Goal: Task Accomplishment & Management: Use online tool/utility

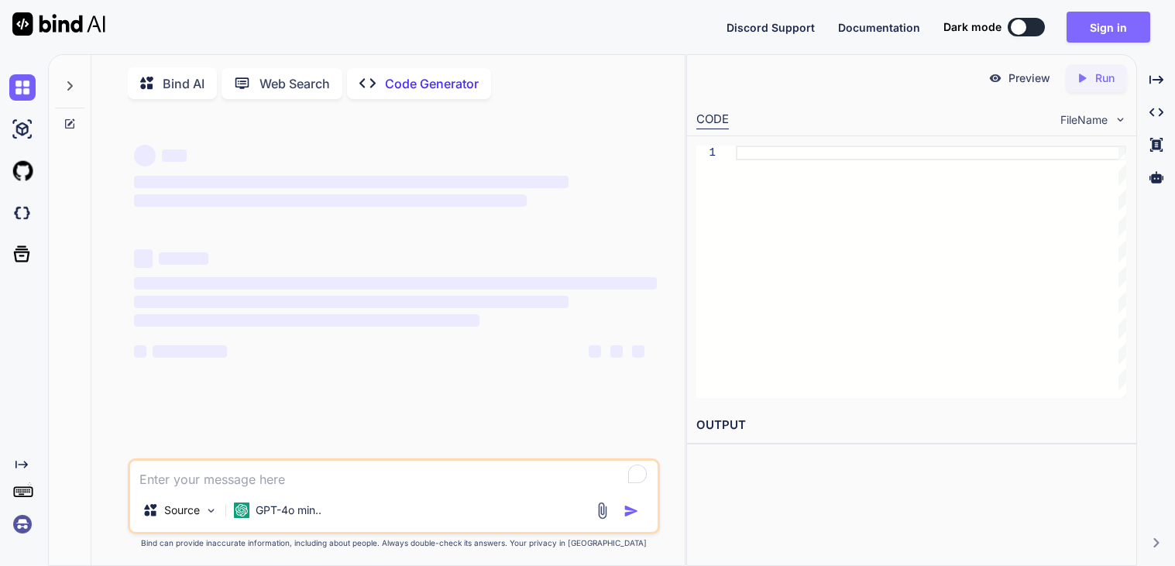
click at [1072, 32] on button "Sign in" at bounding box center [1109, 27] width 84 height 31
type textarea "x"
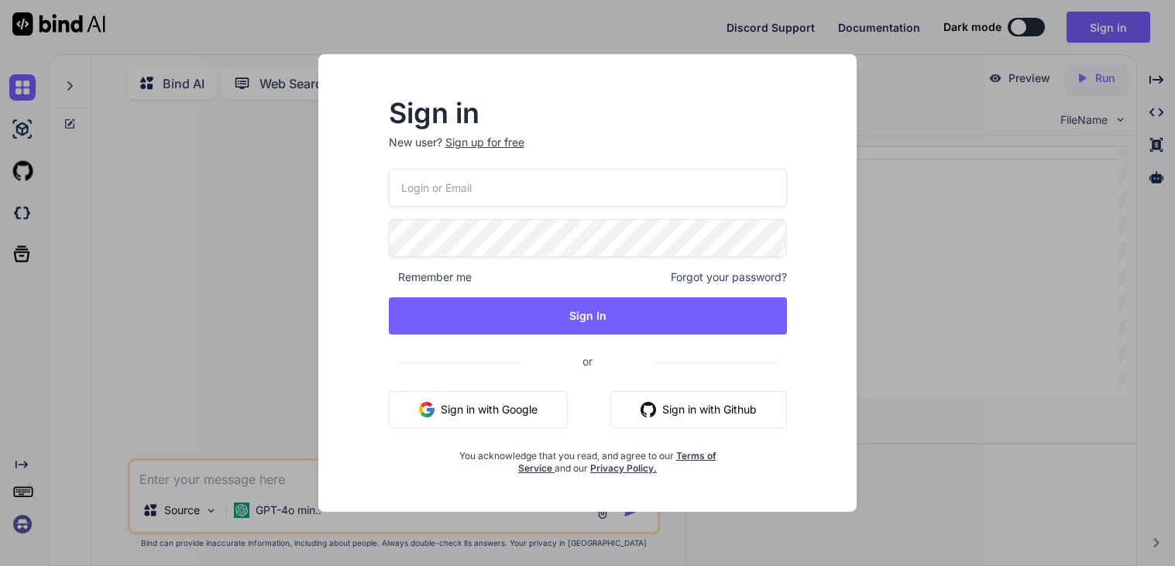
type input "[EMAIL_ADDRESS][DOMAIN_NAME]"
click at [758, 179] on input "[EMAIL_ADDRESS][DOMAIN_NAME]" at bounding box center [588, 188] width 398 height 38
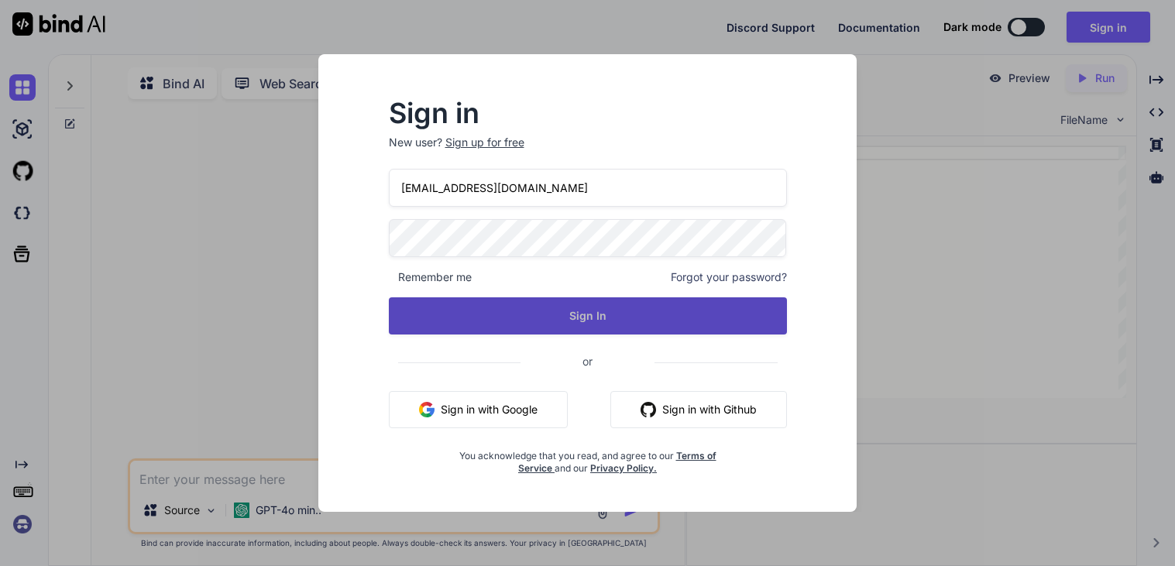
click at [690, 318] on button "Sign In" at bounding box center [588, 316] width 398 height 37
click at [578, 326] on button "Sign In" at bounding box center [588, 316] width 398 height 37
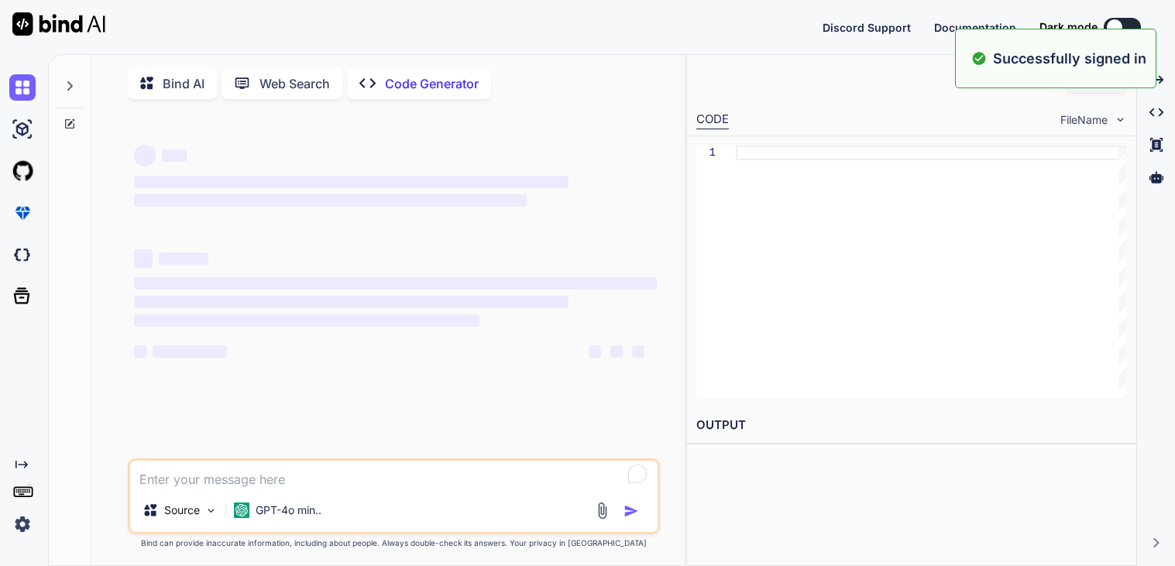
type textarea "x"
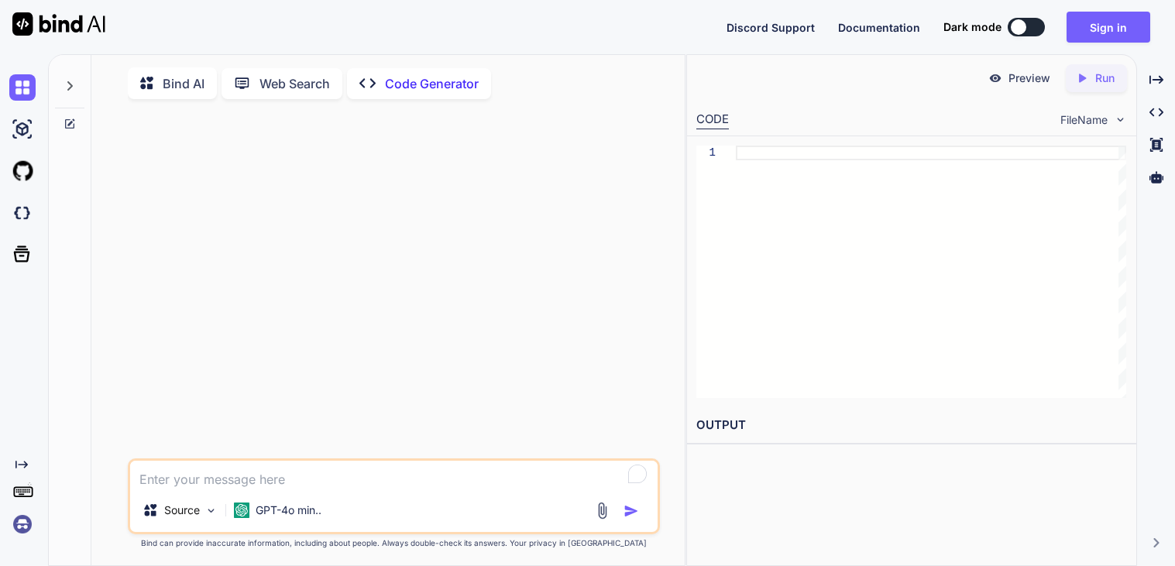
drag, startPoint x: 401, startPoint y: 376, endPoint x: 365, endPoint y: 343, distance: 48.8
click at [365, 343] on div at bounding box center [395, 285] width 529 height 347
click at [290, 435] on div at bounding box center [395, 285] width 529 height 347
click at [1092, 46] on div "Discord Support Documentation Dark mode Sign in Created with Pixso." at bounding box center [587, 27] width 1175 height 54
click at [1086, 34] on button "Sign in" at bounding box center [1109, 27] width 84 height 31
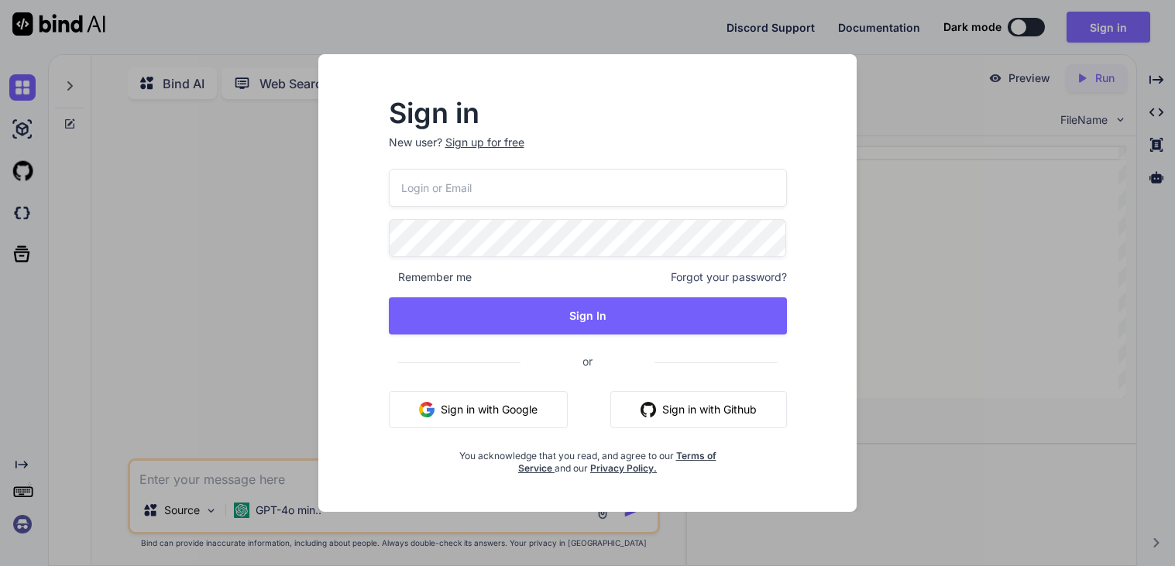
type input "[EMAIL_ADDRESS][DOMAIN_NAME]"
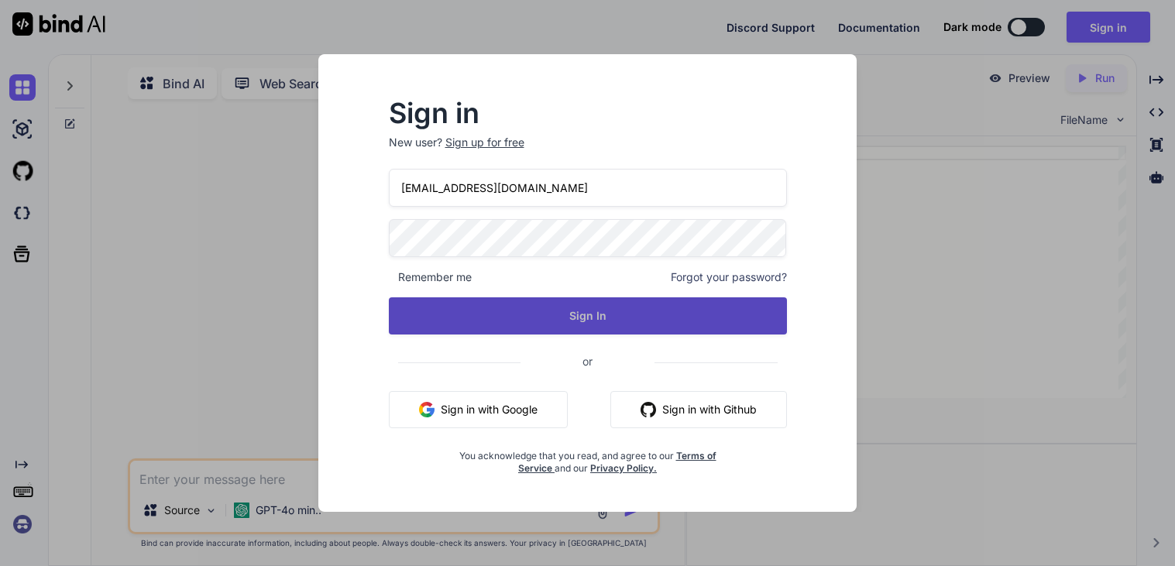
click at [604, 320] on button "Sign In" at bounding box center [588, 316] width 398 height 37
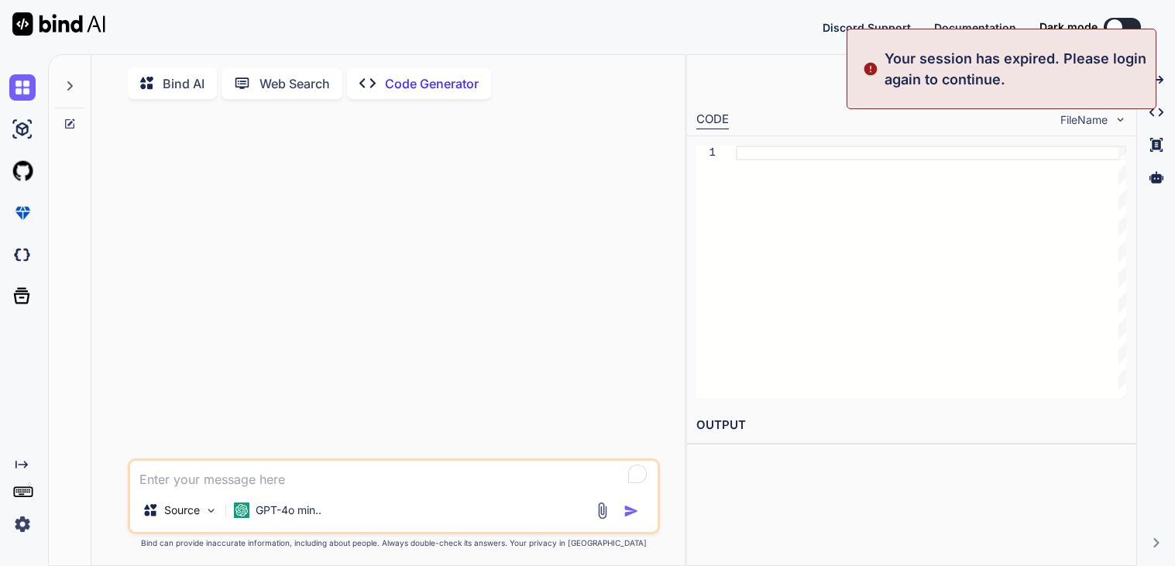
click at [545, 150] on div at bounding box center [395, 285] width 529 height 347
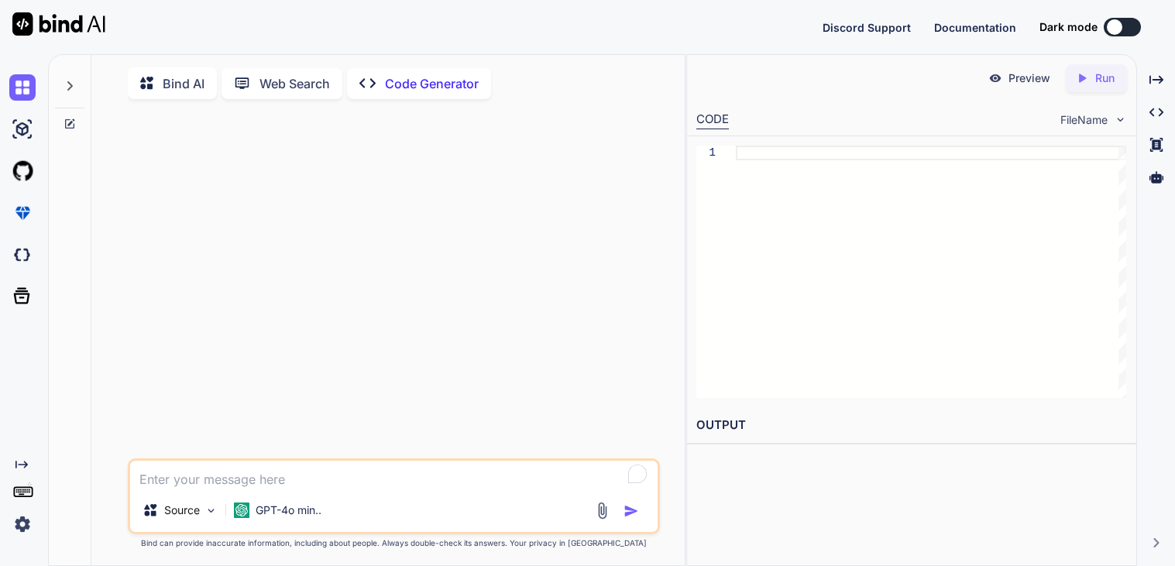
click at [163, 76] on p "Bind AI" at bounding box center [184, 83] width 42 height 19
type textarea "x"
type textarea "w"
type textarea "x"
type textarea "wh"
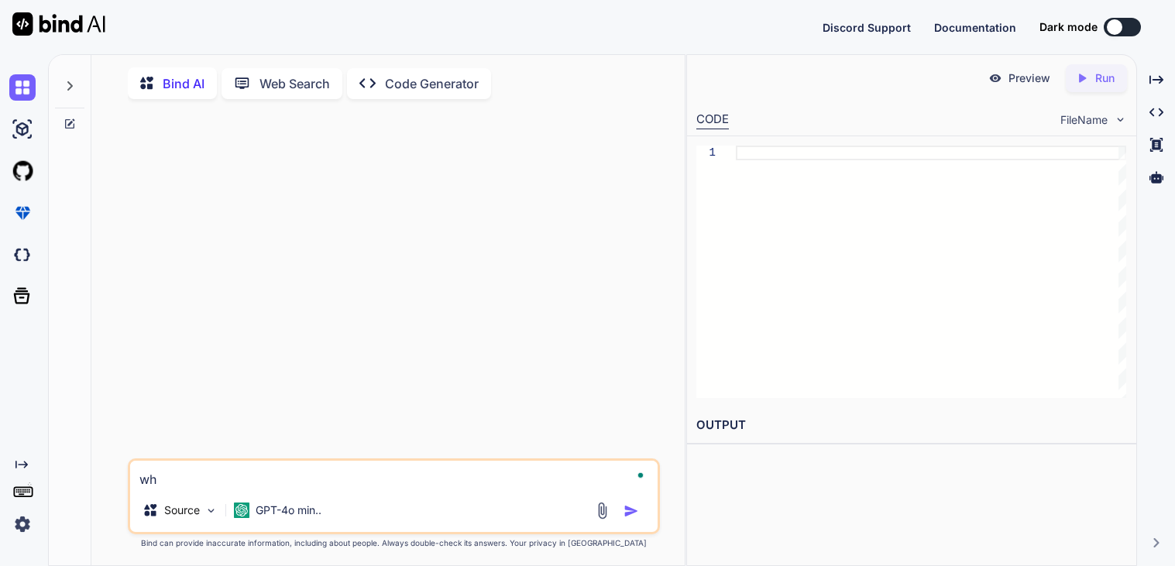
type textarea "x"
type textarea "why"
type textarea "x"
type textarea "why"
type textarea "x"
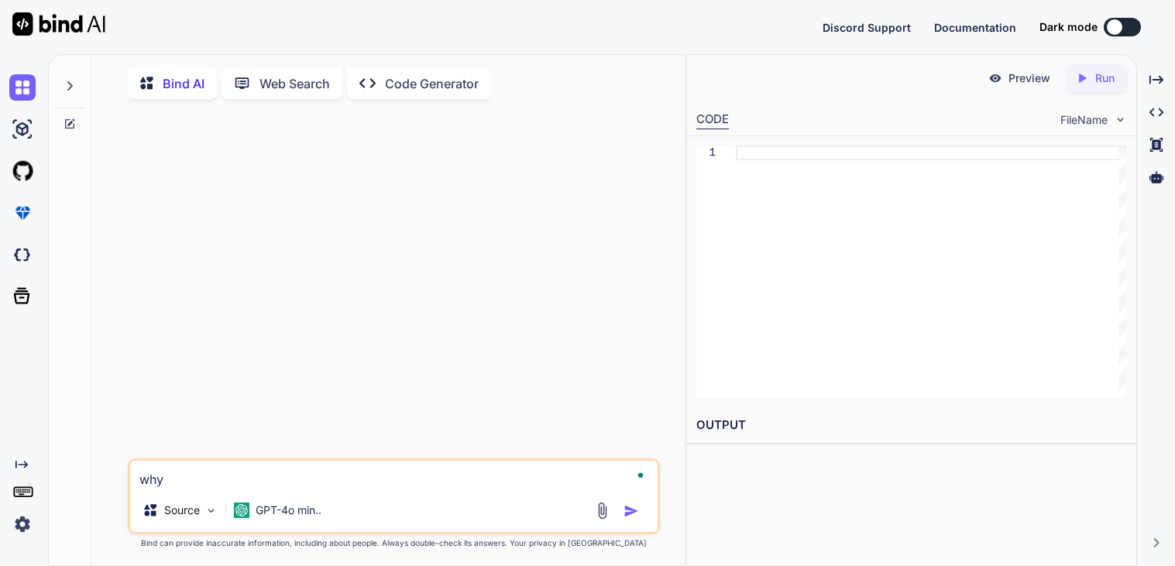
type textarea "why d"
type textarea "x"
type textarea "why di"
type textarea "x"
type textarea "why did"
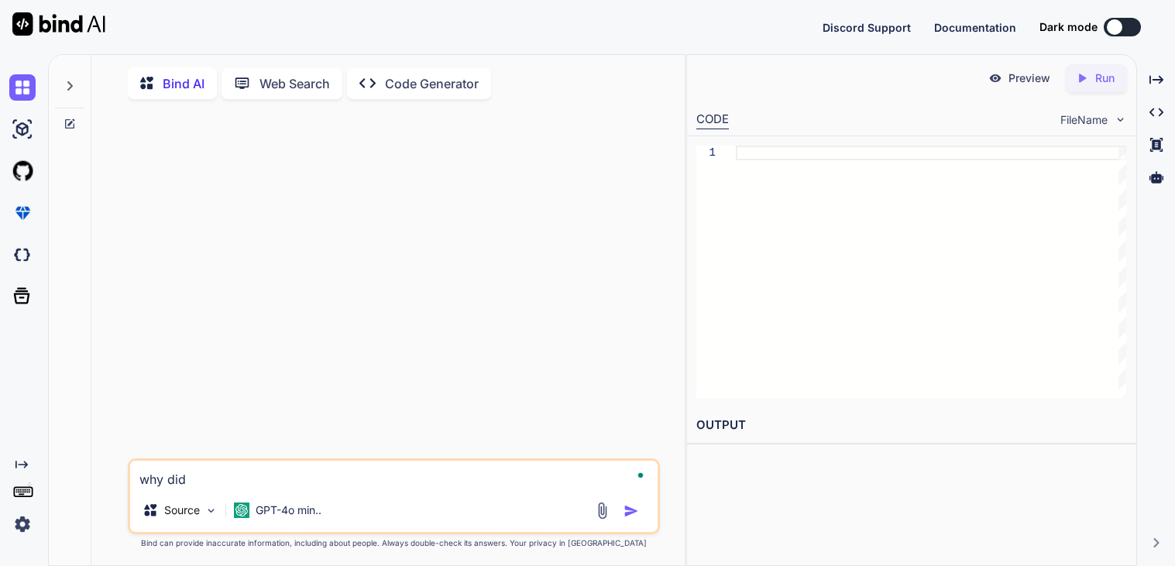
type textarea "x"
type textarea "why did"
type textarea "x"
type textarea "why did e"
type textarea "x"
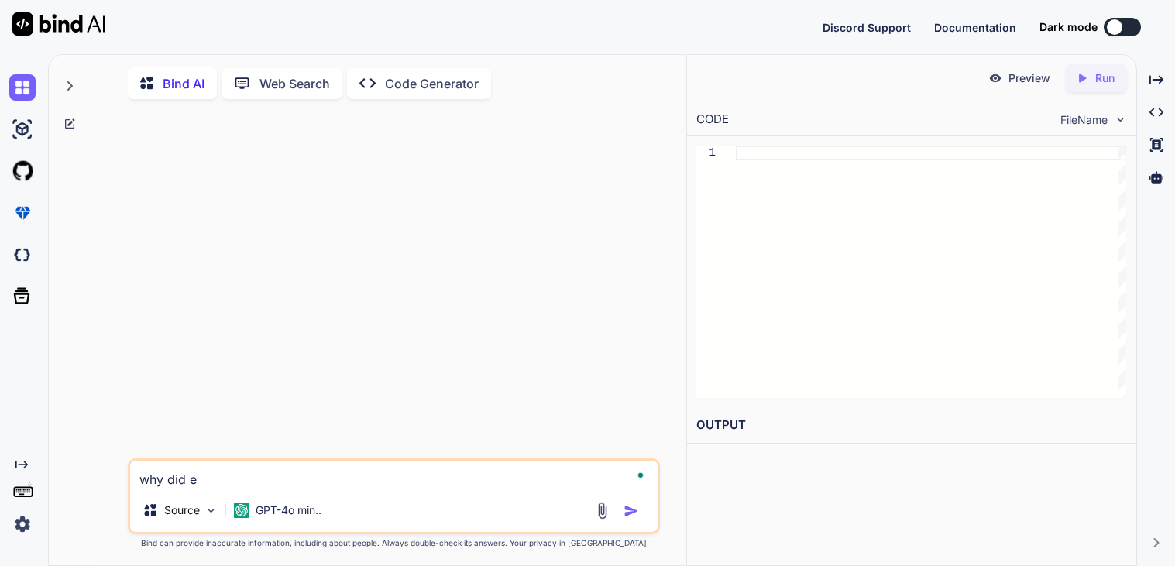
type textarea "why did ev"
type textarea "x"
type textarea "why did eve"
type textarea "x"
type textarea "why did ever"
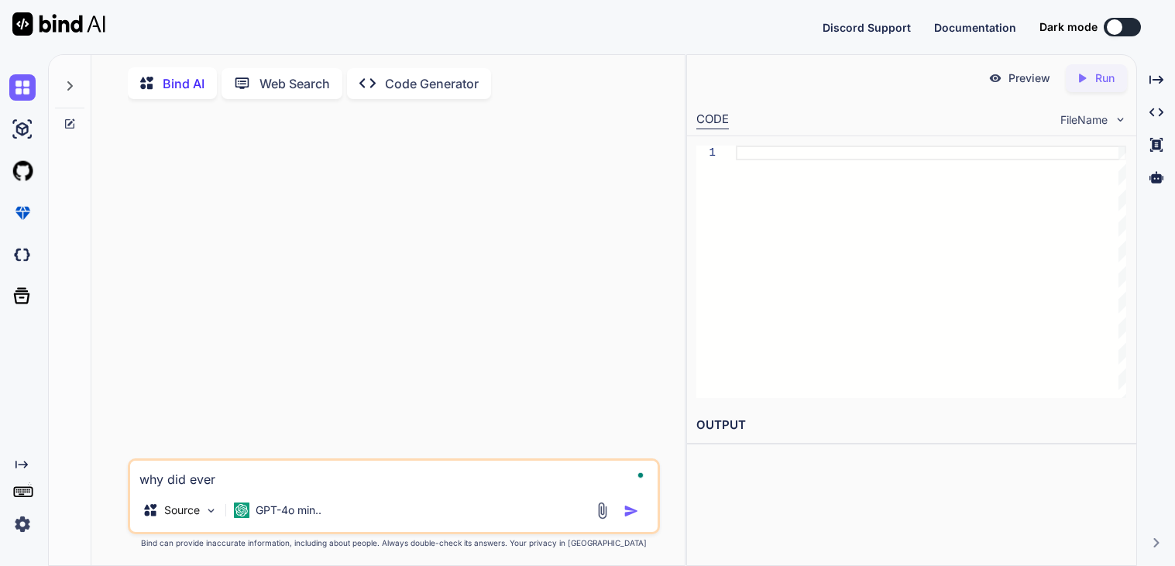
type textarea "x"
type textarea "why did everi"
type textarea "x"
type textarea "why did everig"
type textarea "x"
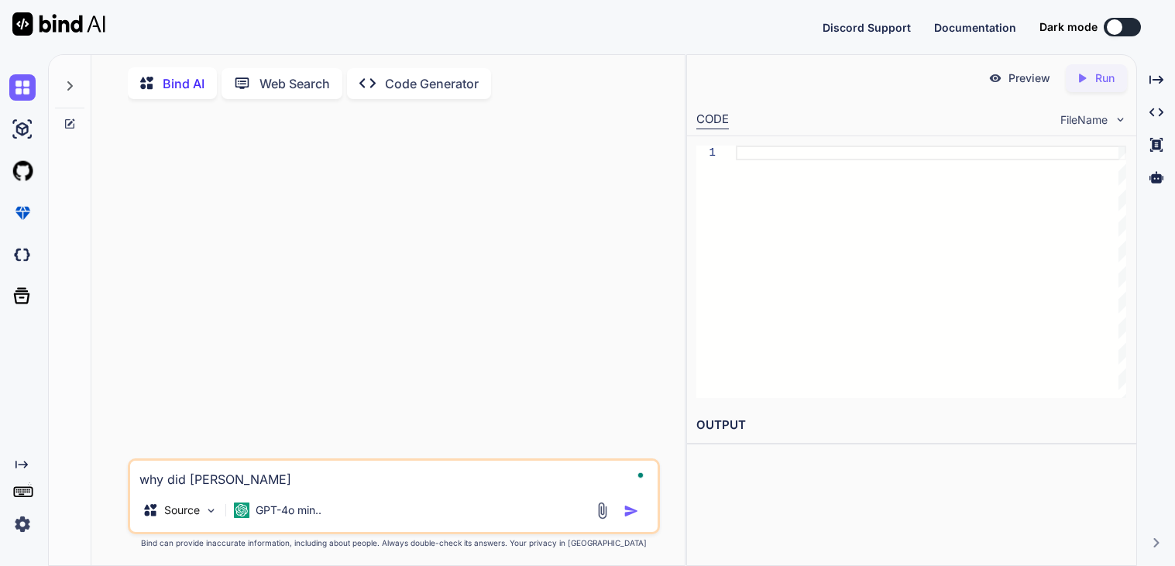
type textarea "why did everi"
type textarea "x"
type textarea "why did everit"
type textarea "x"
type textarea "why did everith"
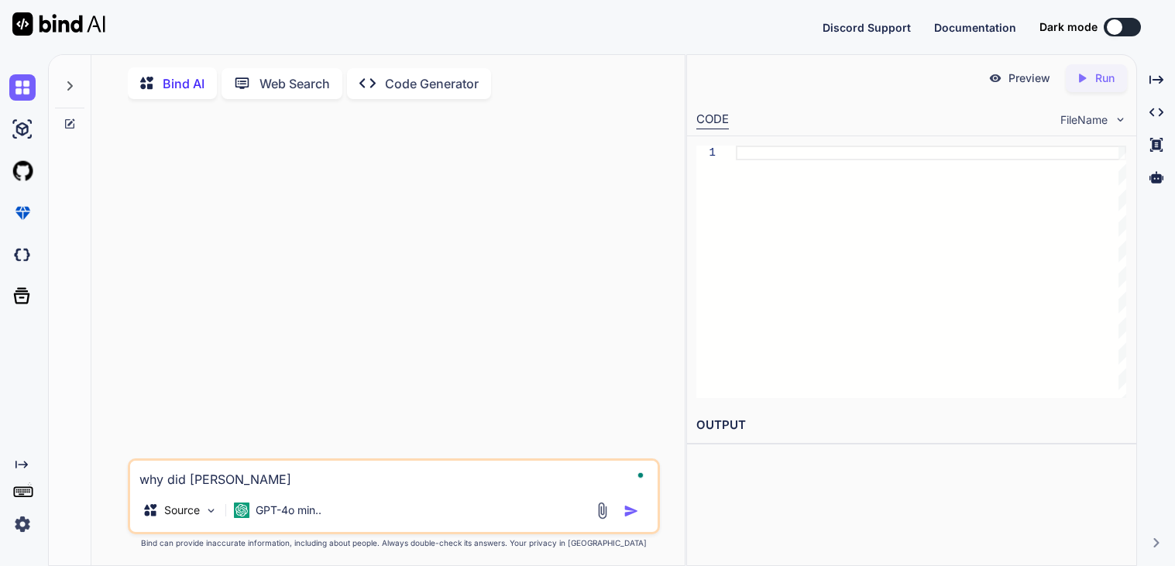
type textarea "x"
type textarea "why did everithi"
type textarea "x"
type textarea "why did everithin"
type textarea "x"
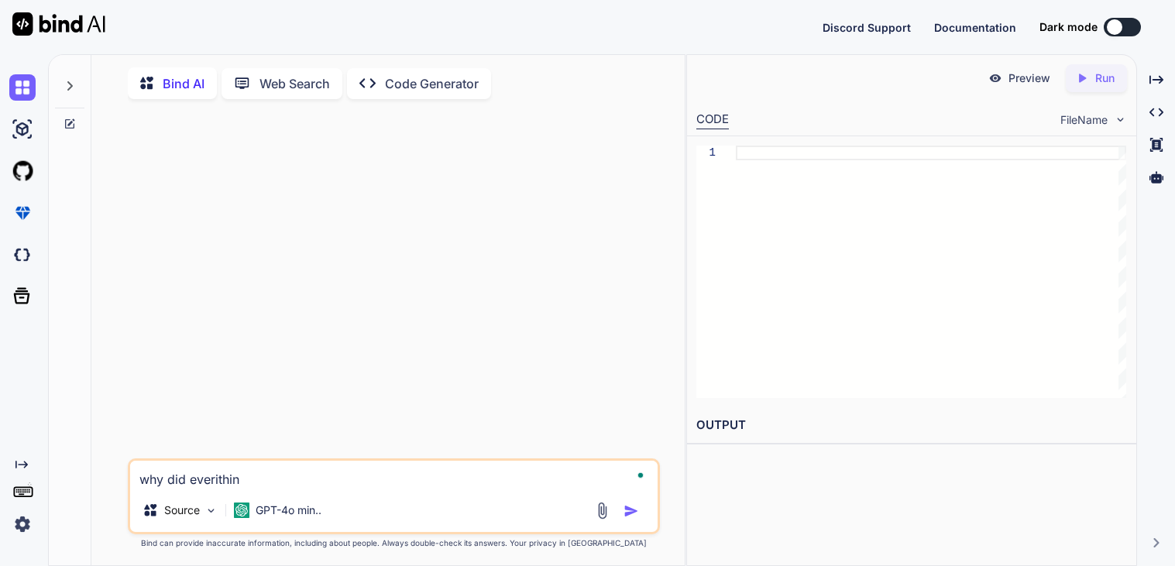
type textarea "why did everithing"
type textarea "x"
type textarea "why did everithing"
type textarea "x"
type textarea "why did everithing ge"
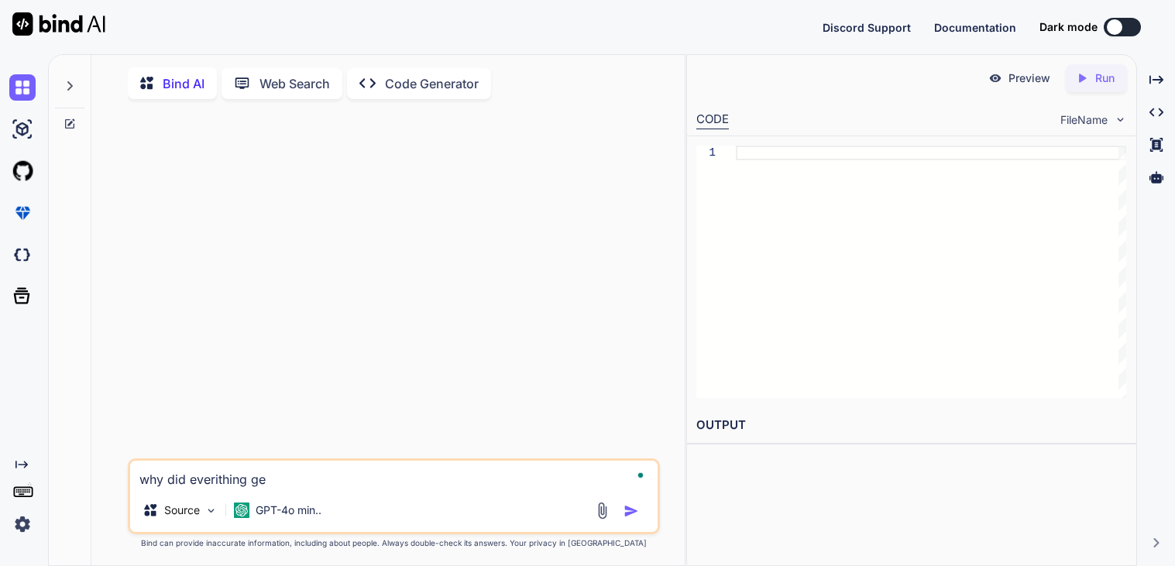
type textarea "x"
type textarea "why did everithing get"
type textarea "x"
type textarea "why did everithing get u"
type textarea "x"
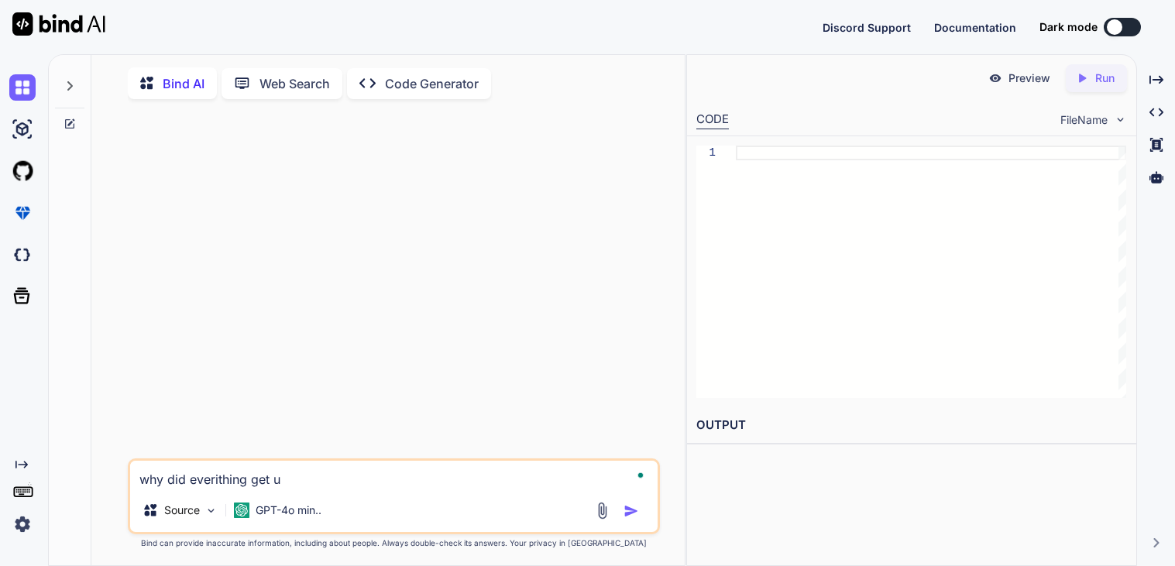
type textarea "why did everithing get un"
type textarea "x"
type textarea "why did everithing get unb"
type textarea "x"
type textarea "why did everithing get unbl"
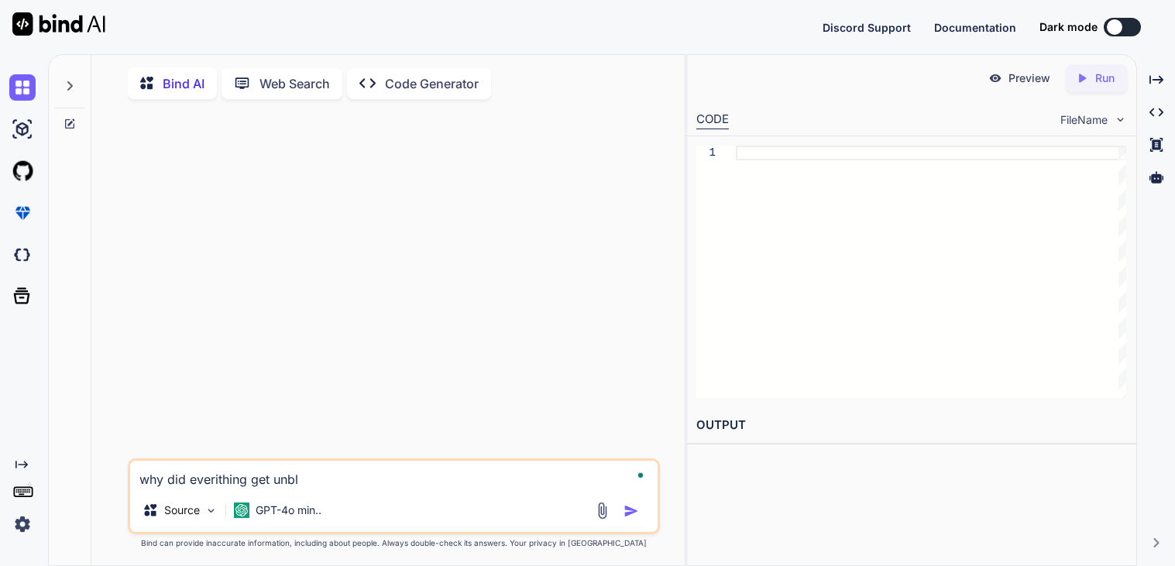
type textarea "x"
type textarea "why did everithing get unblo"
type textarea "x"
type textarea "why did everithing get unbloc"
type textarea "x"
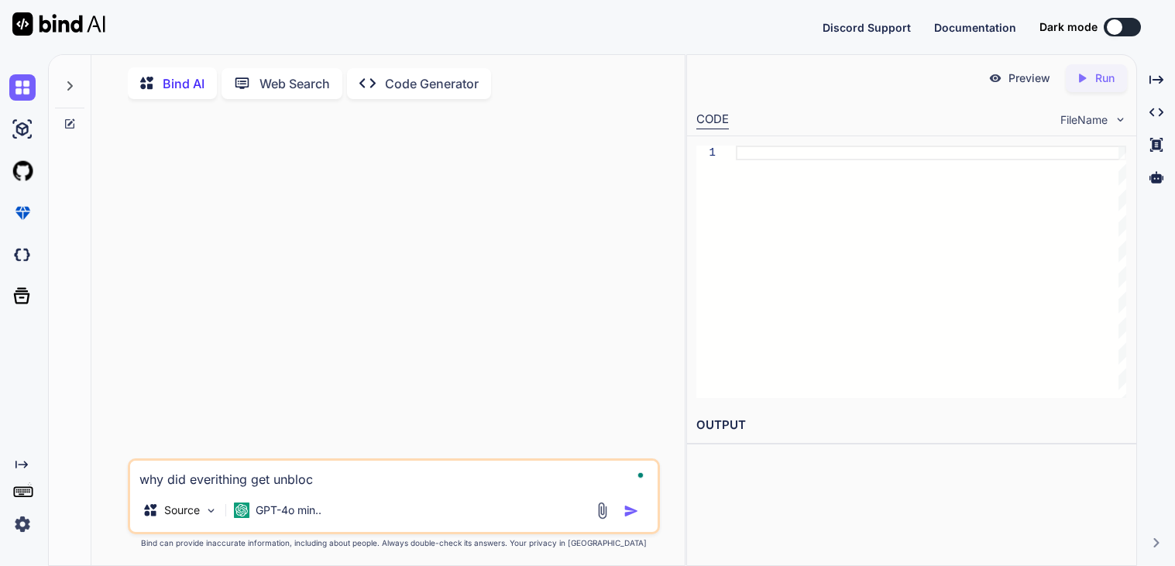
type textarea "why did everithing get unblock"
type textarea "x"
type textarea "why did everithing get unblocke"
type textarea "x"
type textarea "why did everithing get unblocked"
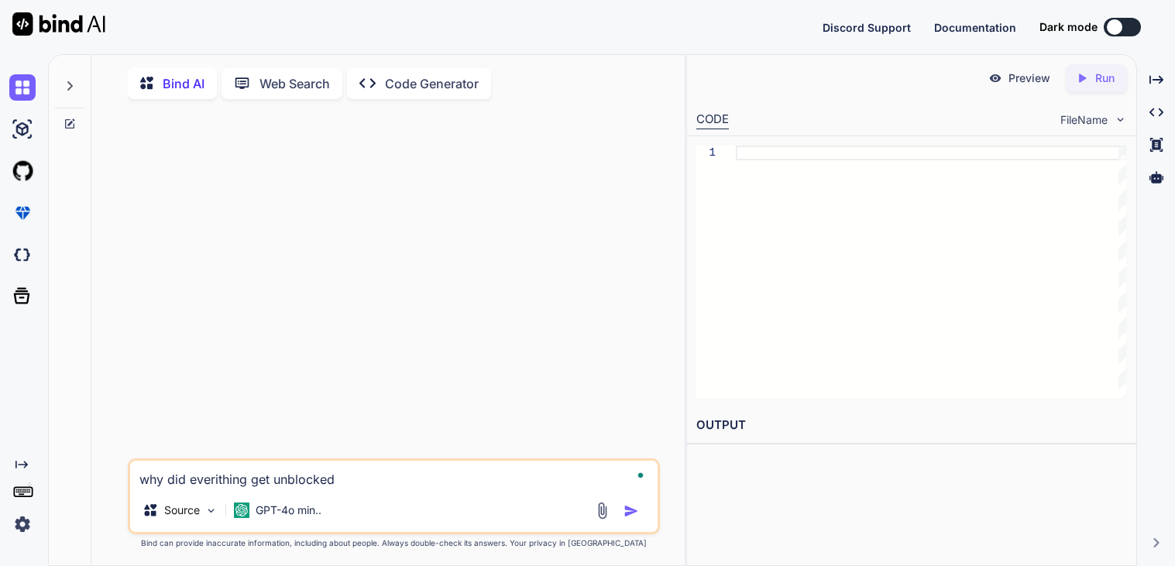
type textarea "x"
type textarea "why did everithing get unblocked"
type textarea "x"
type textarea "why did everithing get unblocked w"
type textarea "x"
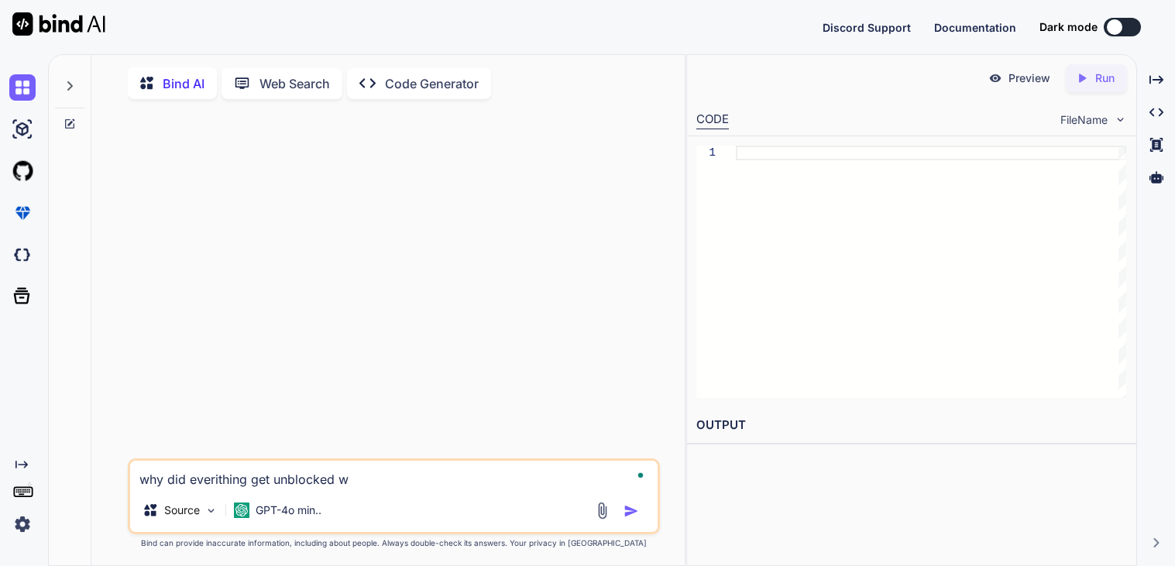
type textarea "why did everithing get unblocked wh"
type textarea "x"
type textarea "why did everithing get unblocked whe"
type textarea "x"
type textarea "why did everithing get unblocked when"
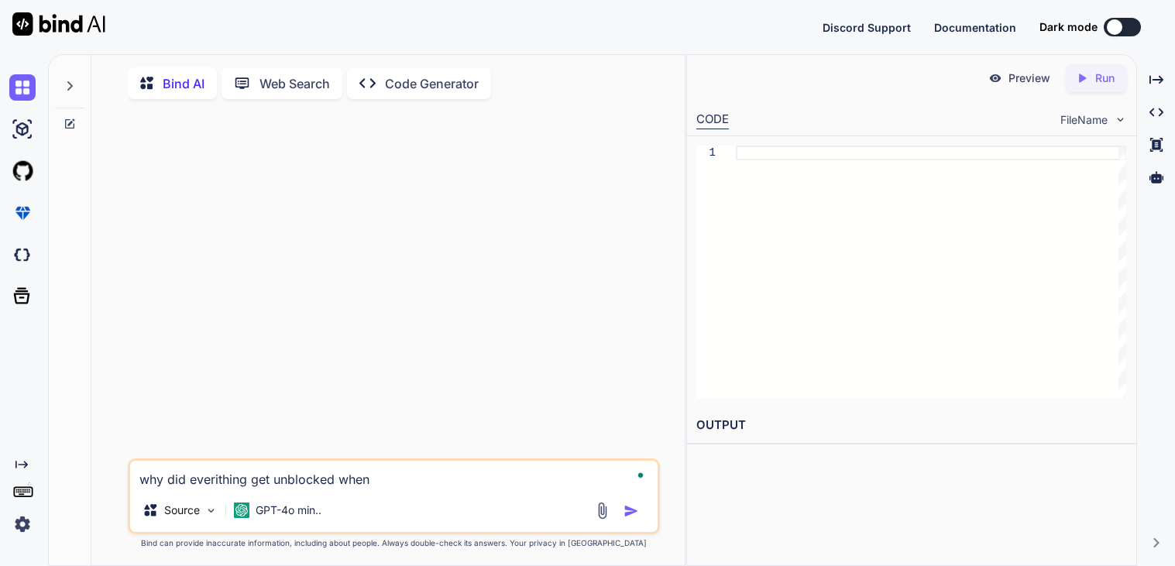
type textarea "x"
type textarea "why did everithing get unblocked when a"
type textarea "x"
type textarea "why did everithing get unblocked when a"
type textarea "x"
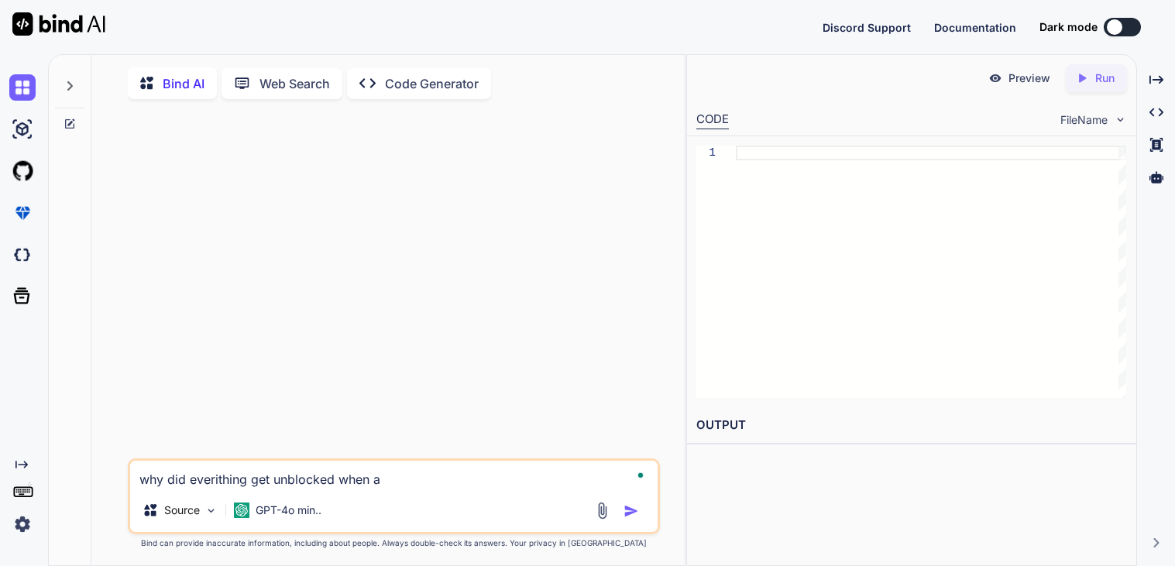
type textarea "why did everithing get unblocked when a g"
type textarea "x"
type textarea "why did everithing get unblocked when a ga"
type textarea "x"
type textarea "why did everithing get unblocked when a gam"
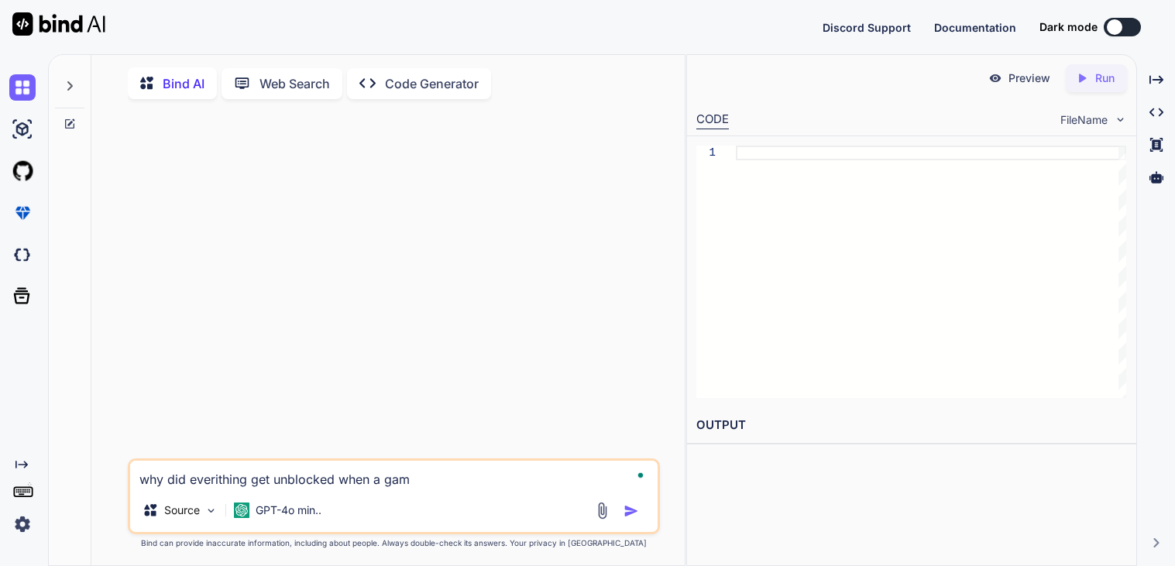
type textarea "x"
type textarea "why did everithing get unblocked when a game"
type textarea "x"
type textarea "why did everithing get unblocked when a game"
type textarea "x"
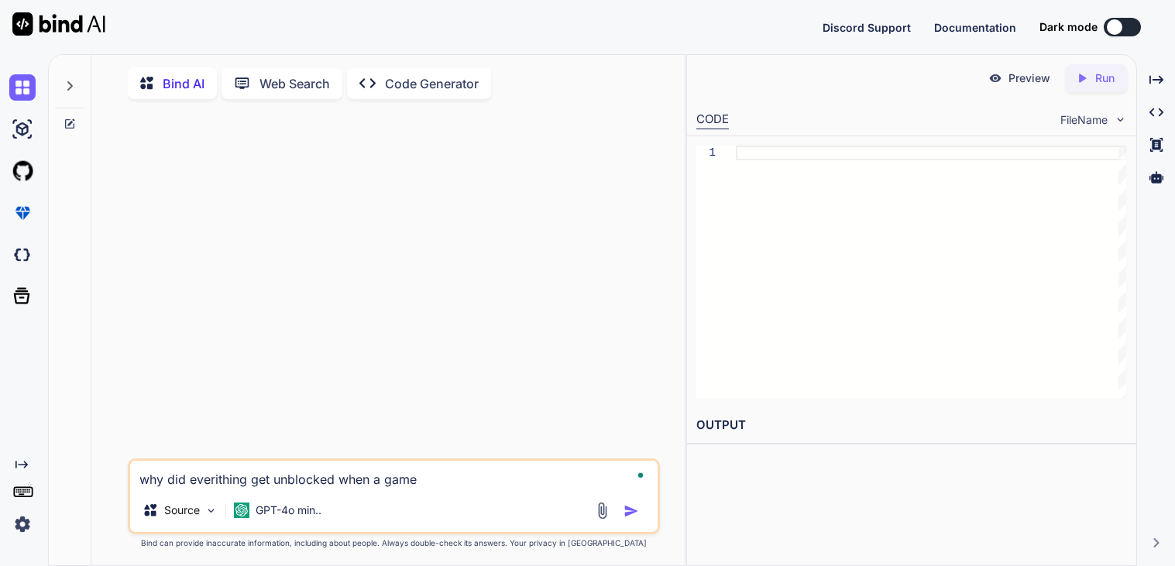
type textarea "why did everithing get unblocked when a game f"
type textarea "x"
type textarea "why did everithing get unblocked when a game fa"
type textarea "x"
type textarea "why did everithing get unblocked when a game fai"
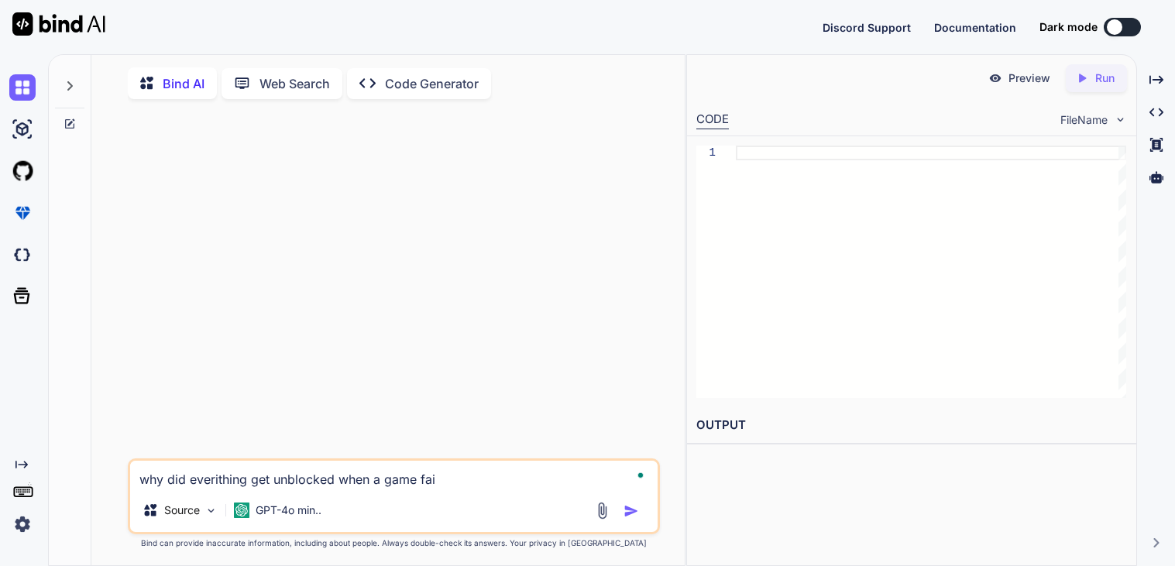
type textarea "x"
type textarea "why did everithing get unblocked when a game fail"
type textarea "x"
type textarea "why did everithing get unblocked when a game faile"
type textarea "x"
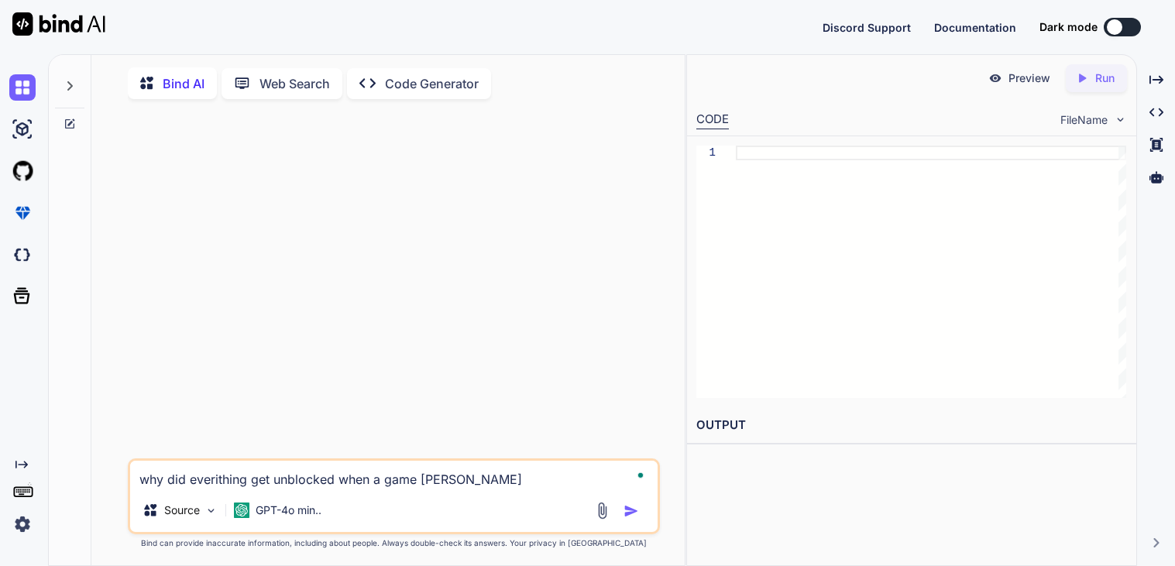
type textarea "why did everithing get unblocked when a game failed"
type textarea "x"
type textarea "why did everithing get unblocked when a game failed"
type textarea "x"
type textarea "why did everithing get unblocked when a game failed t"
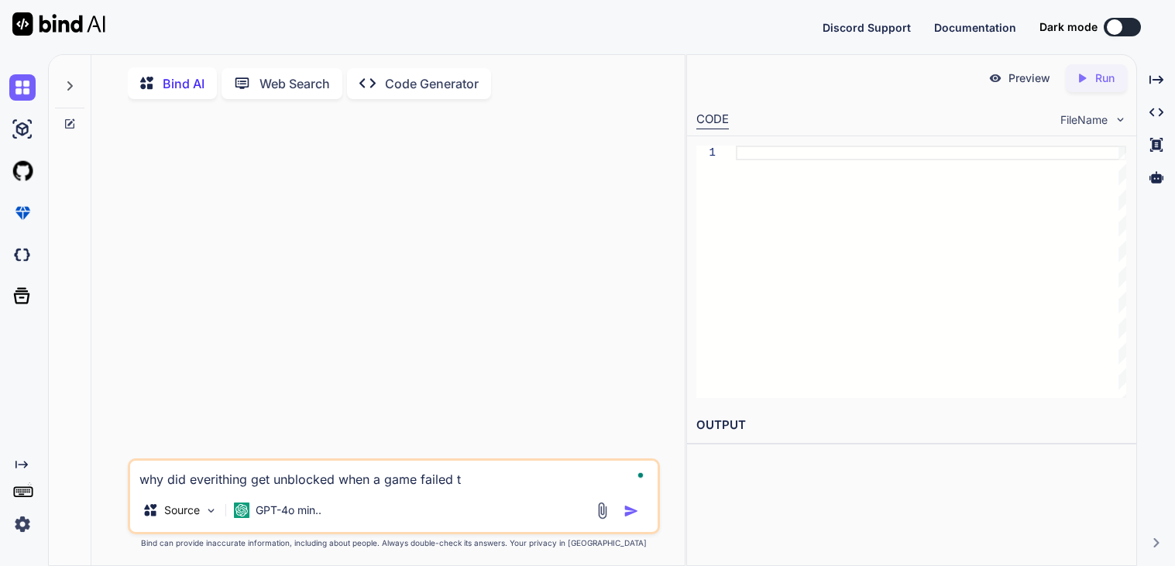
type textarea "x"
type textarea "why did everithing get unblocked when a game failed to"
type textarea "x"
type textarea "why did everithing get unblocked when a game failed to"
type textarea "x"
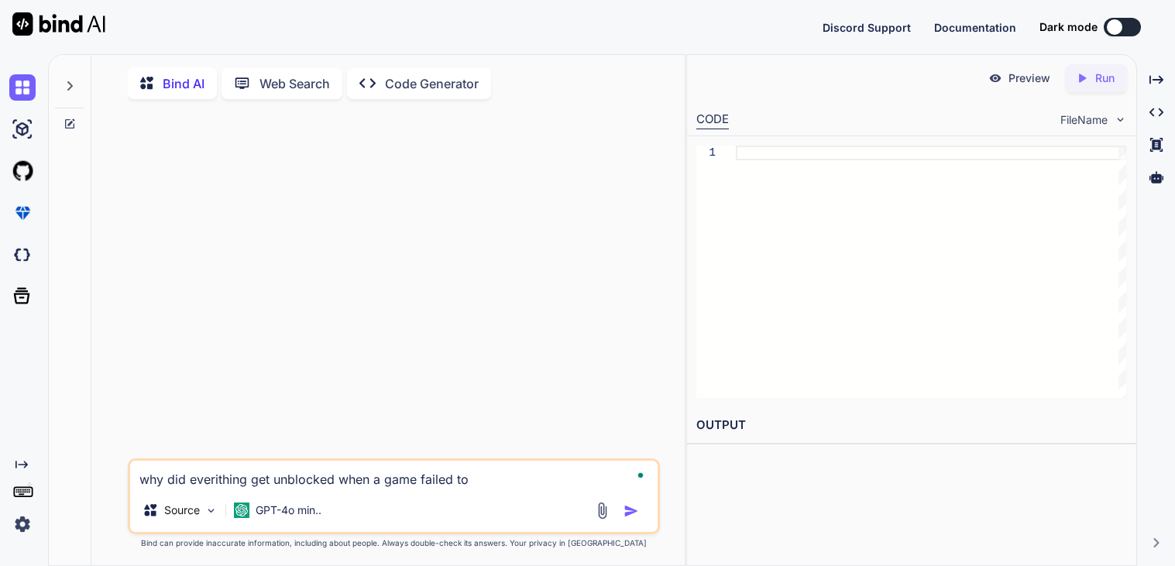
type textarea "why did everithing get unblocked when a game failed to l"
type textarea "x"
type textarea "why did everithing get unblocked when a game failed to lo"
type textarea "x"
type textarea "why did everithing get unblocked when a game failed to loa"
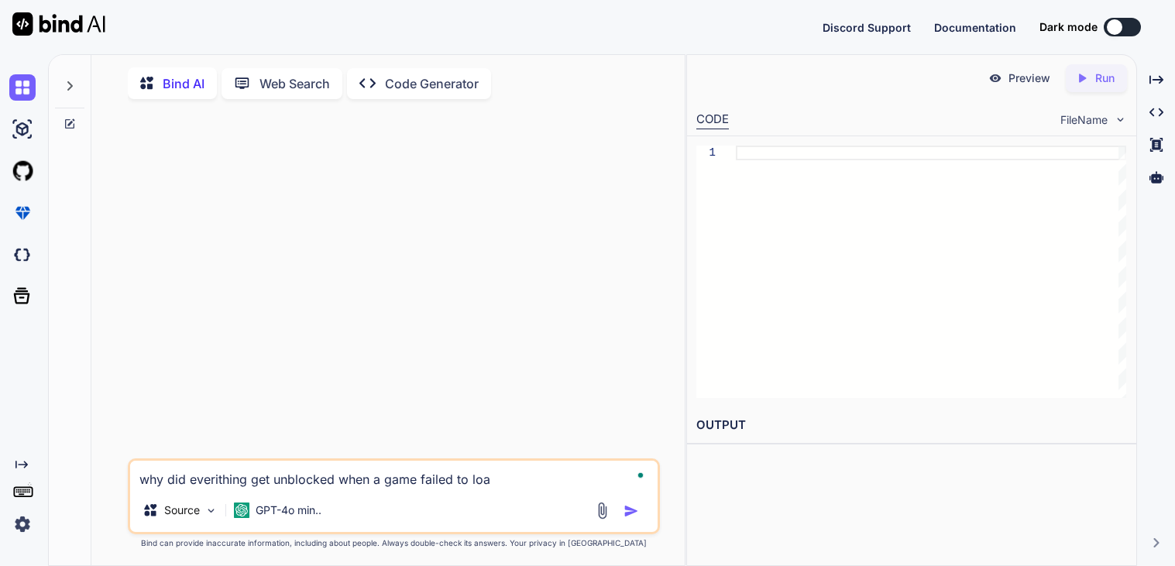
type textarea "x"
type textarea "why did everithing get unblocked when a game failed to load"
type textarea "x"
type textarea "why did everithing get unblocked when a game failed to load?"
type textarea "x"
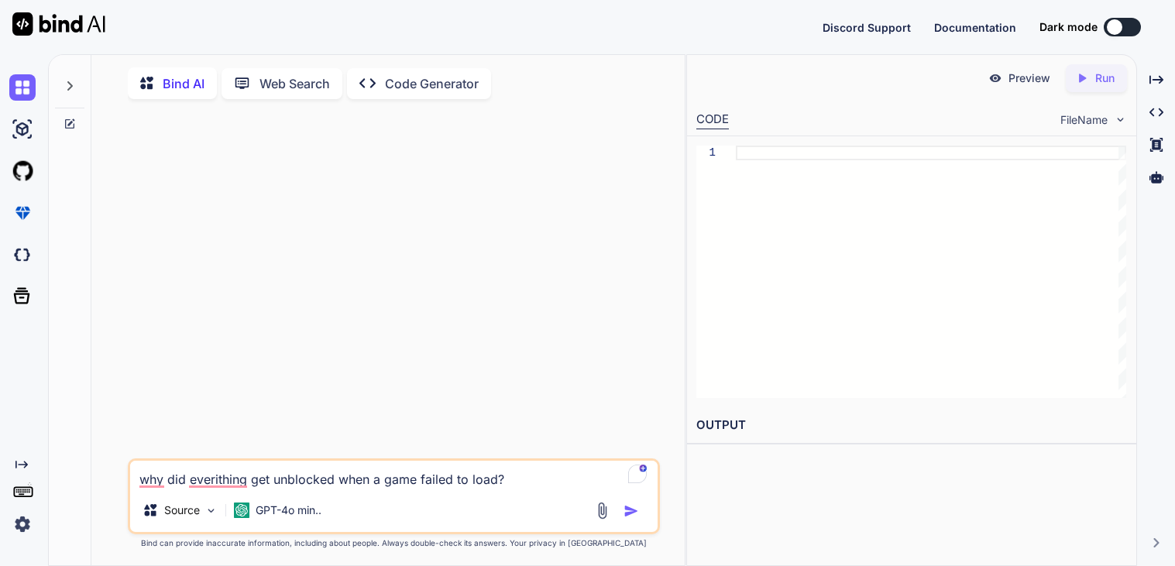
type textarea "why did everithing get unblocked when a game failed to load?"
type textarea "x"
type textarea "why did everithing get unblocked when a game failed to load? o"
type textarea "x"
type textarea "why did everithing get unblocked when a game failed to load? on"
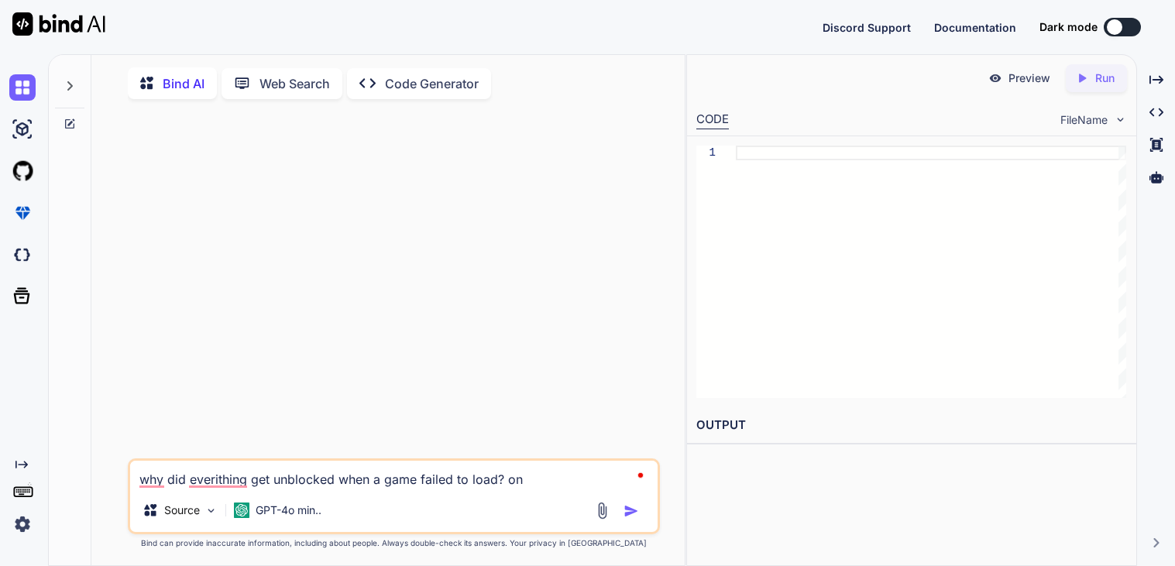
type textarea "x"
type textarea "why did everithing get unblocked when a game failed to load? on"
type textarea "x"
type textarea "why did everithing get unblocked when a game failed to load? on my"
type textarea "x"
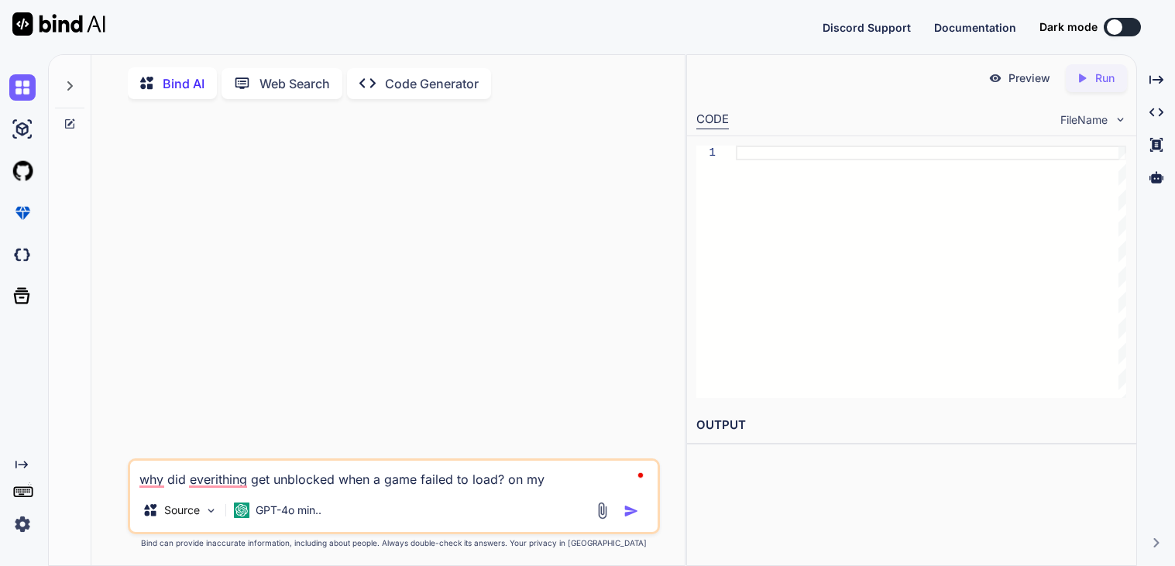
type textarea "why did everithing get unblocked when a game failed to load? on my"
type textarea "x"
type textarea "why did everithing get unblocked when a game failed to load? on my ch"
type textarea "x"
type textarea "why did everithing get unblocked when a game failed to load? on my chr"
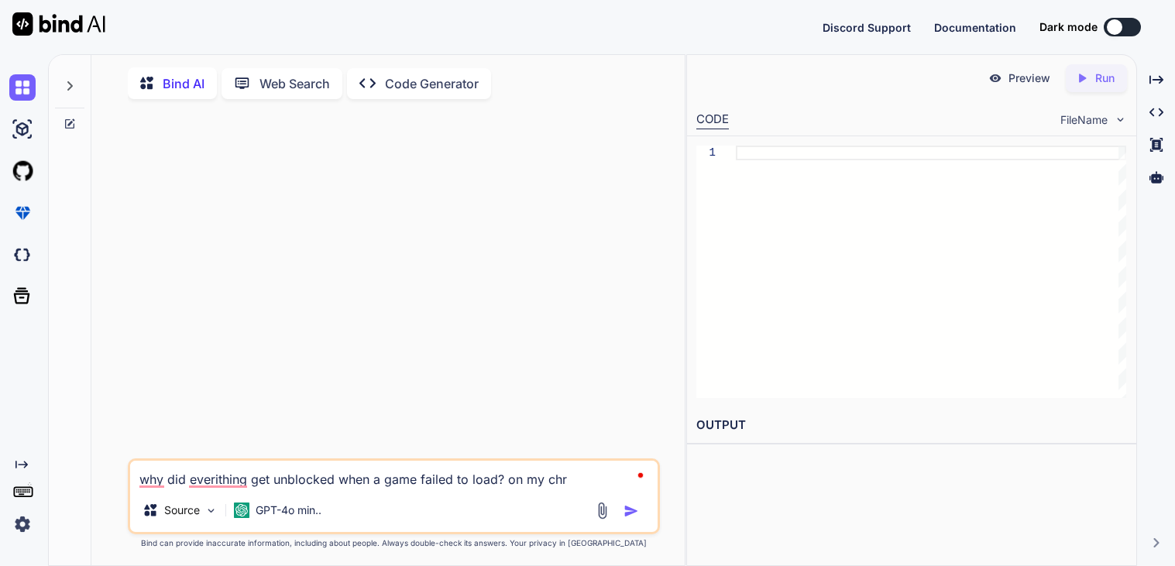
type textarea "x"
type textarea "why did everithing get unblocked when a game failed to load? on my chro"
type textarea "x"
type textarea "why did everithing get unblocked when a game failed to load? on my chrome"
type textarea "x"
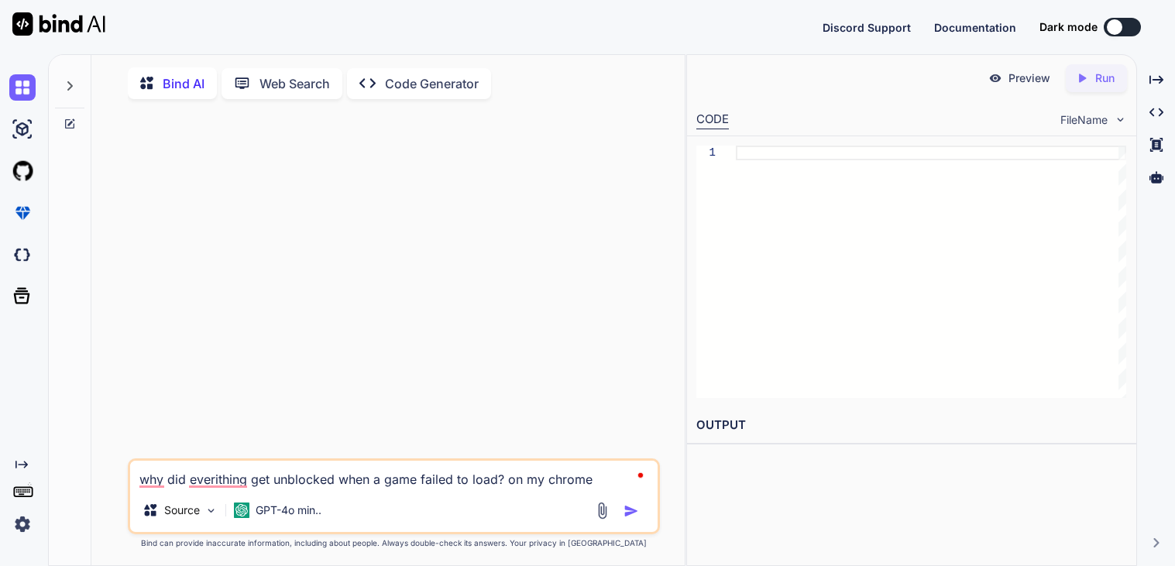
type textarea "why did everithing get unblocked when a game failed to load? on my chrome"
type textarea "x"
type textarea "why did everithing get unblocked when a game failed to load? on my chrome b"
type textarea "x"
type textarea "why did everithing get unblocked when a game failed to load? on my chrome bo"
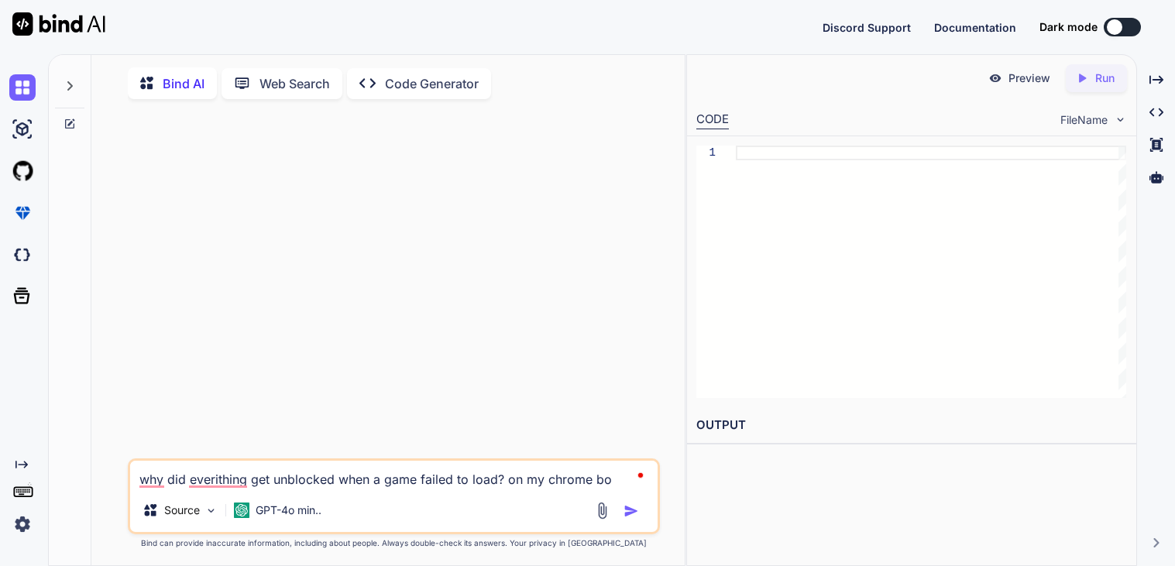
type textarea "x"
type textarea "why did everithing get unblocked when a game failed to load? on my chrome boo"
type textarea "x"
type textarea "why did everithing get unblocked when a game failed to load? on my chrome book"
type textarea "x"
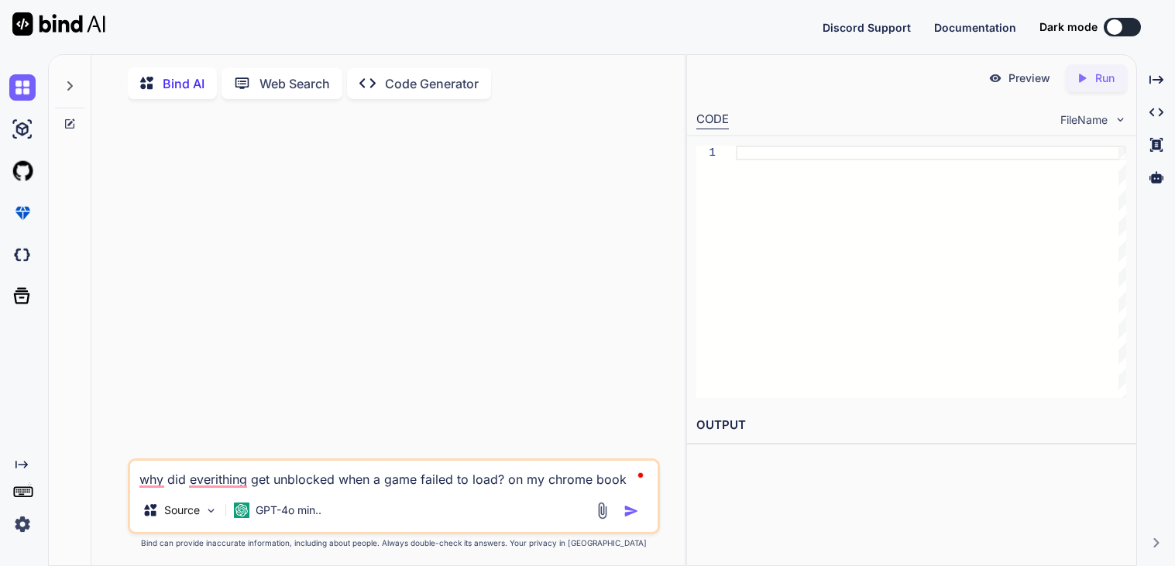
type textarea "why did everithing get unblocked when a game failed to load? on my chrome books"
type textarea "x"
type textarea "why did everithing get unblocked when a game failed to load? on my chrome book"
type textarea "x"
type textarea "why did everithing get unblocked when a game failed to load? on my chrome book?"
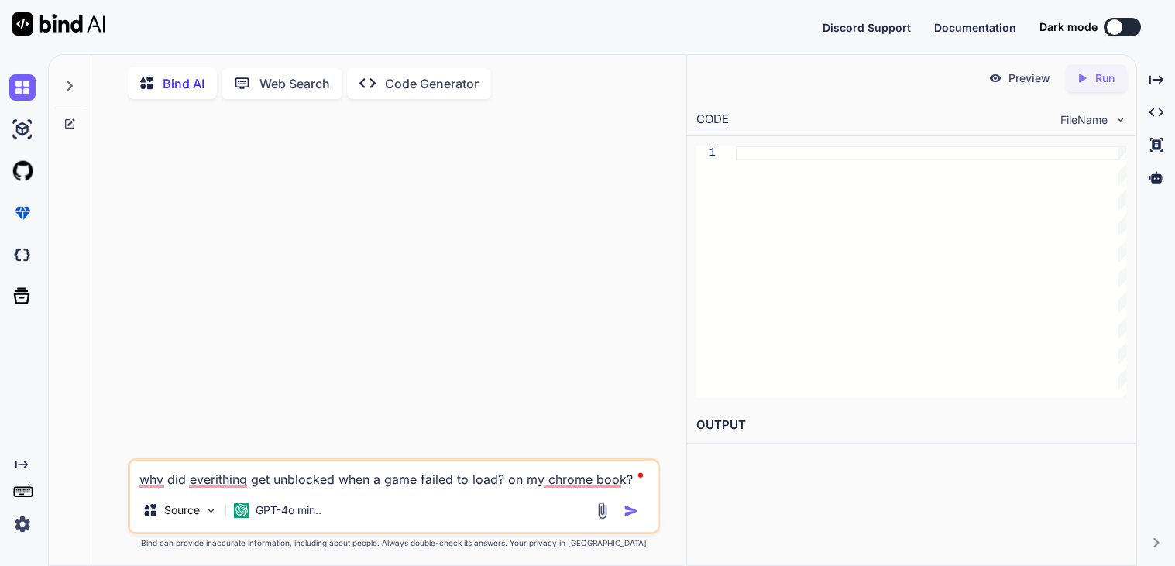
click at [638, 518] on img "button" at bounding box center [631, 511] width 15 height 15
type textarea "x"
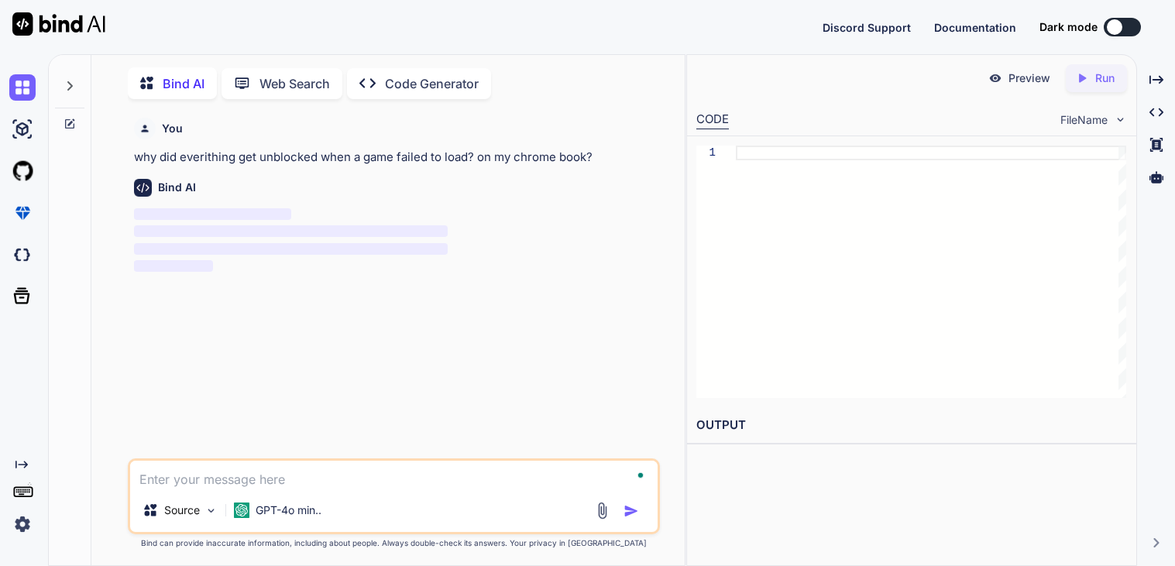
scroll to position [5, 0]
type textarea "x"
type textarea "why did everithing get unblocked when a game failed to load? on my chrome book?"
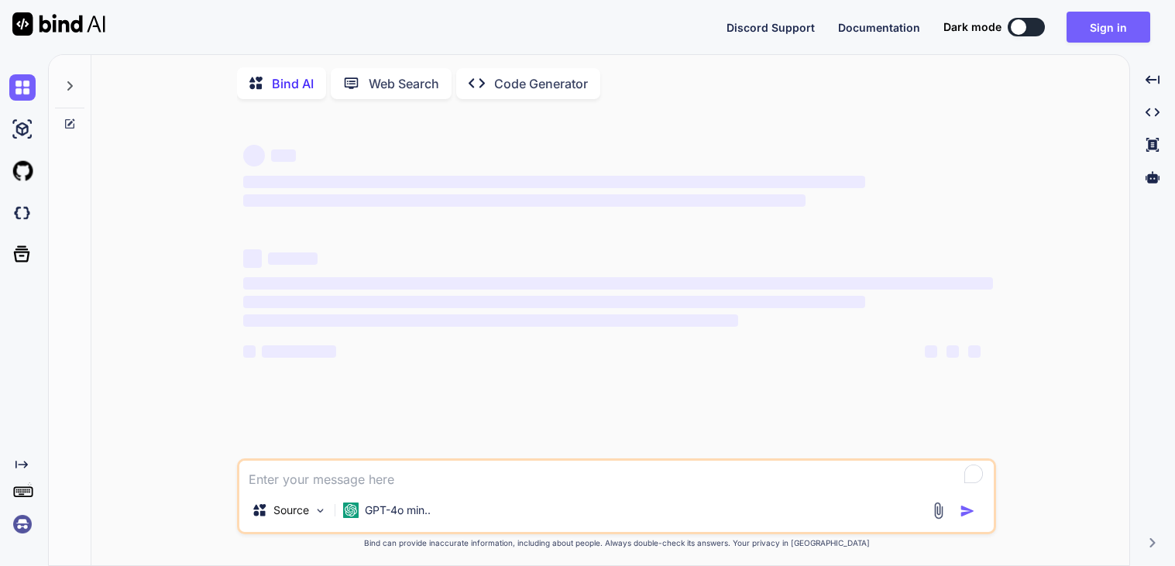
type textarea "x"
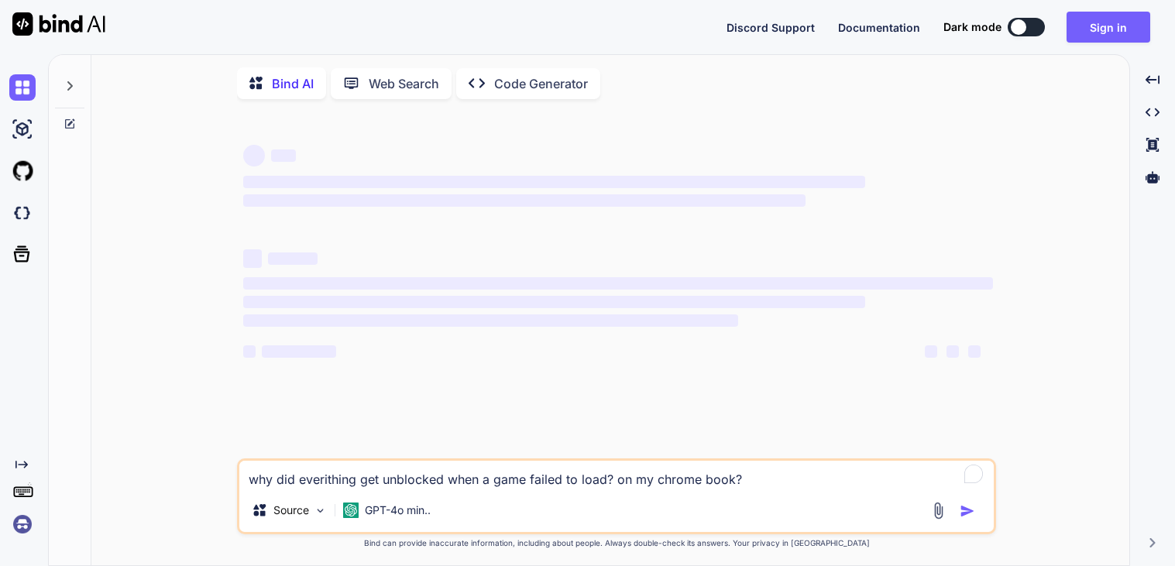
type textarea "why did everithing get unblocked when a game failed to load? on my chrome book?"
type textarea "x"
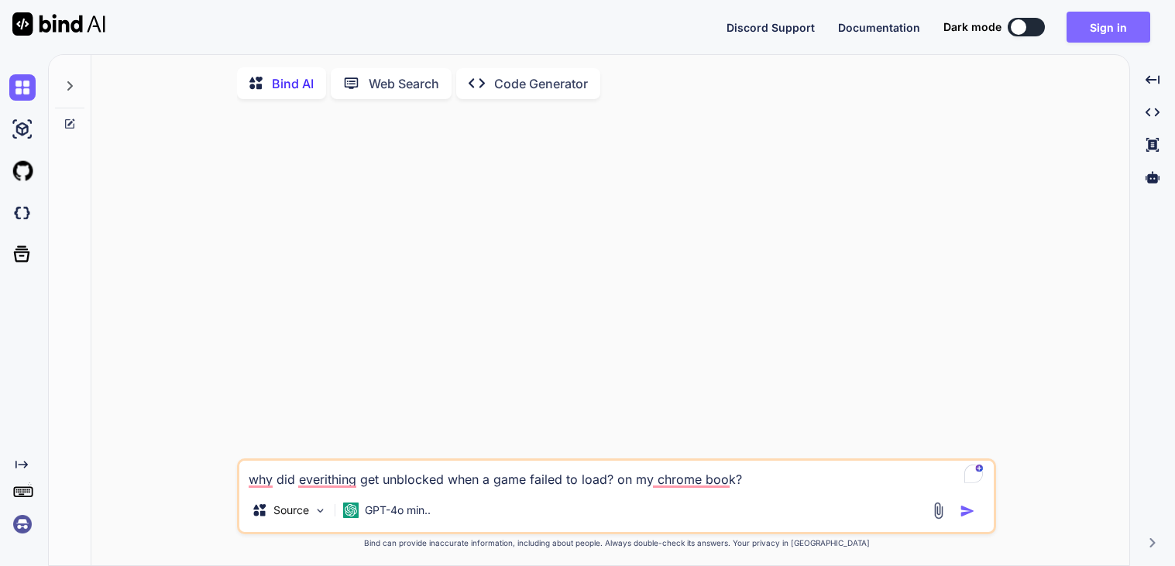
click at [1090, 36] on button "Sign in" at bounding box center [1109, 27] width 84 height 31
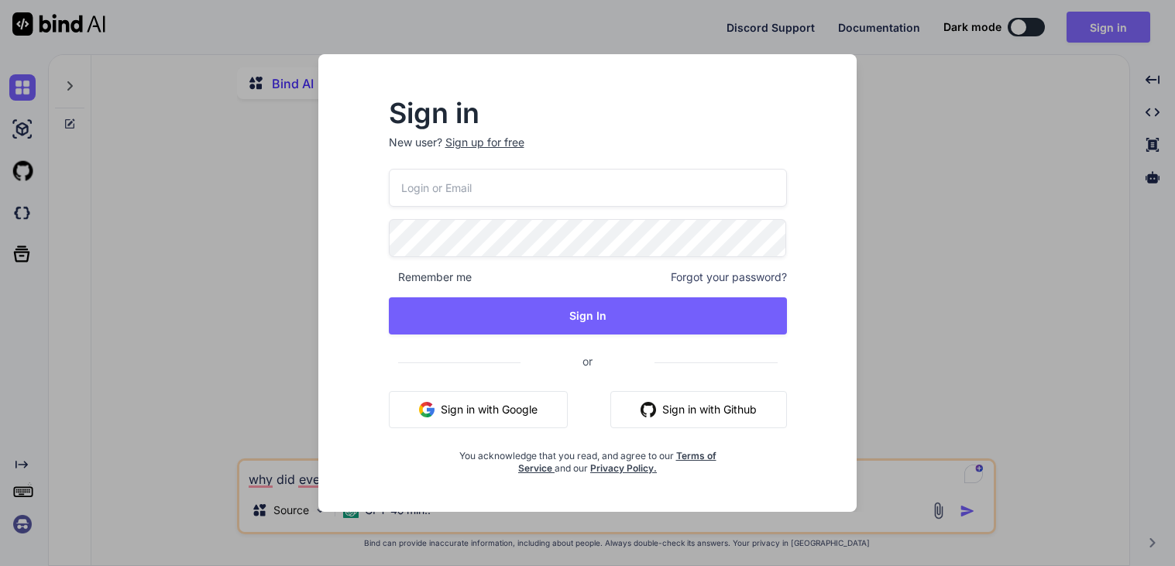
type input "[EMAIL_ADDRESS][DOMAIN_NAME]"
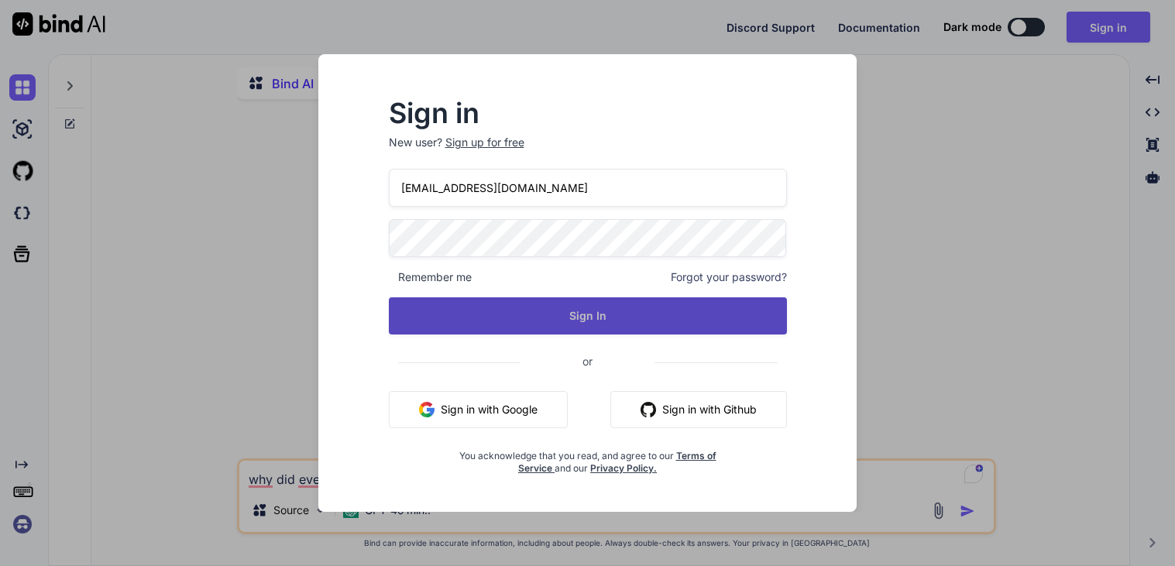
click at [602, 328] on button "Sign In" at bounding box center [588, 316] width 398 height 37
click at [547, 308] on button "Sign In" at bounding box center [588, 316] width 398 height 37
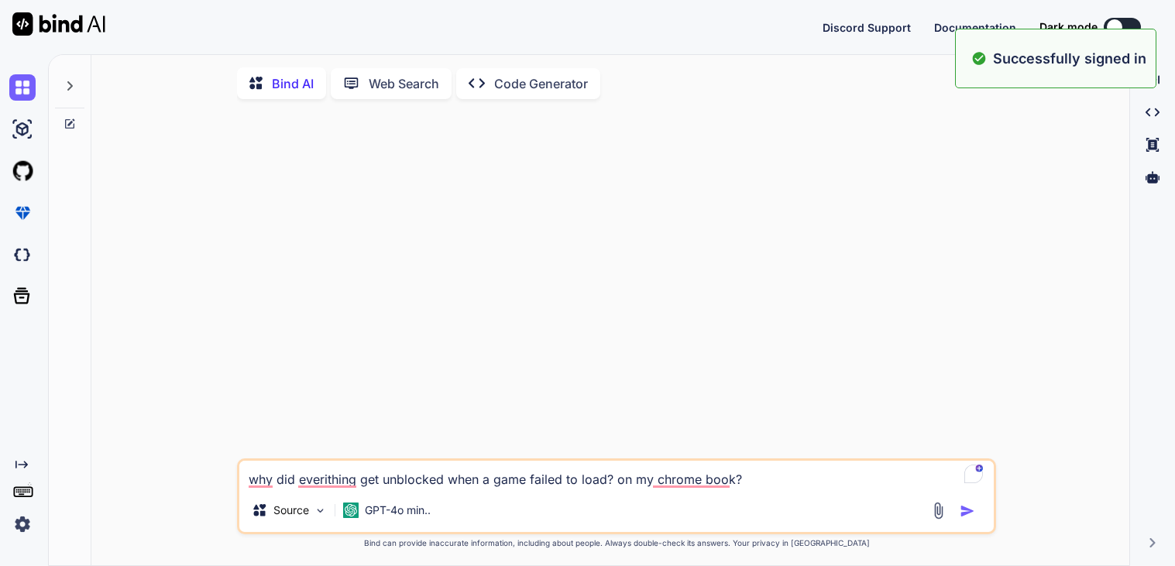
type textarea "x"
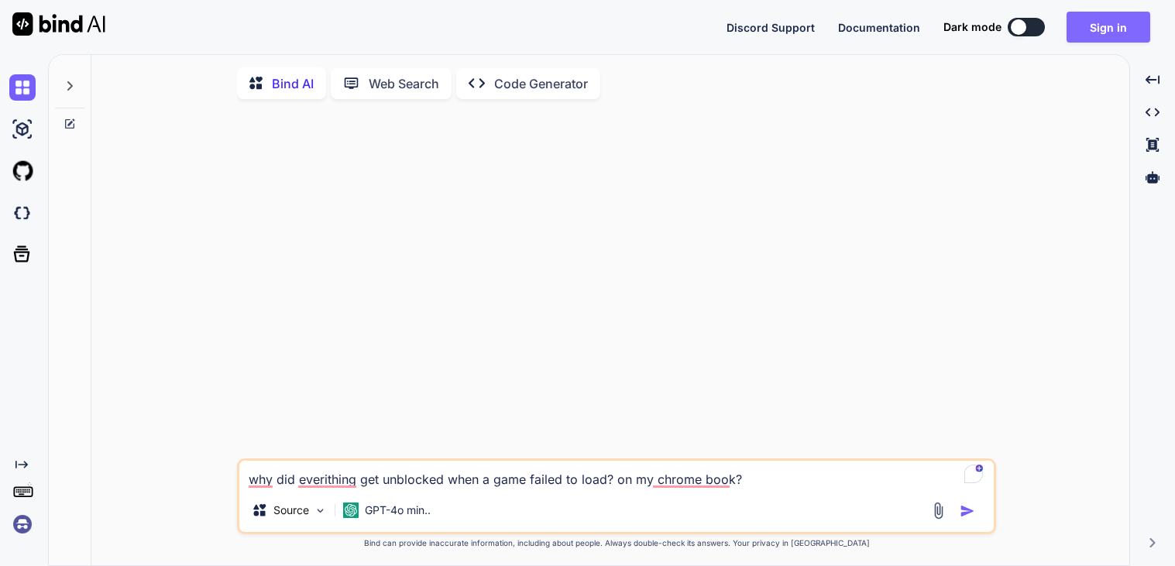
click at [1100, 40] on button "Sign in" at bounding box center [1109, 27] width 84 height 31
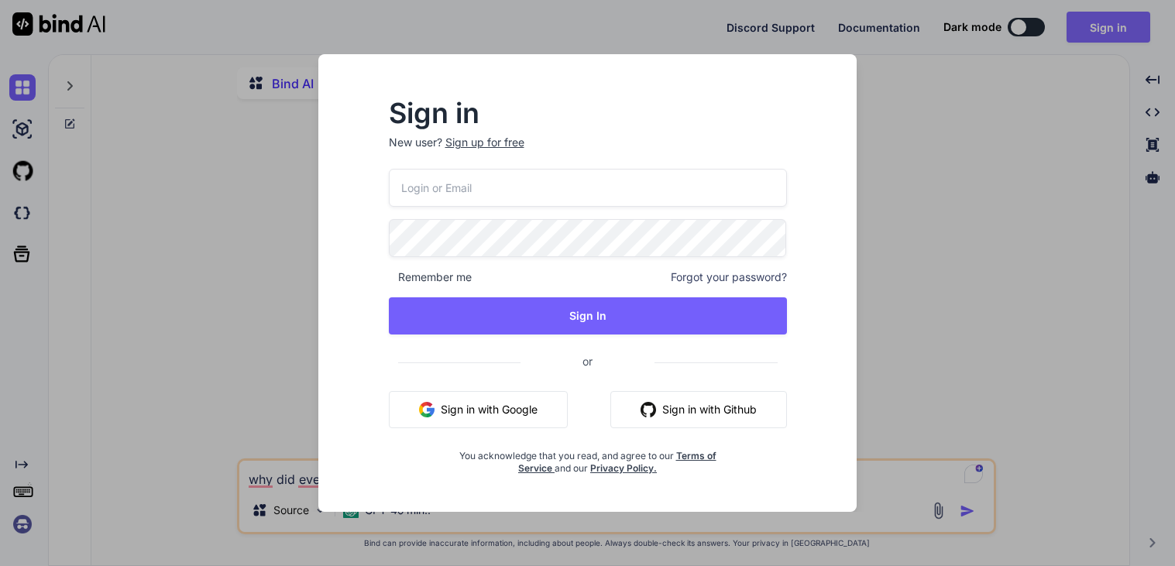
type input "[EMAIL_ADDRESS][DOMAIN_NAME]"
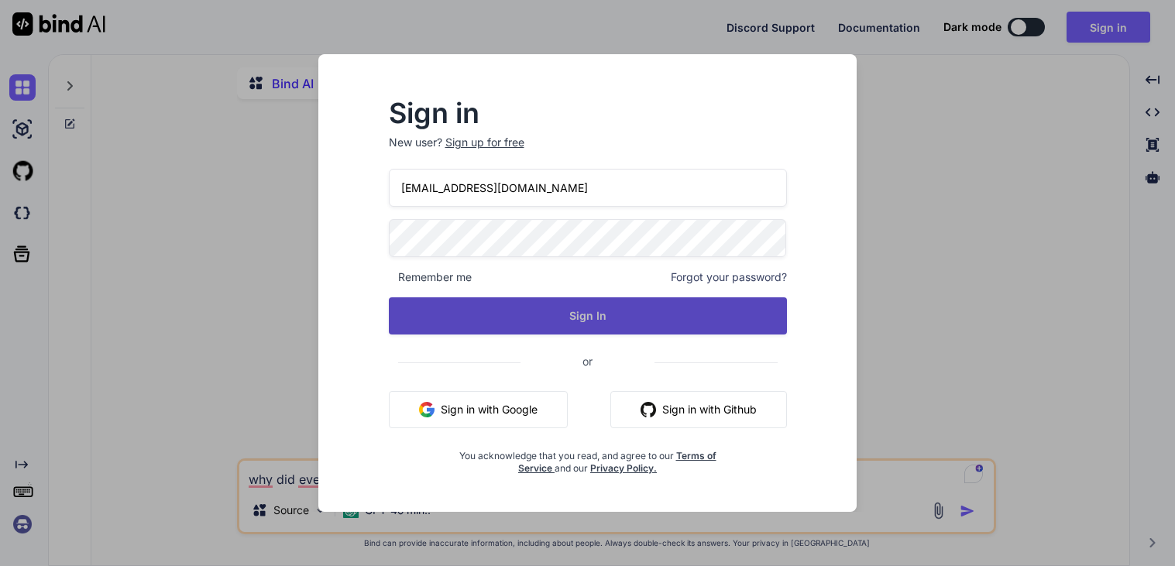
click at [624, 333] on button "Sign In" at bounding box center [588, 316] width 398 height 37
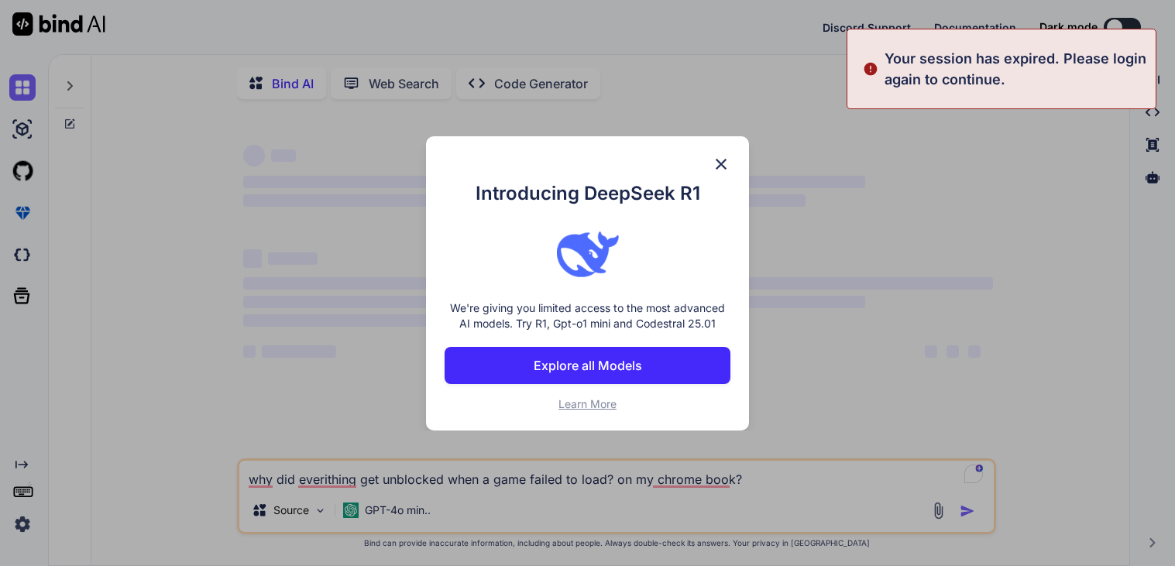
type textarea "x"
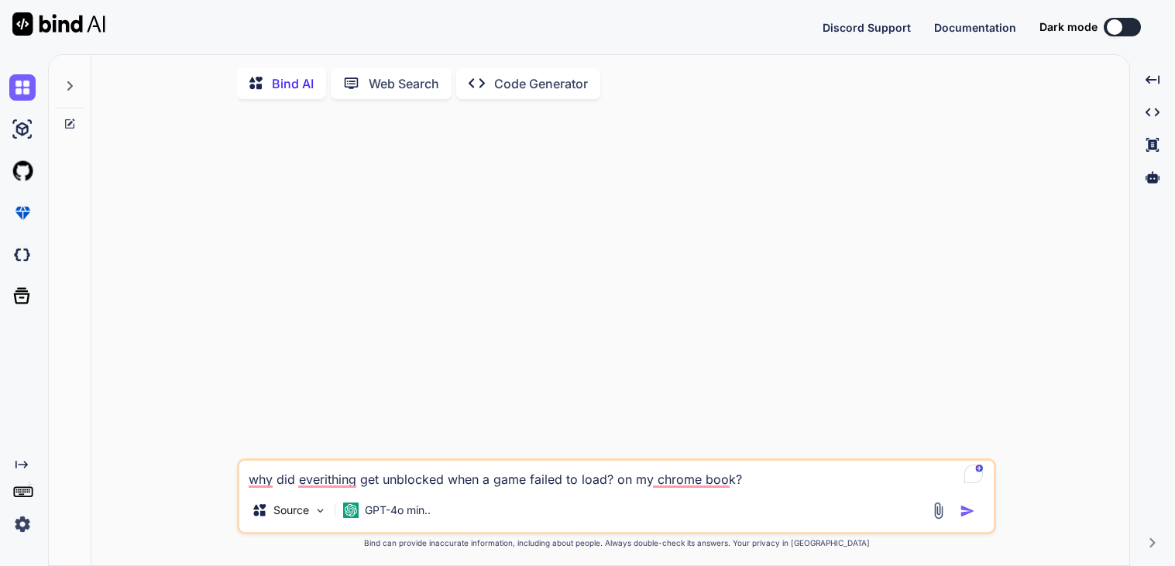
click at [967, 518] on img "button" at bounding box center [967, 511] width 15 height 15
type textarea "x"
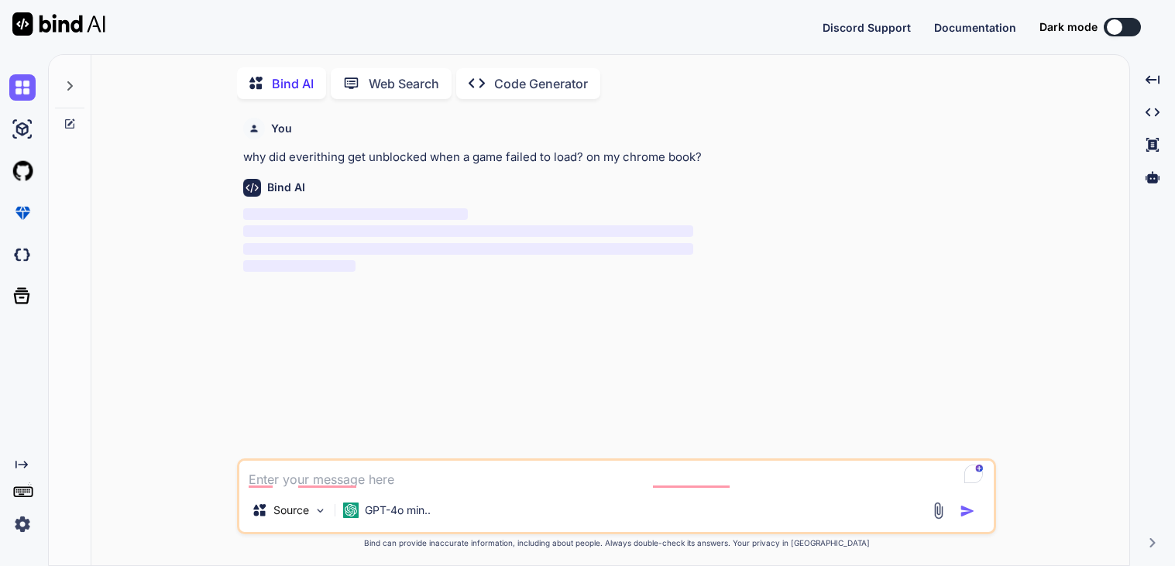
scroll to position [5, 0]
type textarea "why did everithing get unblocked when a game failed to load? on my chrome book?"
type textarea "x"
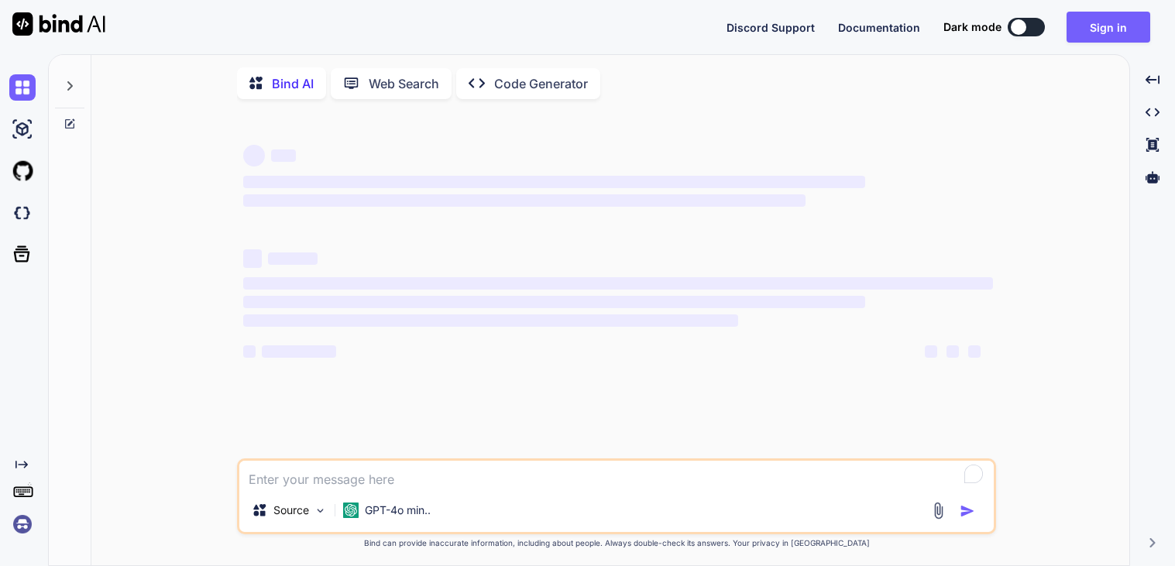
type textarea "x"
type textarea "why did everithing get unblocked when a game failed to load? on my chrome book?"
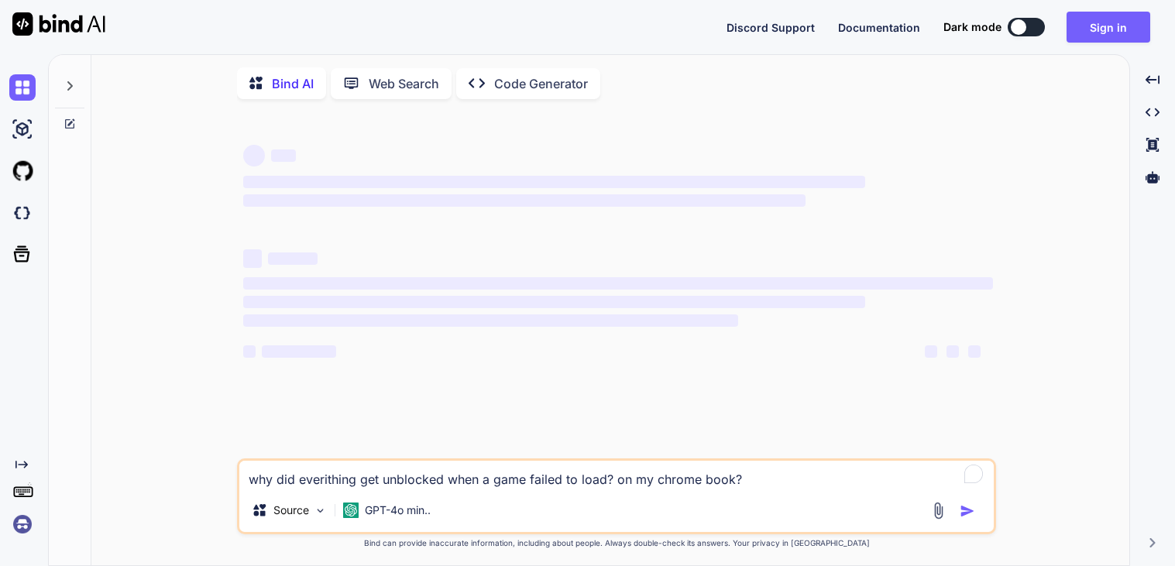
type textarea "x"
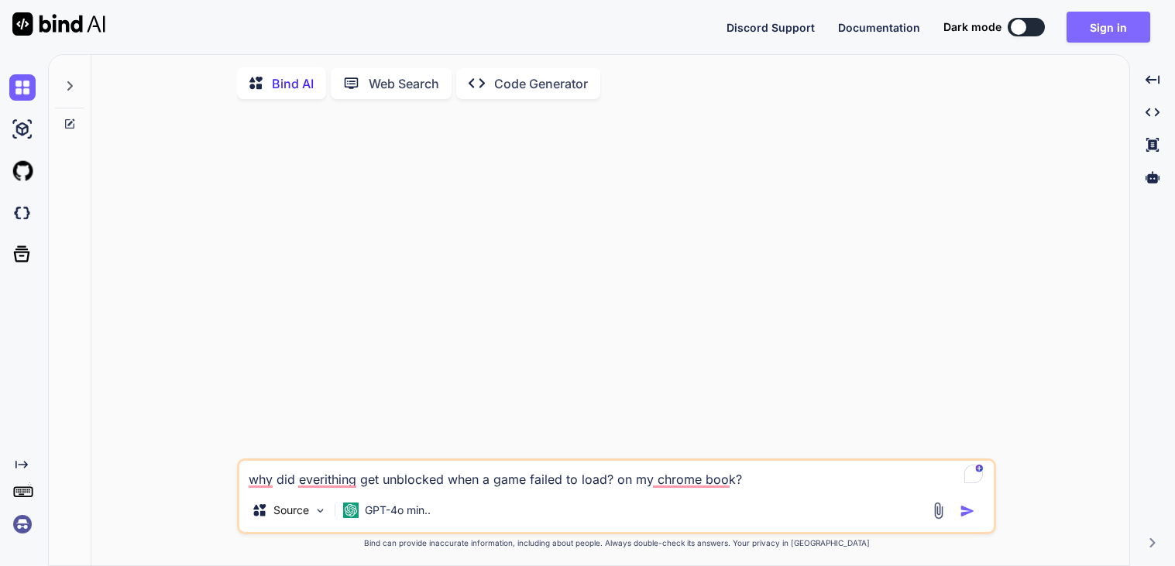
click at [1120, 39] on button "Sign in" at bounding box center [1109, 27] width 84 height 31
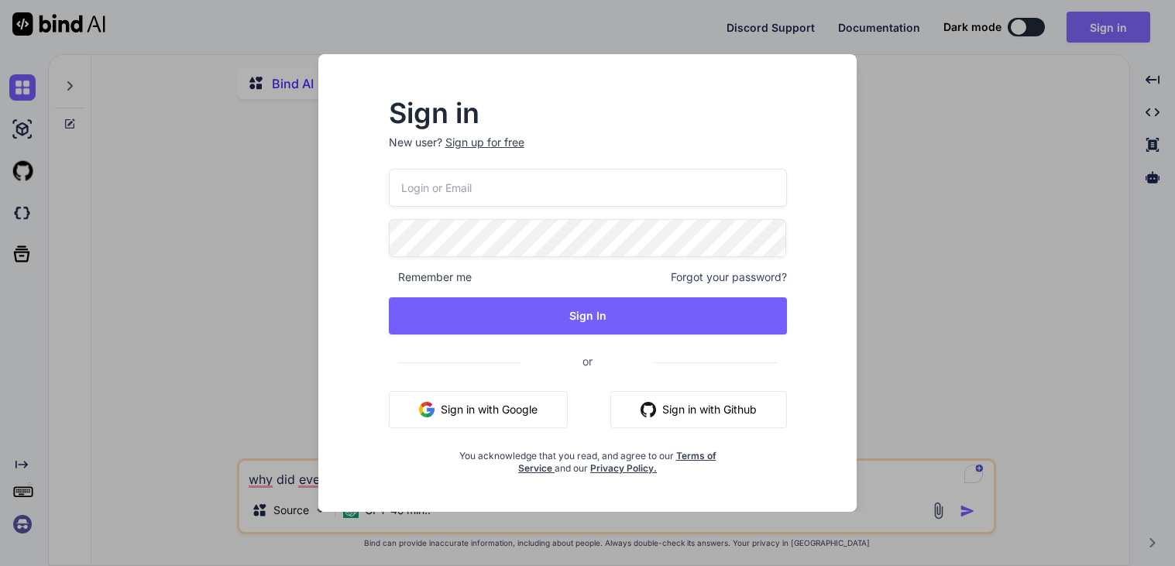
type input "[EMAIL_ADDRESS][DOMAIN_NAME]"
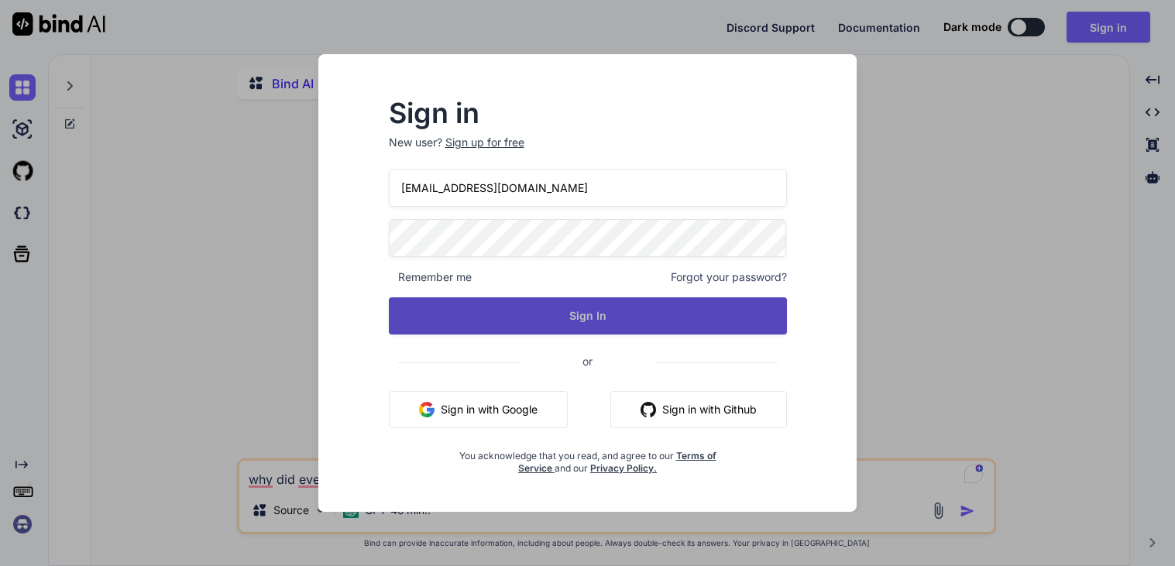
click at [661, 318] on button "Sign In" at bounding box center [588, 316] width 398 height 37
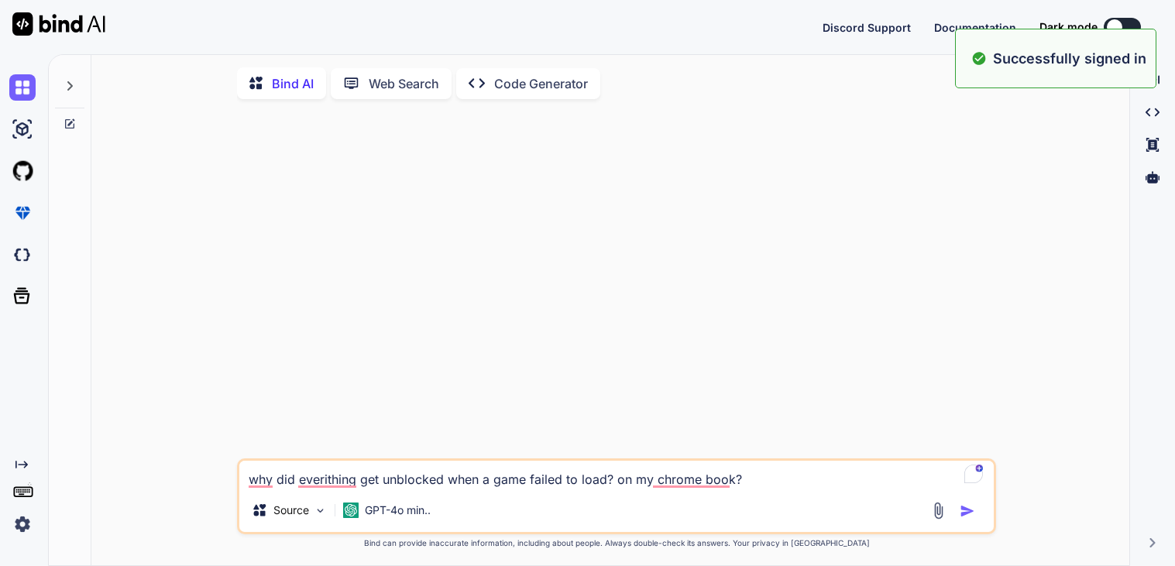
type textarea "x"
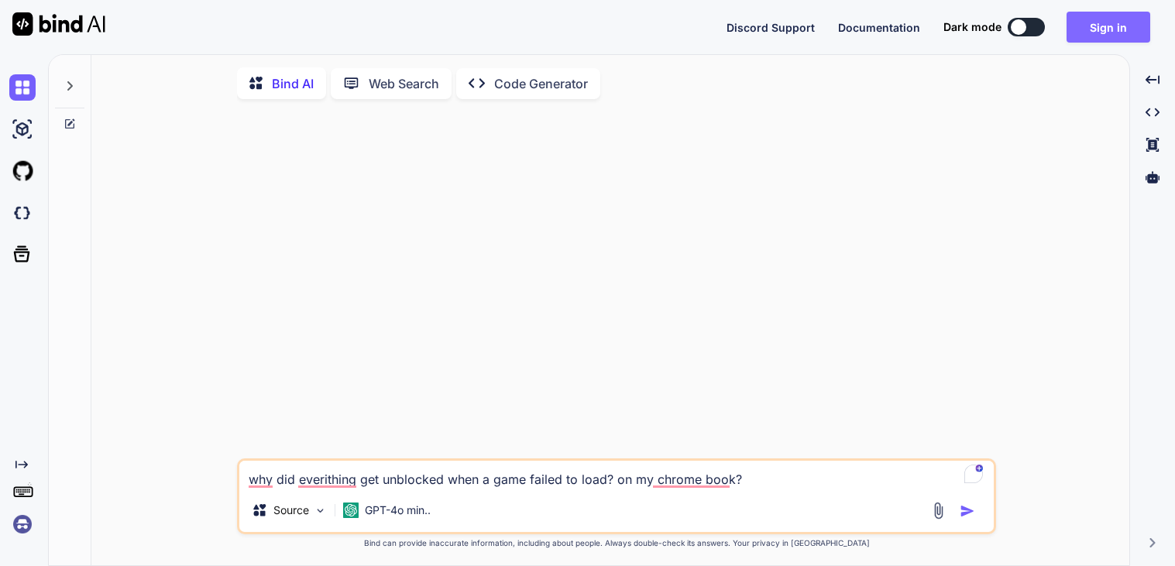
click at [1093, 12] on button "Sign in" at bounding box center [1109, 27] width 84 height 31
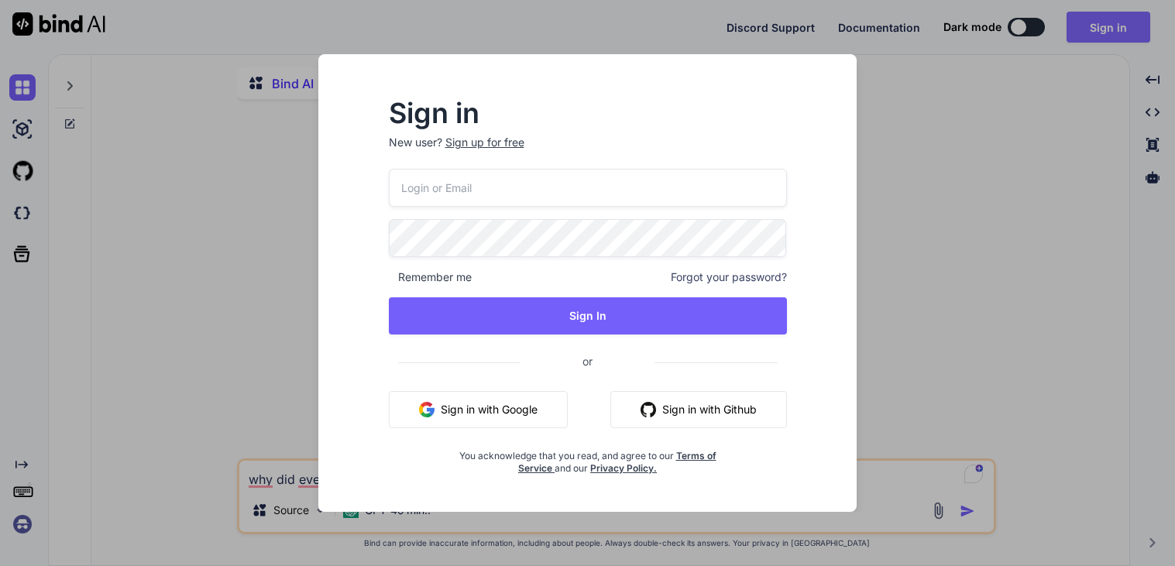
type input "[EMAIL_ADDRESS][DOMAIN_NAME]"
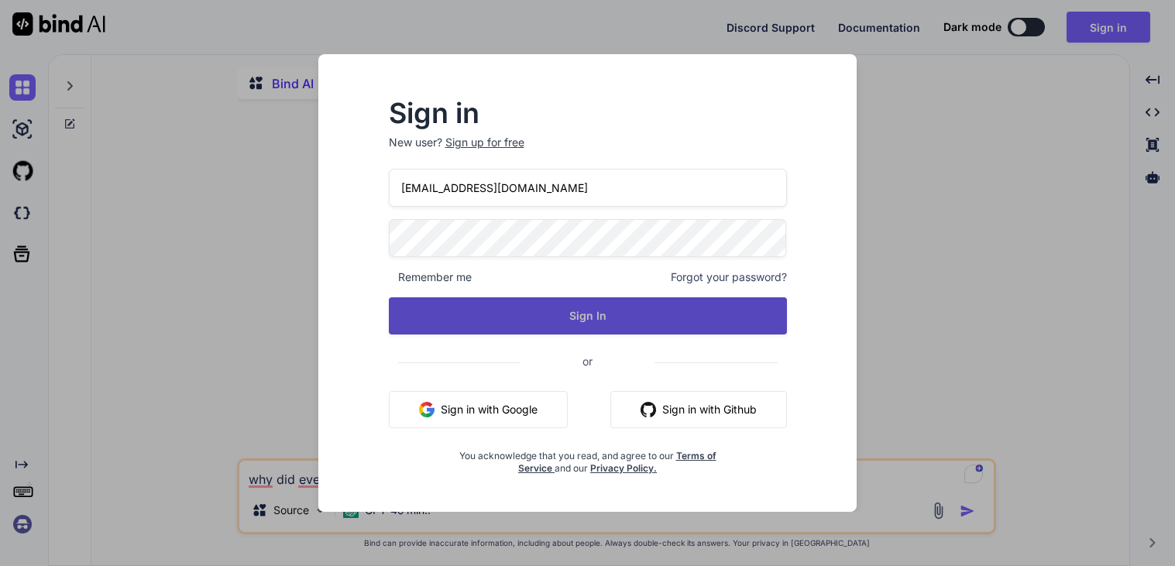
click at [588, 298] on button "Sign In" at bounding box center [588, 316] width 398 height 37
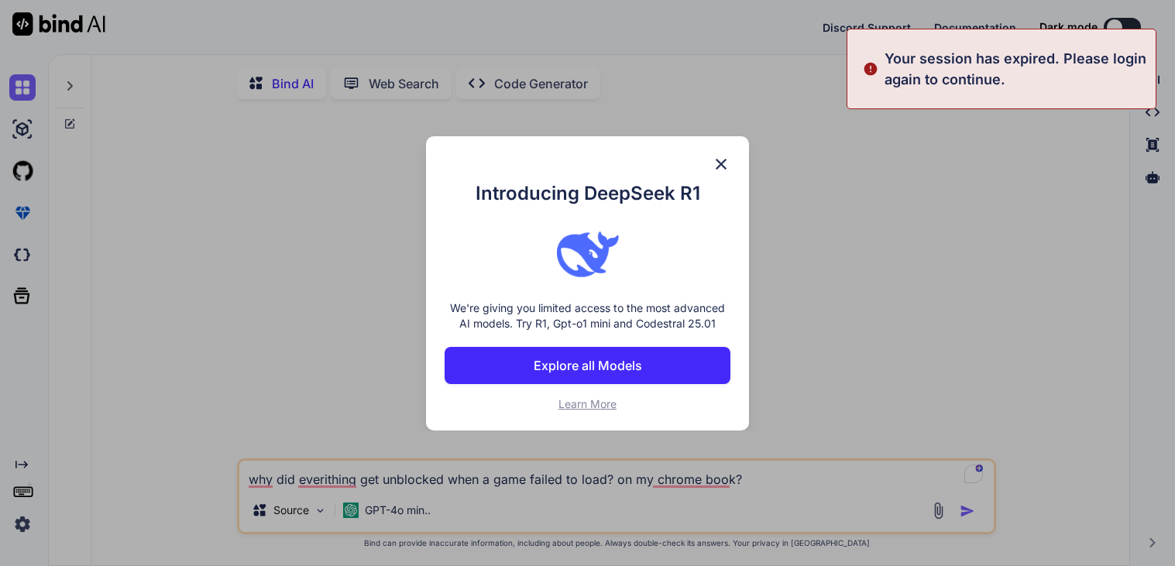
type textarea "x"
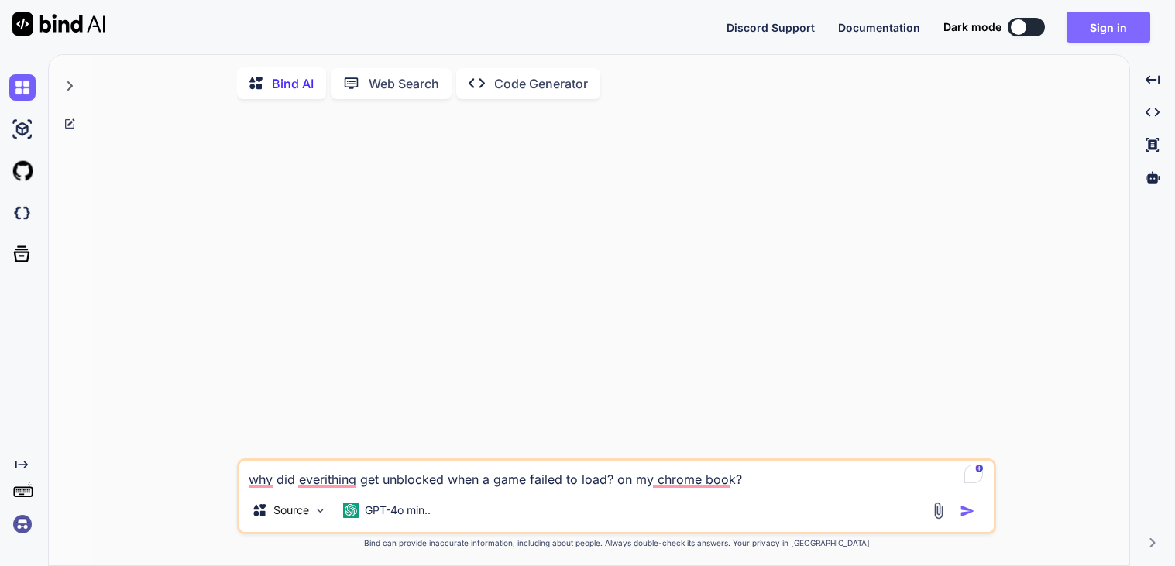
click at [1090, 40] on button "Sign in" at bounding box center [1109, 27] width 84 height 31
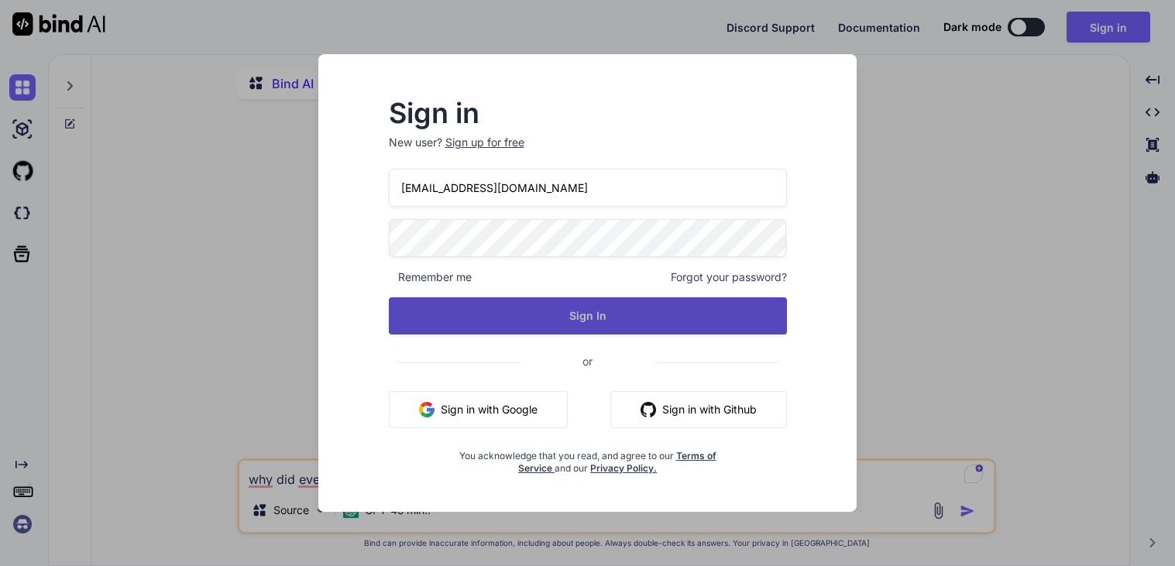
click at [600, 313] on button "Sign In" at bounding box center [588, 316] width 398 height 37
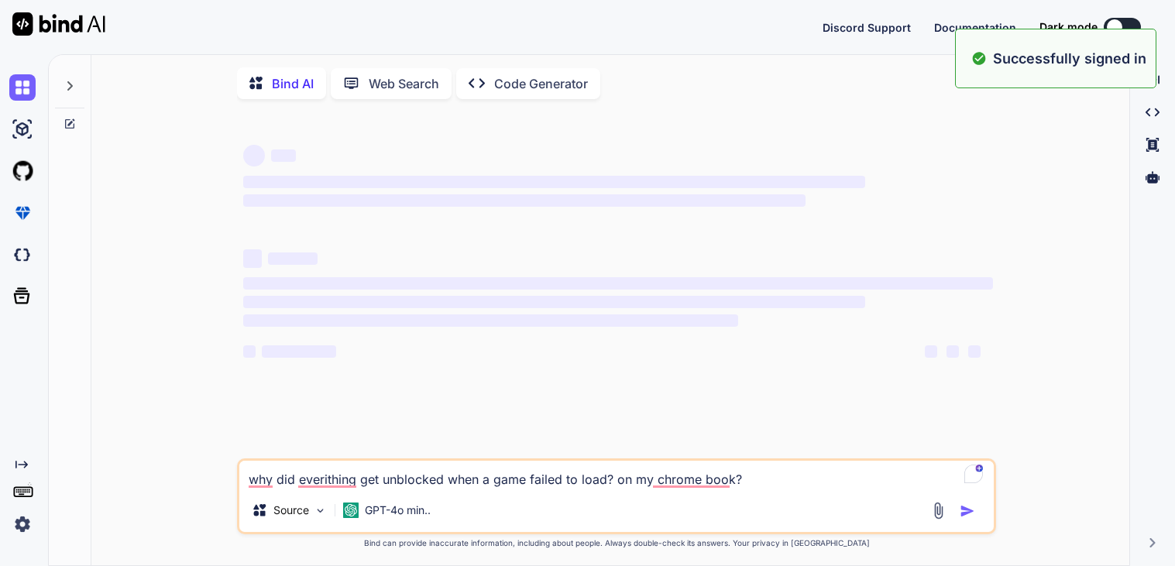
type textarea "x"
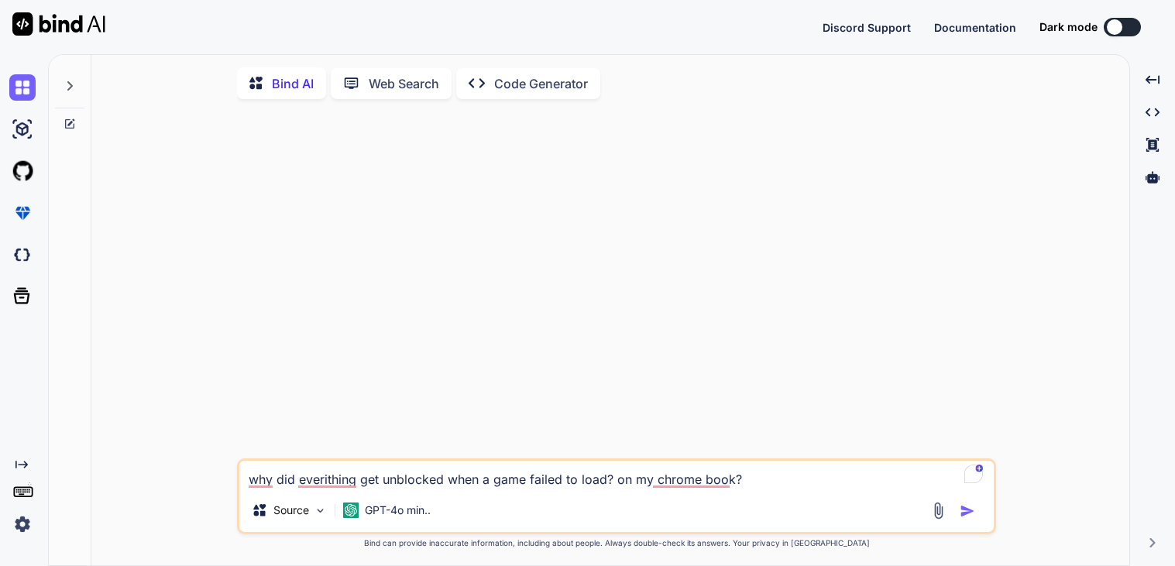
click at [968, 518] on img "button" at bounding box center [967, 511] width 15 height 15
type textarea "x"
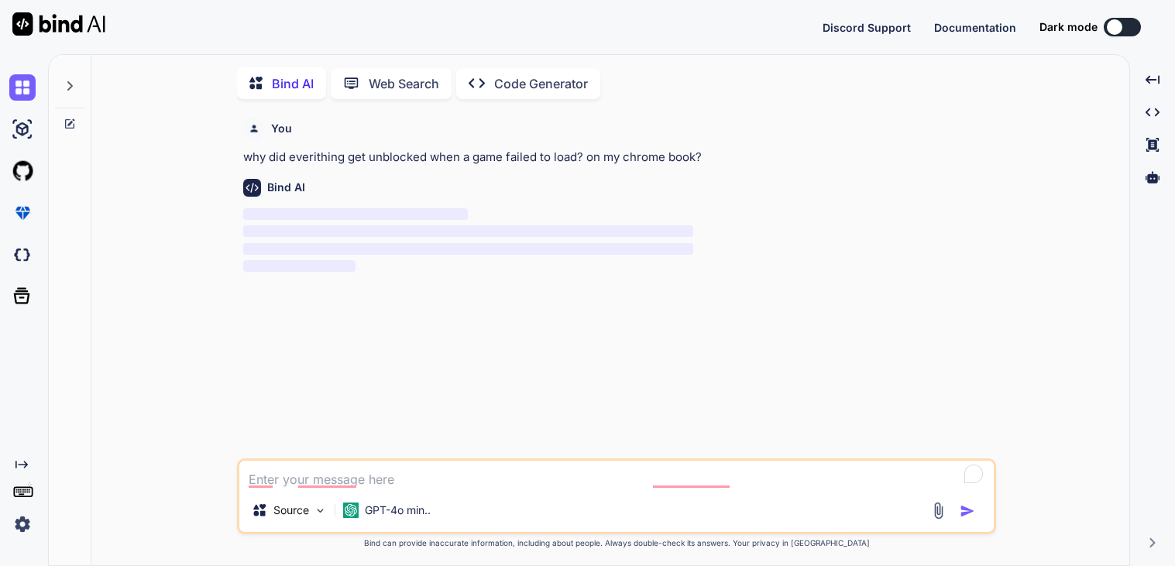
scroll to position [5, 0]
type textarea "why did everithing get unblocked when a game failed to load? on my chrome book?"
type textarea "x"
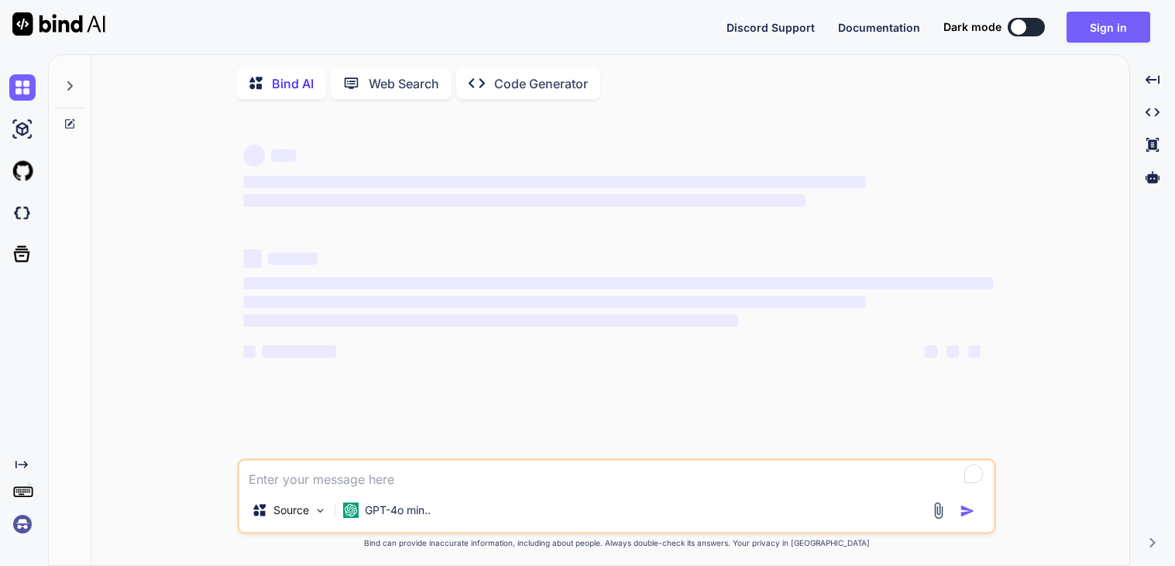
type textarea "x"
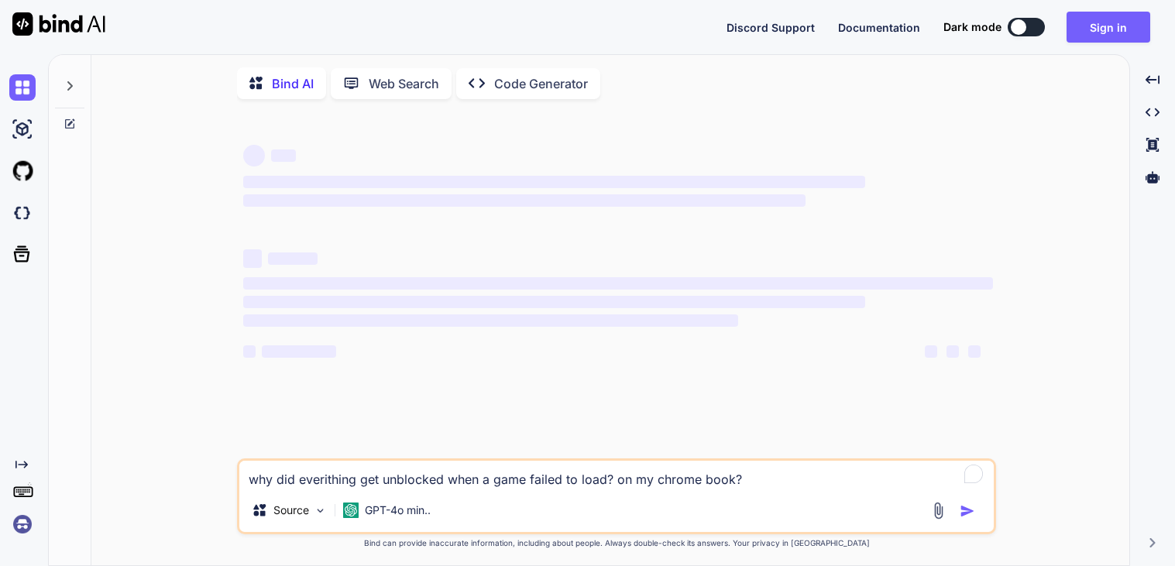
type textarea "why did everithing get unblocked when a game failed to load? on my chrome book?"
type textarea "x"
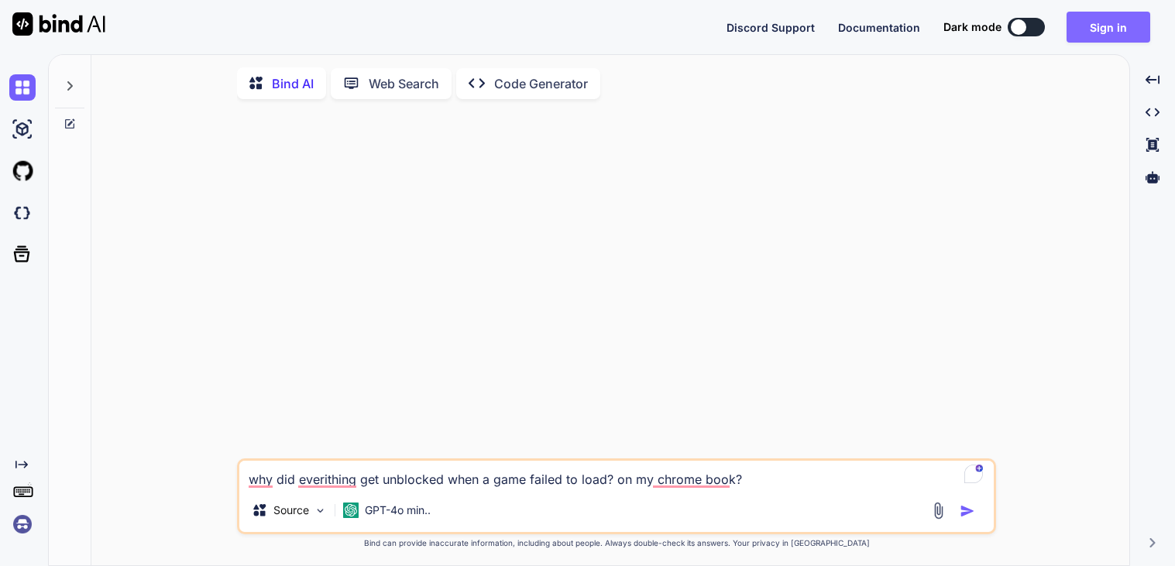
click at [1100, 22] on button "Sign in" at bounding box center [1109, 27] width 84 height 31
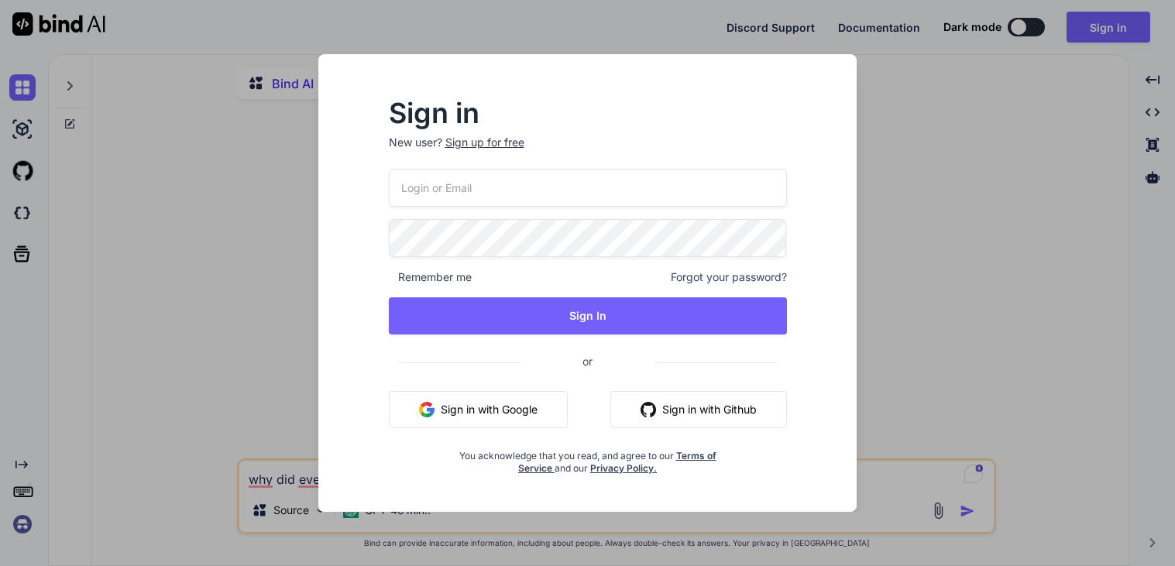
type input "[EMAIL_ADDRESS][DOMAIN_NAME]"
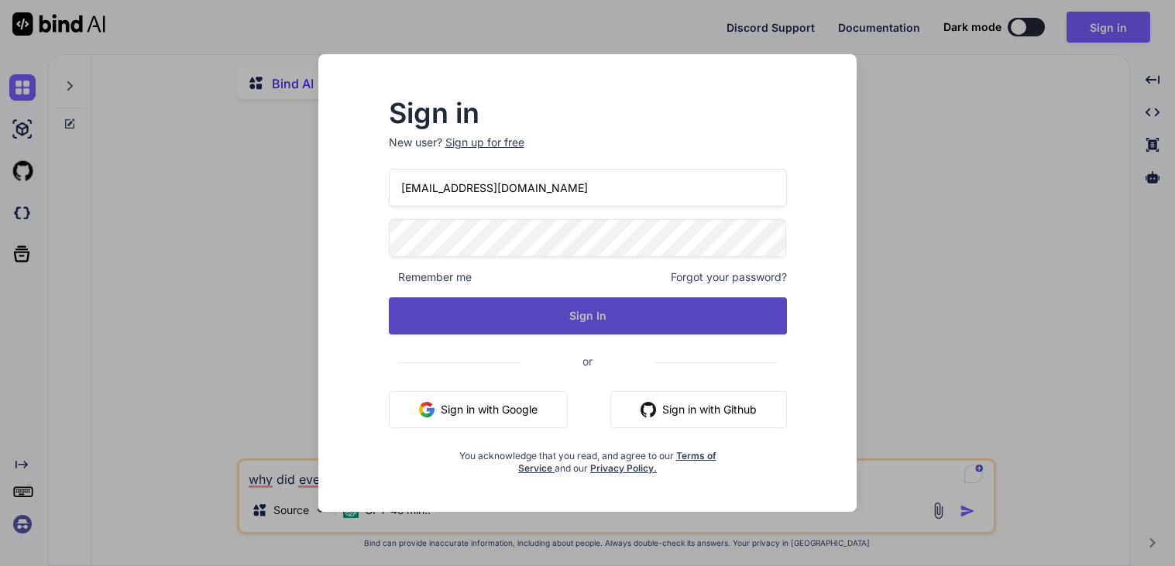
click at [611, 328] on button "Sign In" at bounding box center [588, 316] width 398 height 37
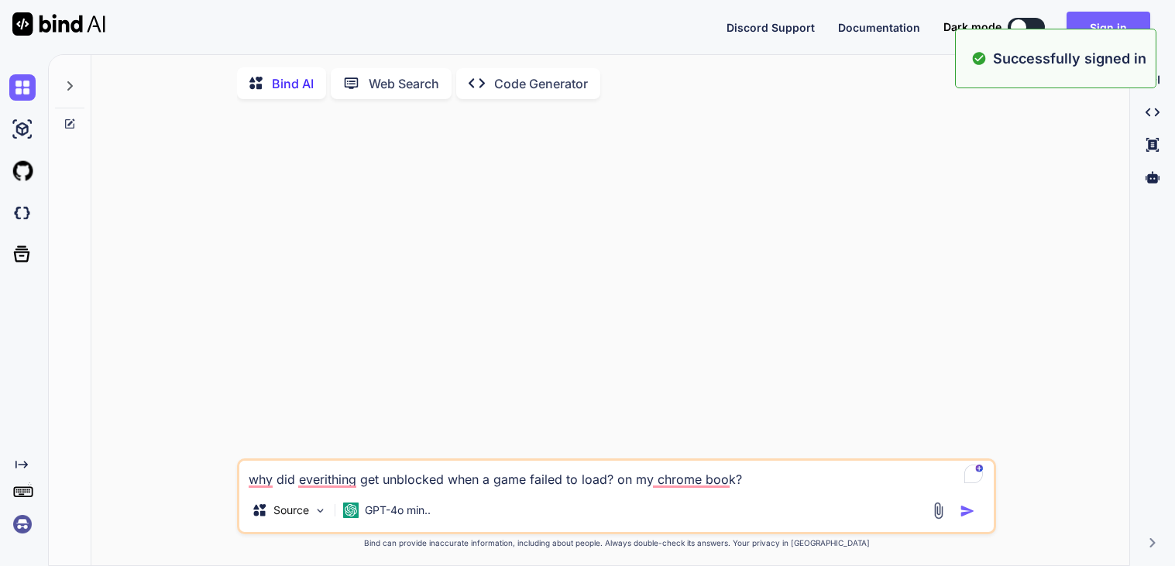
type textarea "x"
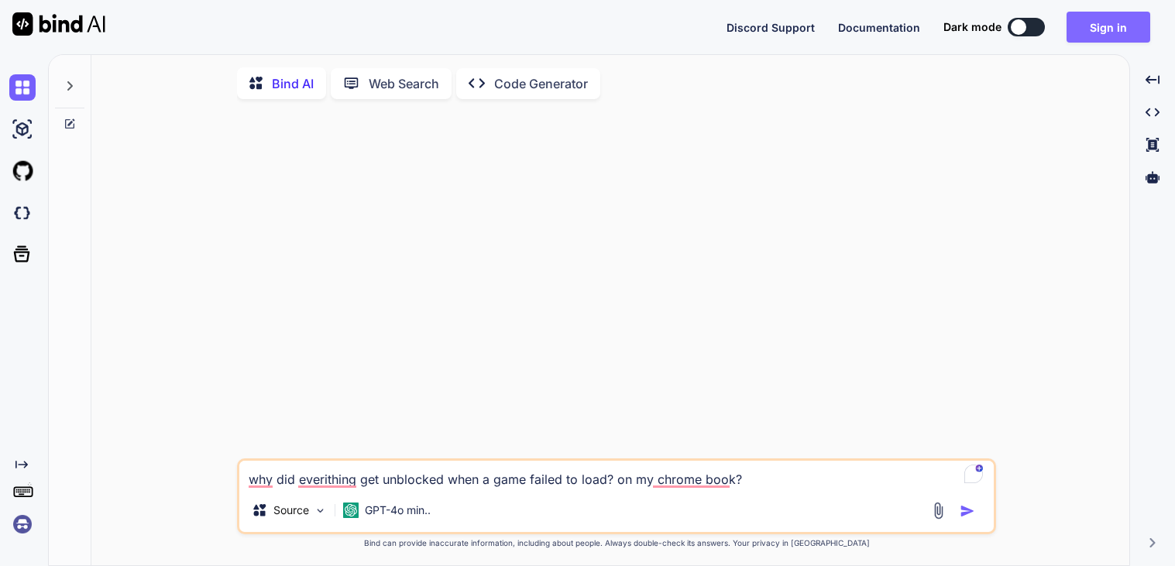
click at [1081, 37] on button "Sign in" at bounding box center [1109, 27] width 84 height 31
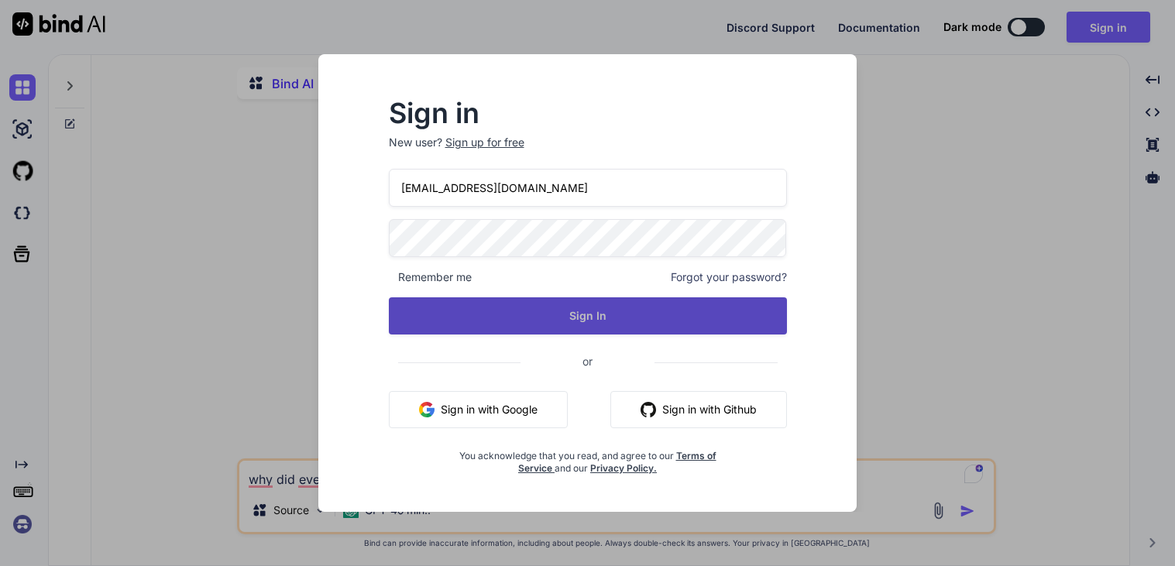
click at [662, 306] on button "Sign In" at bounding box center [588, 316] width 398 height 37
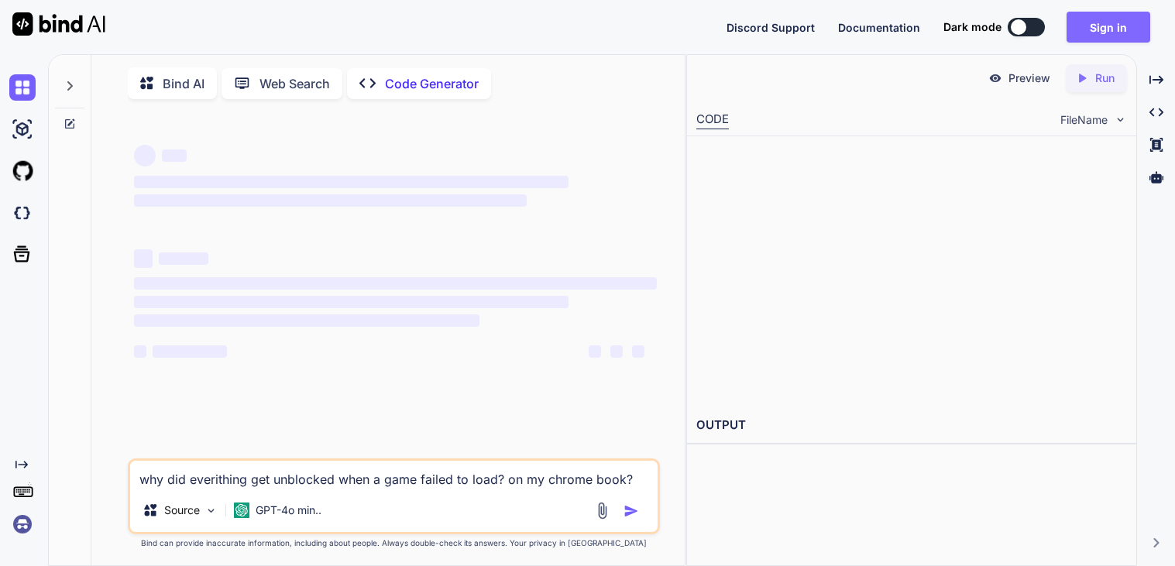
click at [1107, 33] on button "Sign in" at bounding box center [1109, 27] width 84 height 31
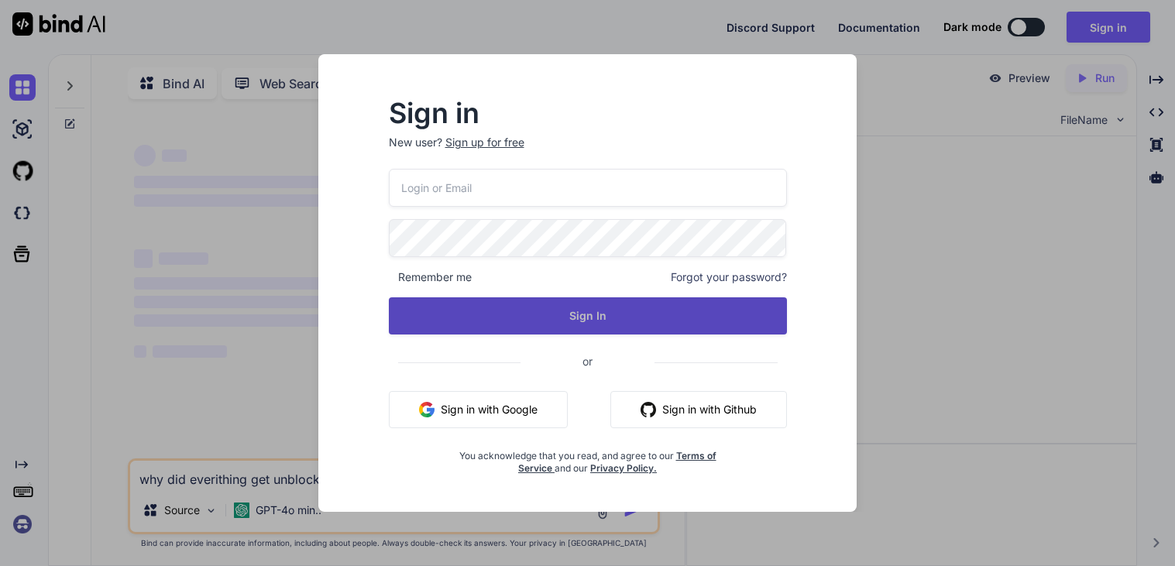
type input "[EMAIL_ADDRESS][DOMAIN_NAME]"
click at [573, 308] on button "Sign In" at bounding box center [588, 316] width 398 height 37
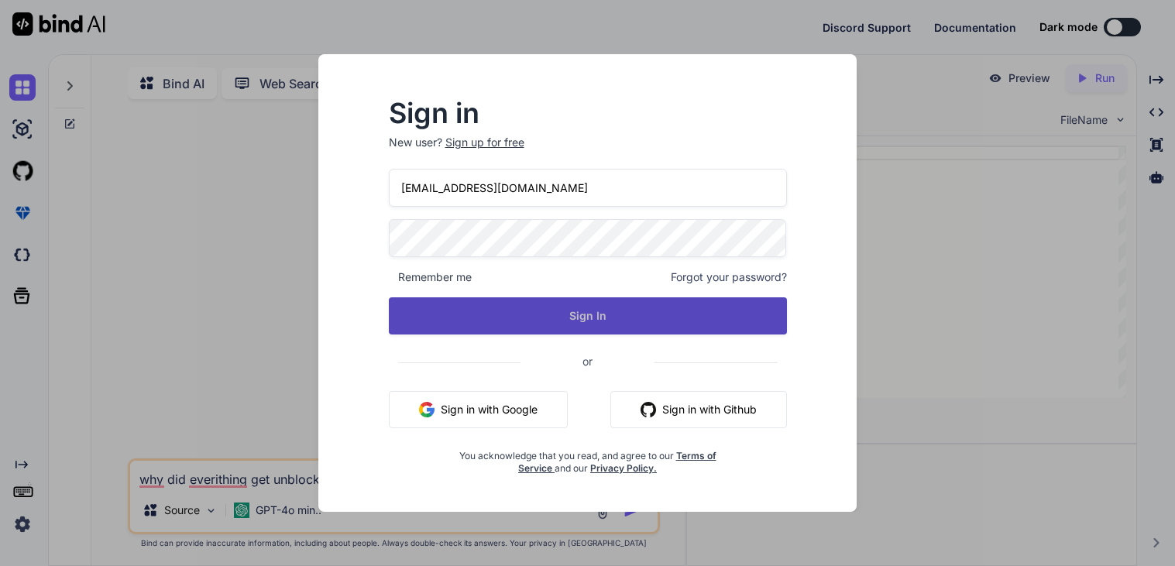
click at [573, 308] on button "Sign In" at bounding box center [588, 316] width 398 height 37
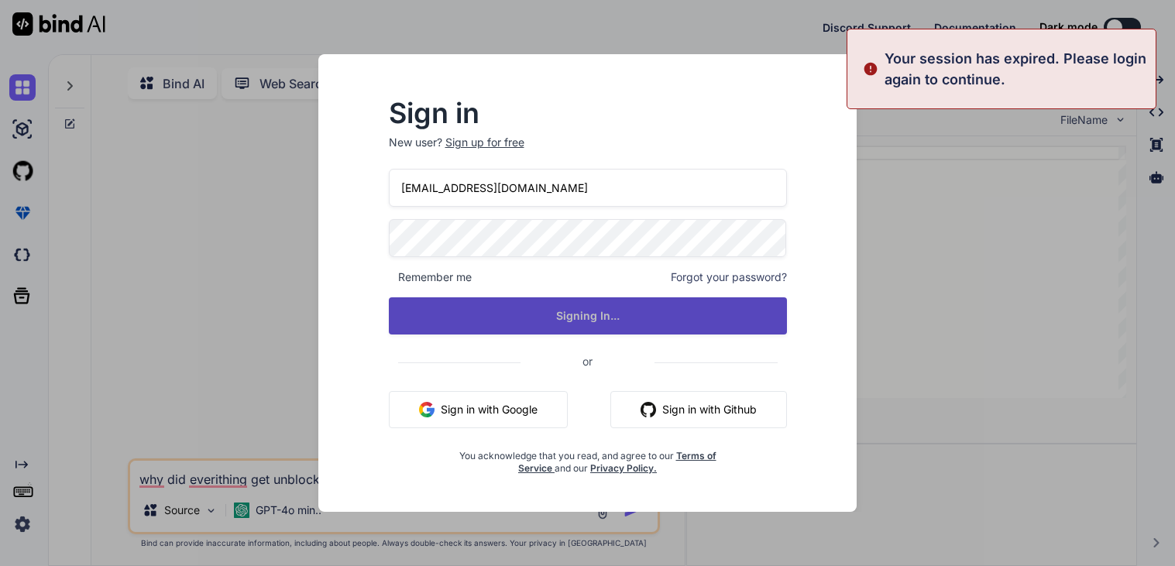
type textarea "x"
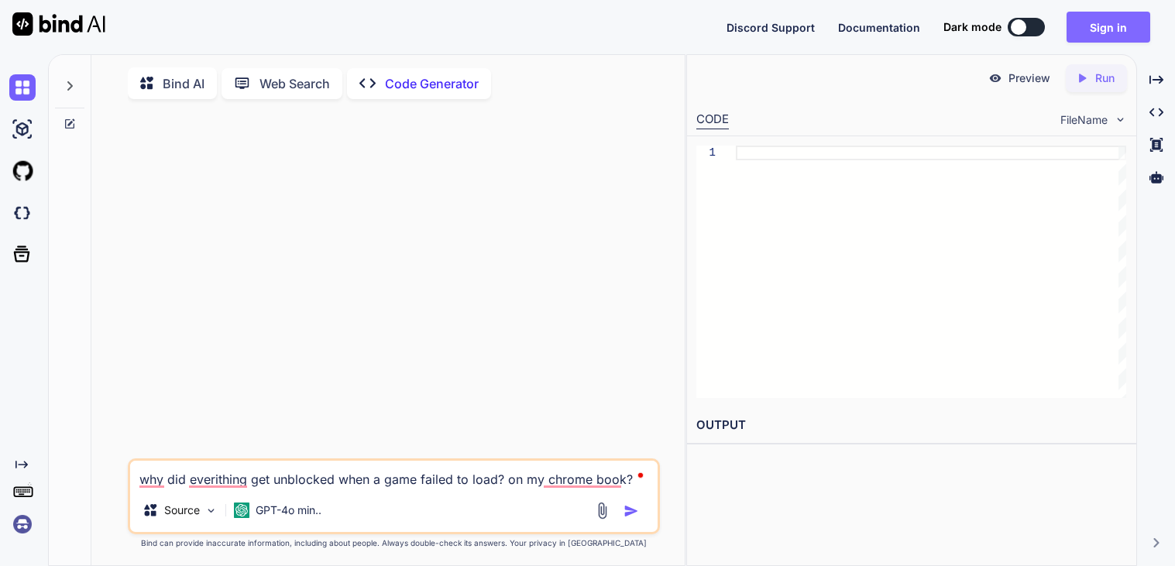
click at [1093, 36] on button "Sign in" at bounding box center [1109, 27] width 84 height 31
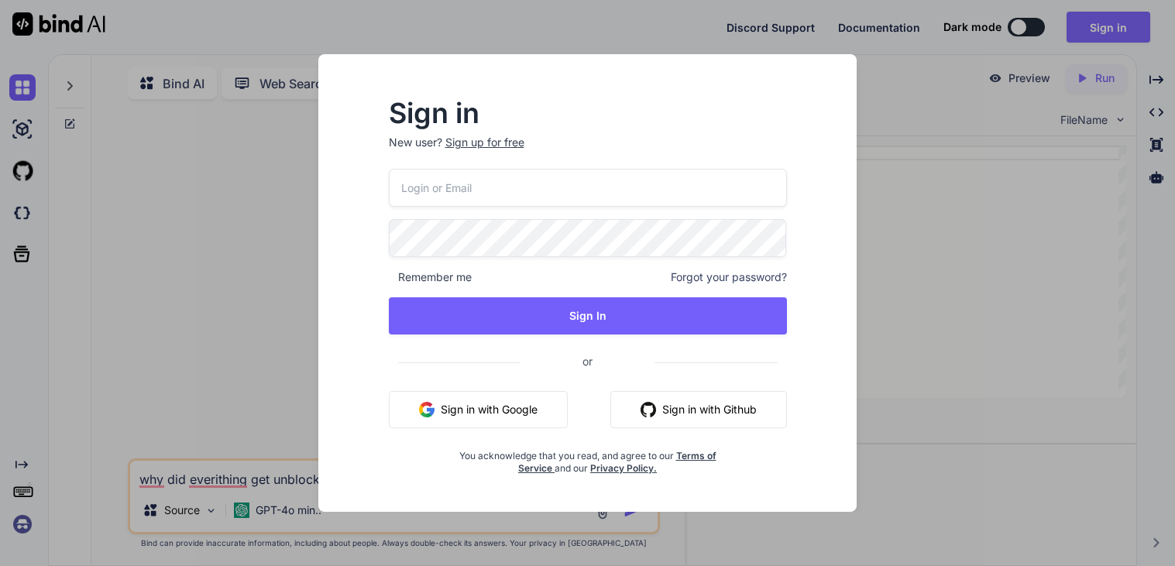
type input "[EMAIL_ADDRESS][DOMAIN_NAME]"
click at [678, 295] on div "[EMAIL_ADDRESS][DOMAIN_NAME] Remember me Forgot your password? Sign In or Sign …" at bounding box center [588, 322] width 398 height 306
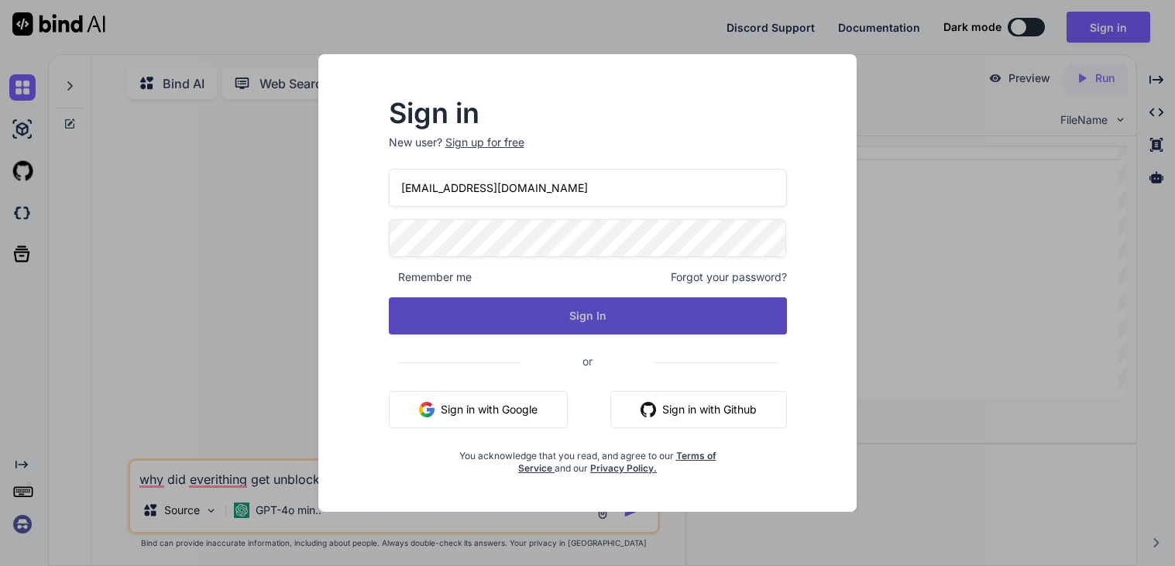
click at [646, 315] on button "Sign In" at bounding box center [588, 316] width 398 height 37
click at [595, 315] on button "Sign In" at bounding box center [588, 316] width 398 height 37
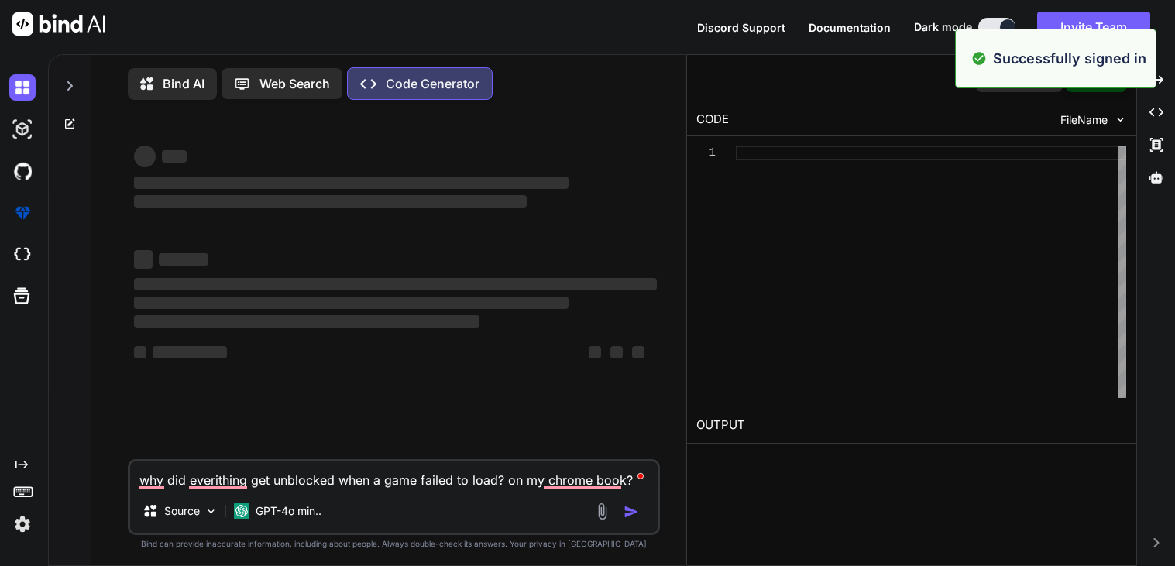
type textarea "x"
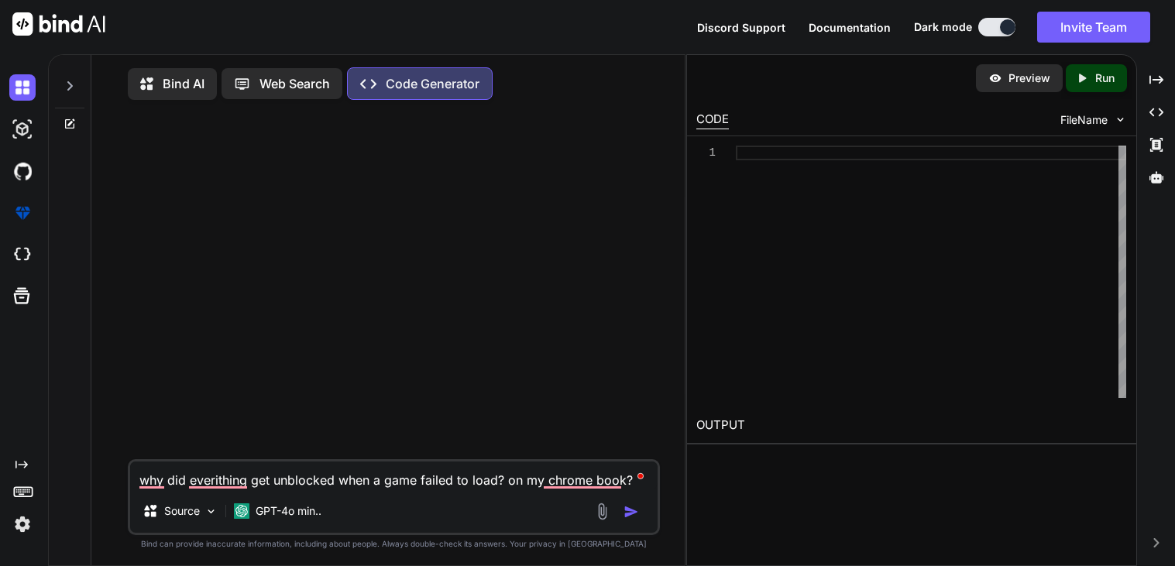
click at [625, 483] on textarea "why did everithing get unblocked when a game failed to load? on my chrome book?" at bounding box center [394, 476] width 528 height 28
type textarea "why did everithing get unblocked when a game failed to load? on my chrome book?"
type textarea "x"
type textarea "why did everithing get unblocked when a game failed to load? on my chrome book?…"
type textarea "x"
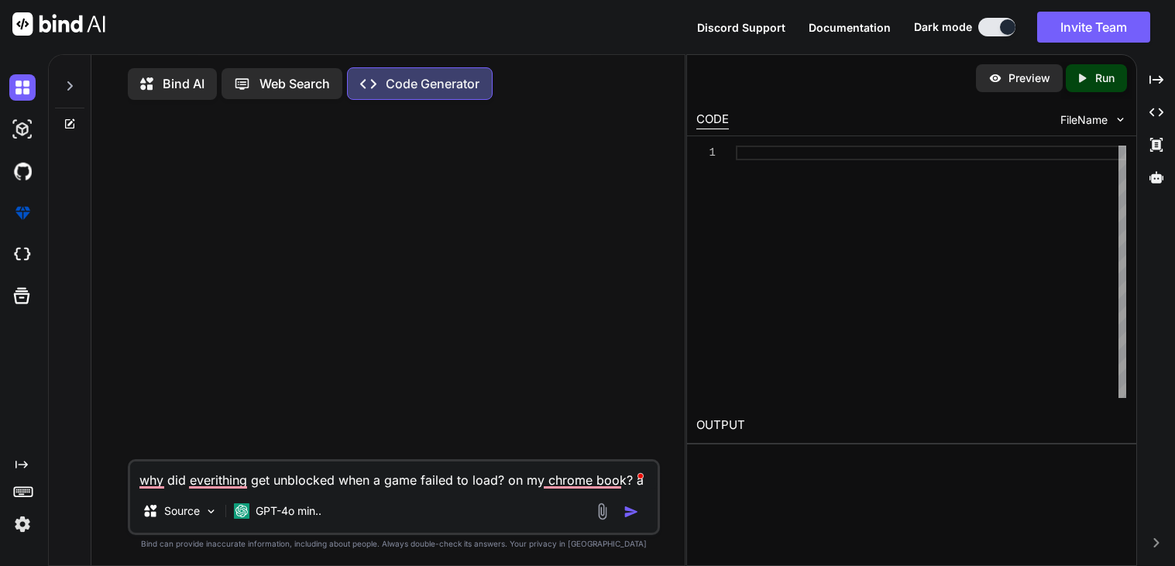
type textarea "why did everithing get unblocked when a game failed to load? on my chrome book?…"
type textarea "x"
type textarea "why did everithing get unblocked when a game failed to load? on my chrome book?…"
type textarea "x"
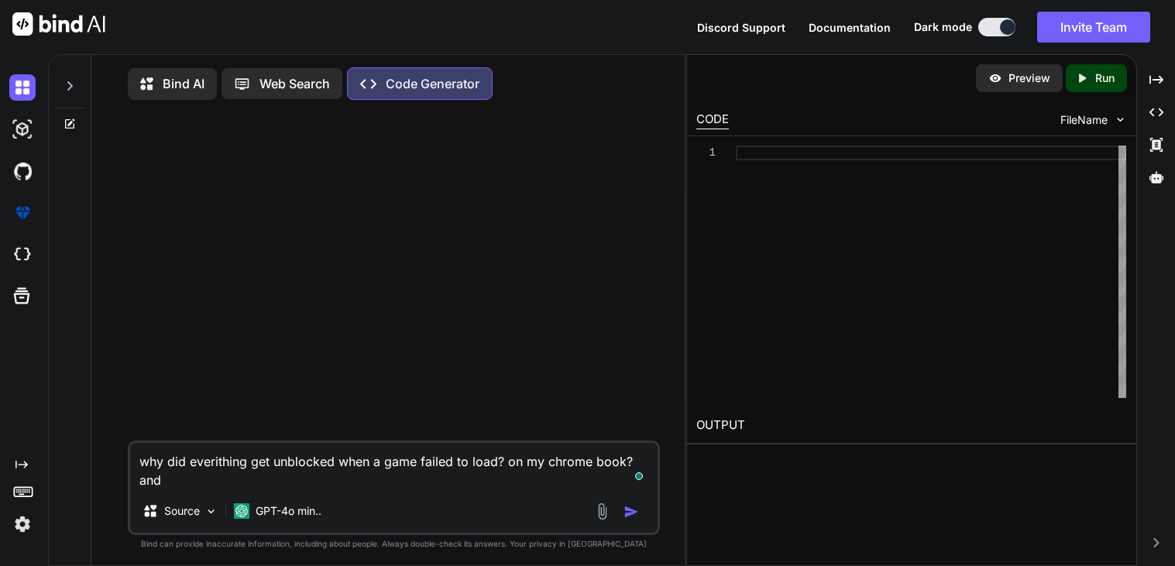
type textarea "why did everithing get unblocked when a game failed to load? on my chrome book?…"
type textarea "x"
type textarea "why did everithing get unblocked when a game failed to load? on my chrome book?…"
type textarea "x"
type textarea "why did everithing get unblocked when a game failed to load? on my chrome book?…"
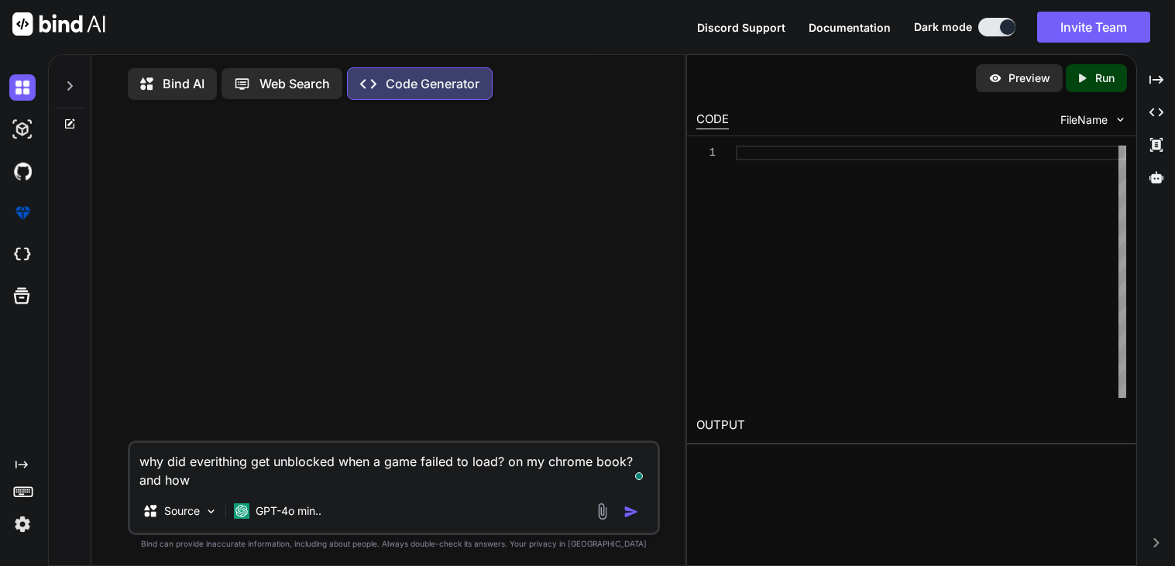
type textarea "x"
type textarea "why did everithing get unblocked when a game failed to load? on my chrome book?…"
type textarea "x"
type textarea "why did everithing get unblocked when a game failed to load? on my chrome book?…"
type textarea "x"
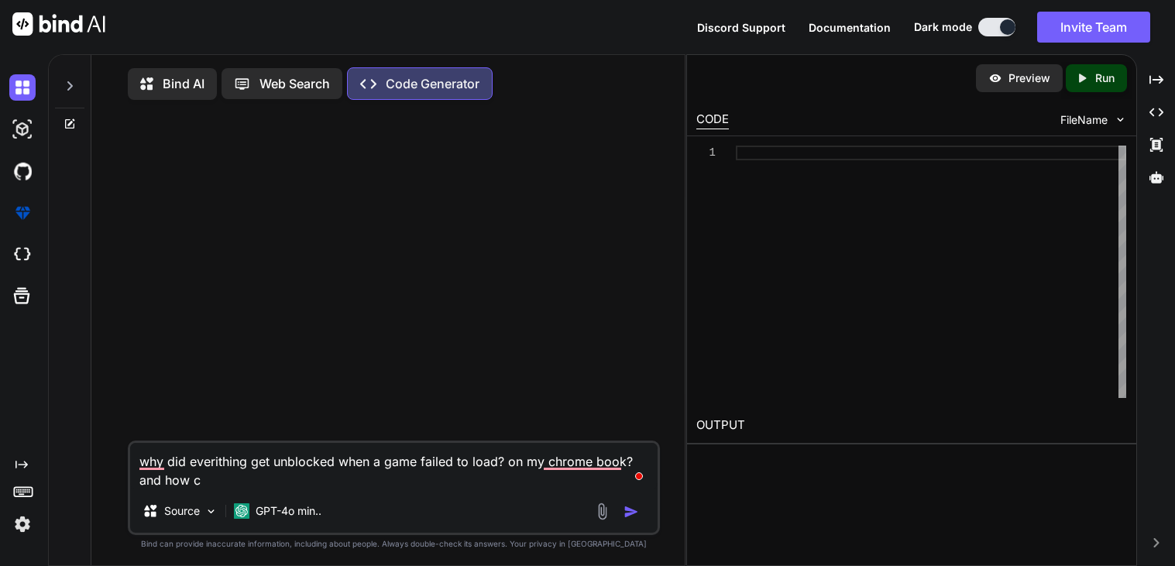
type textarea "why did everithing get unblocked when a game failed to load? on my chrome book?…"
type textarea "x"
type textarea "why did everithing get unblocked when a game failed to load? on my chrome book?…"
type textarea "x"
type textarea "why did everithing get unblocked when a game failed to load? on my chrome book?…"
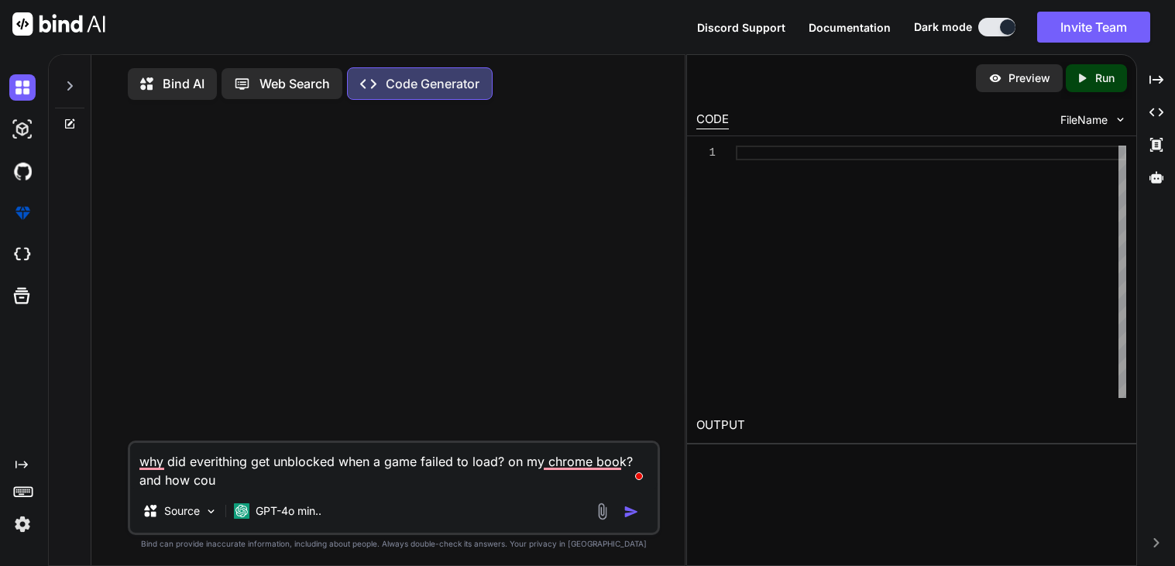
type textarea "x"
type textarea "why did everithing get unblocked when a game failed to load? on my chrome book?…"
type textarea "x"
type textarea "why did everithing get unblocked when a game failed to load? on my chrome book?…"
type textarea "x"
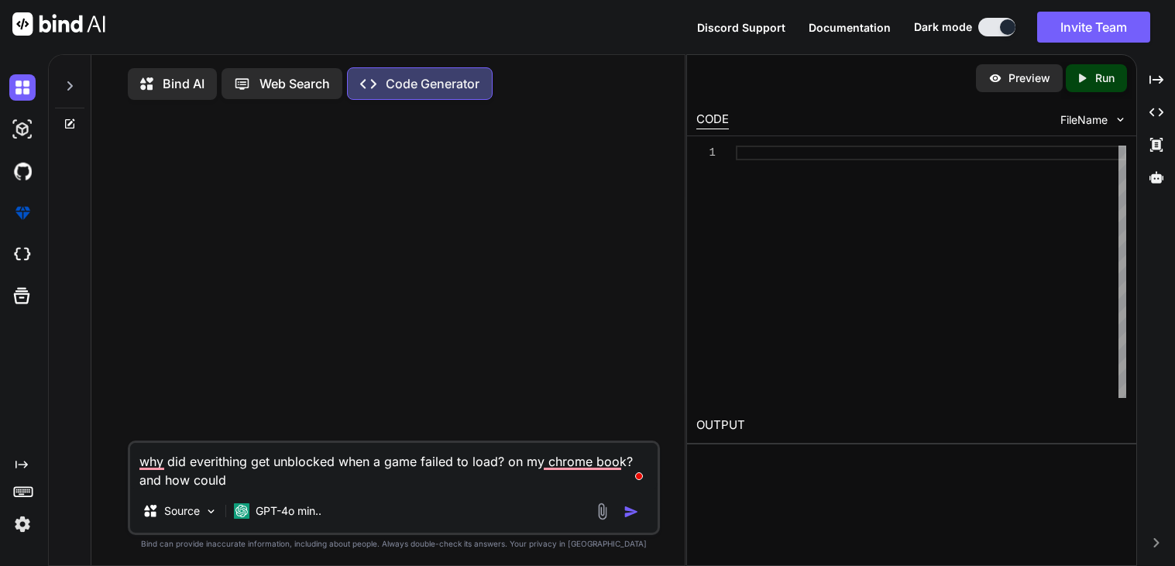
type textarea "why did everithing get unblocked when a game failed to load? on my chrome book?…"
type textarea "x"
type textarea "why did everithing get unblocked when a game failed to load? on my chrome book?…"
type textarea "x"
type textarea "why did everithing get unblocked when a game failed to load? on my chrome book?…"
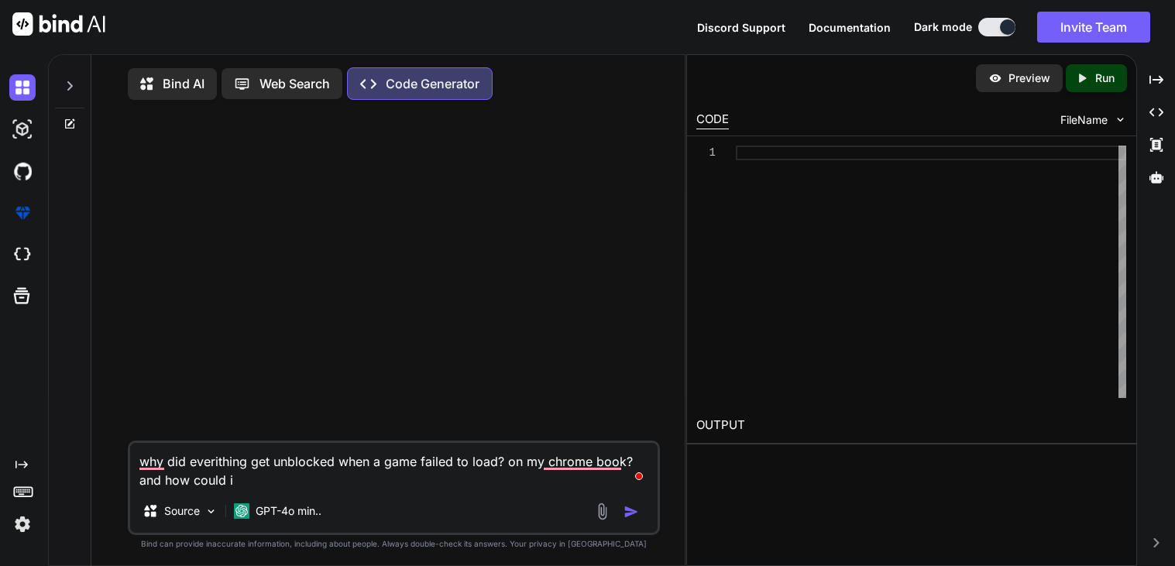
type textarea "x"
type textarea "why did everithing get unblocked when a game failed to load? on my chrome book?…"
type textarea "x"
type textarea "why did everithing get unblocked when a game failed to load? on my chrome book?…"
type textarea "x"
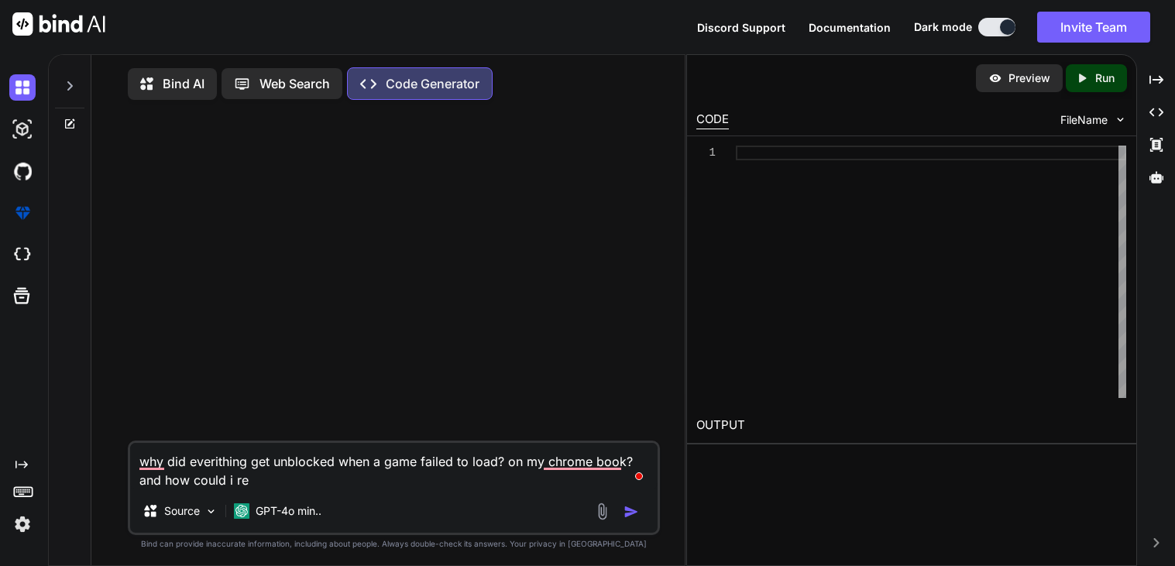
type textarea "why did everithing get unblocked when a game failed to load? on my chrome book?…"
type textarea "x"
type textarea "why did everithing get unblocked when a game failed to load? on my chrome book?…"
type textarea "x"
type textarea "why did everithing get unblocked when a game failed to load? on my chrome book?…"
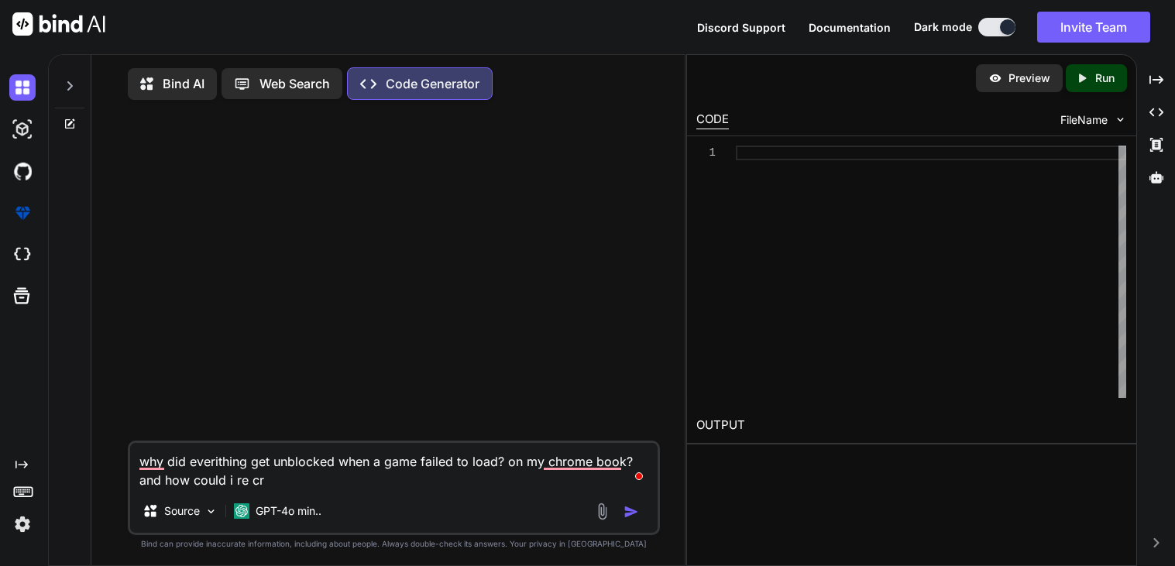
type textarea "x"
type textarea "why did everithing get unblocked when a game failed to load? on my chrome book?…"
type textarea "x"
type textarea "why did everithing get unblocked when a game failed to load? on my chrome book?…"
type textarea "x"
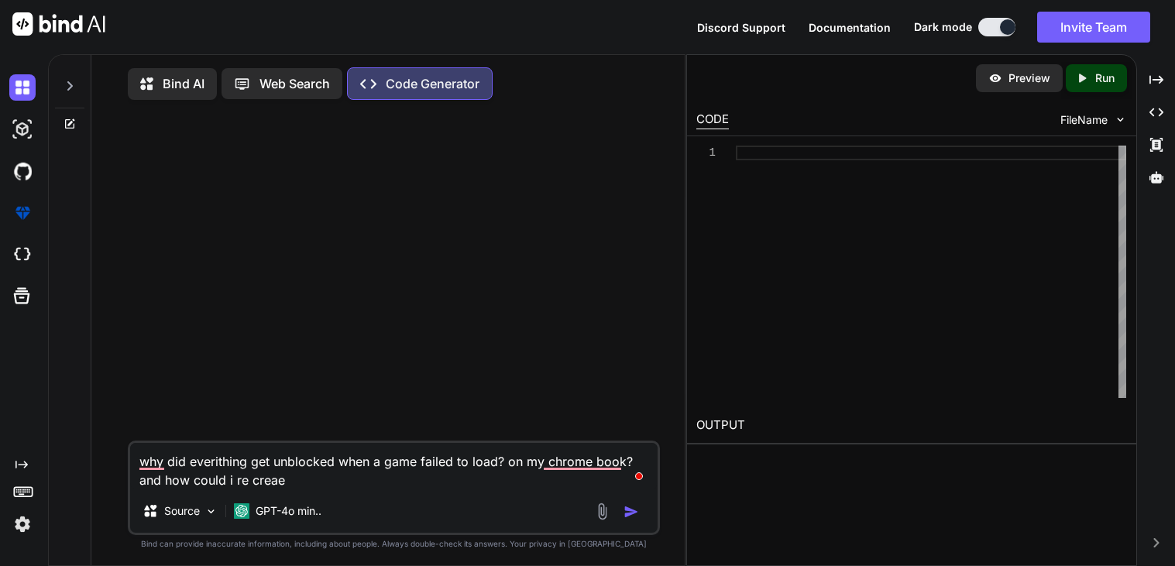
type textarea "why did everithing get unblocked when a game failed to load? on my chrome book?…"
type textarea "x"
type textarea "why did everithing get unblocked when a game failed to load? on my chrome book?…"
type textarea "x"
type textarea "why did everithing get unblocked when a game failed to load? on my chrome book?…"
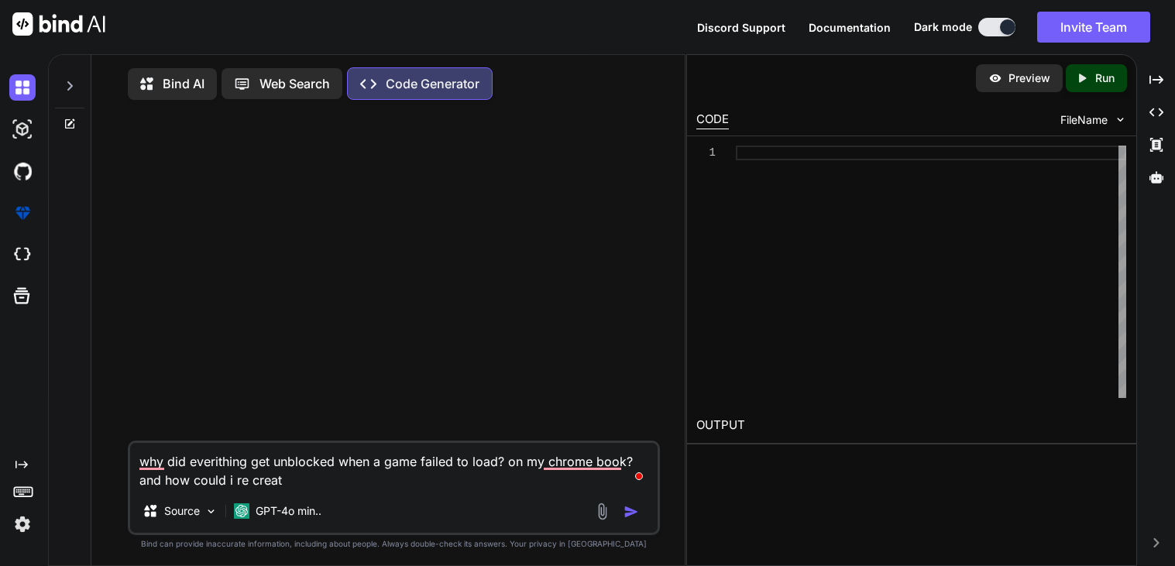
type textarea "x"
type textarea "why did everithing get unblocked when a game failed to load? on my chrome book?…"
type textarea "x"
type textarea "why did everithing get unblocked when a game failed to load? on my chrome book?…"
type textarea "x"
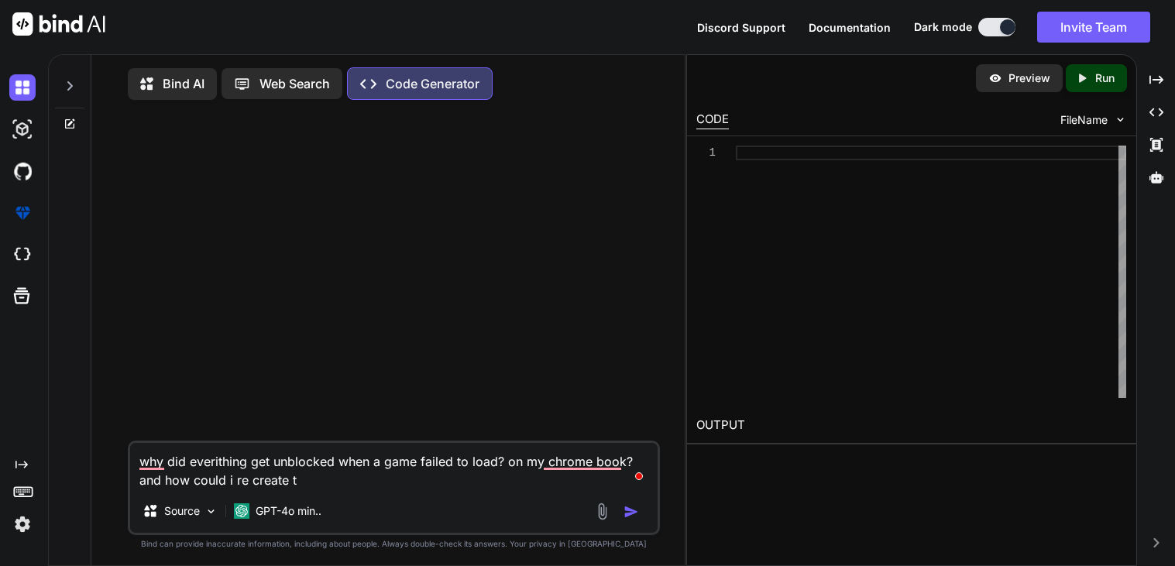
type textarea "why did everithing get unblocked when a game failed to load? on my chrome book?…"
type textarea "x"
type textarea "why did everithing get unblocked when a game failed to load? on my chrome book?…"
type textarea "x"
type textarea "why did everithing get unblocked when a game failed to load? on my chrome book?…"
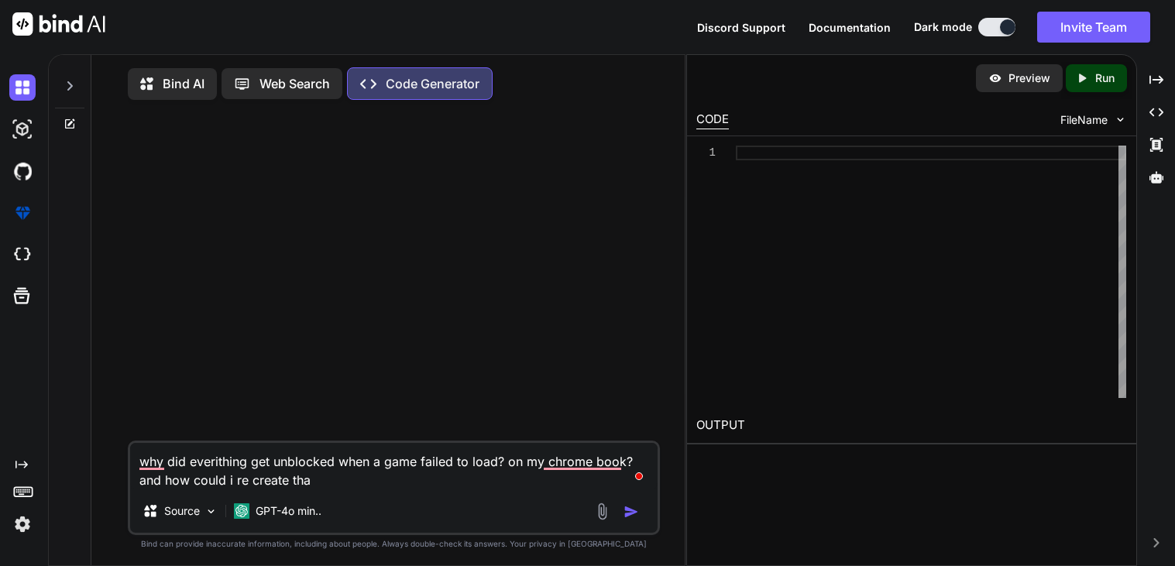
type textarea "x"
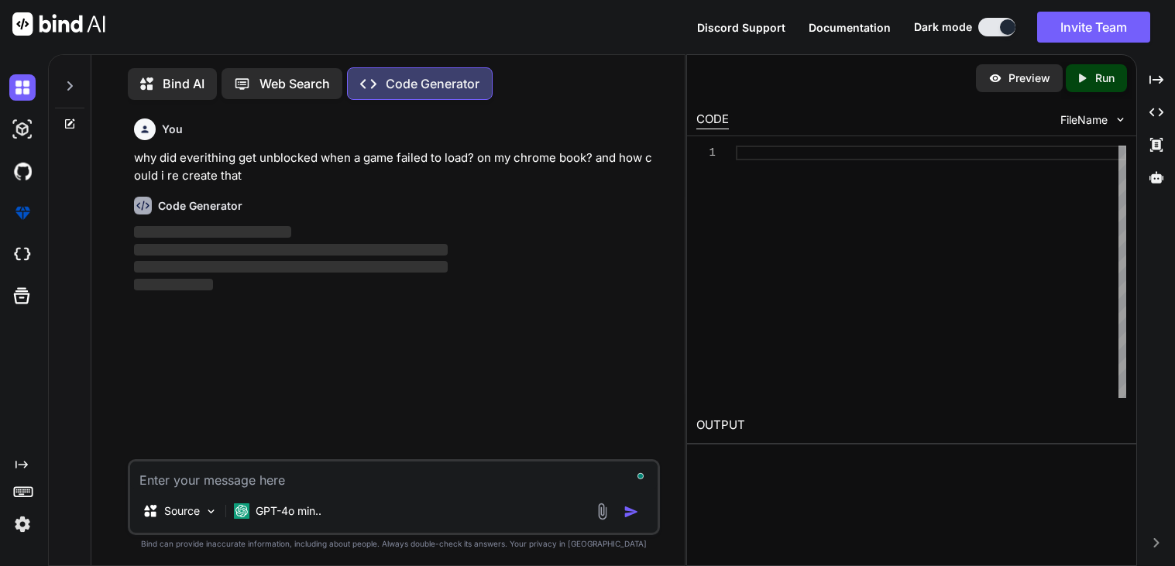
scroll to position [6, 0]
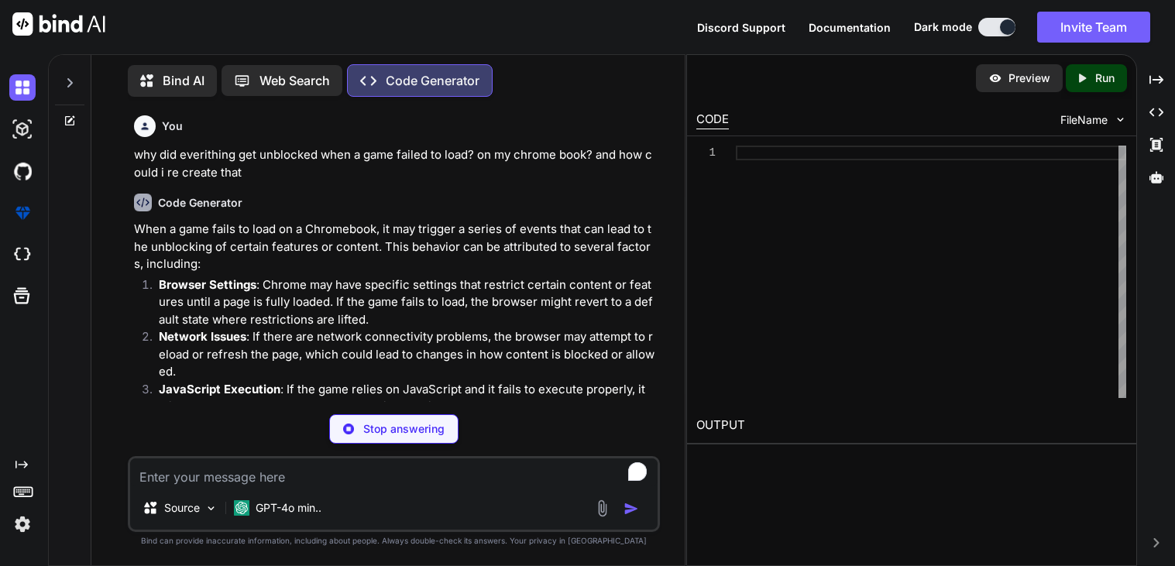
type textarea "x"
type textarea "</script> </head> <body> <h1>Game Loading Example</h1> <div id="status">Loading…"
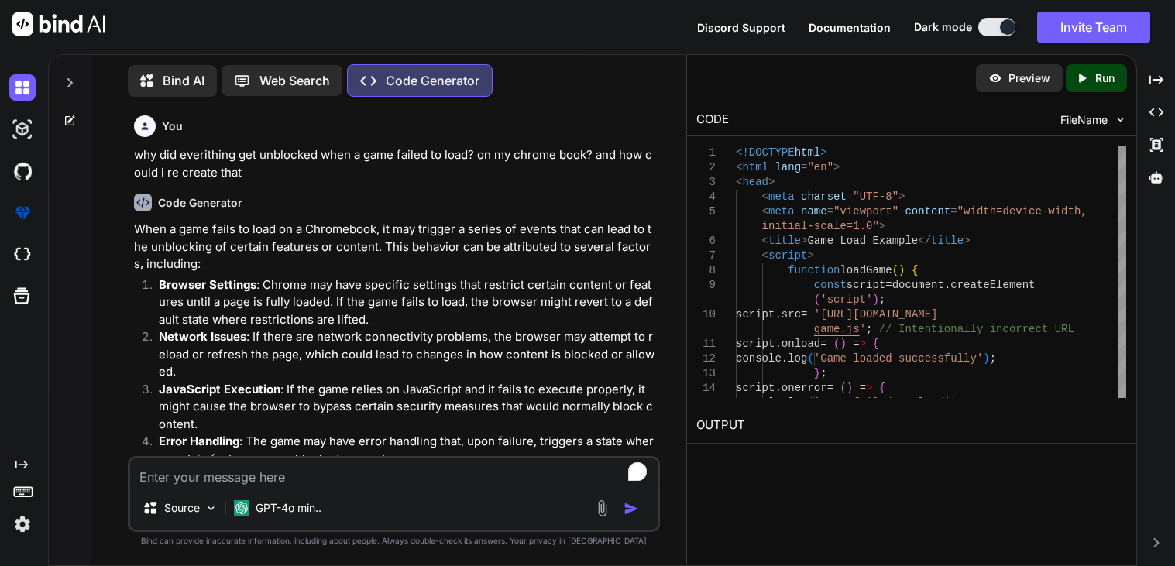
type textarea "x"
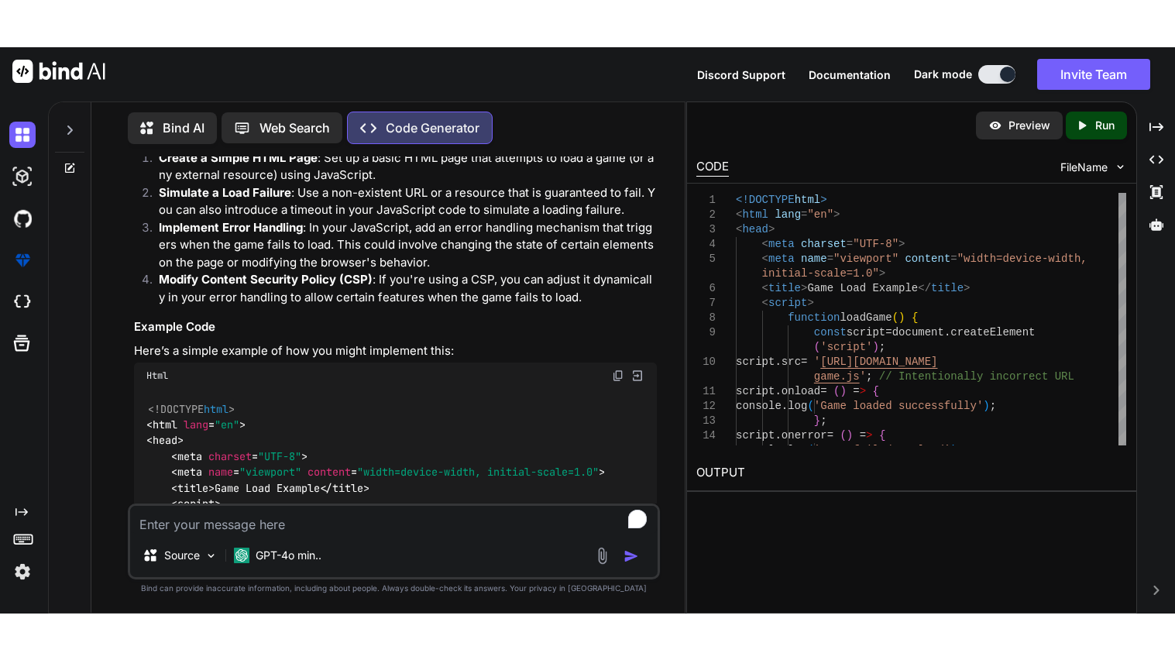
scroll to position [449, 0]
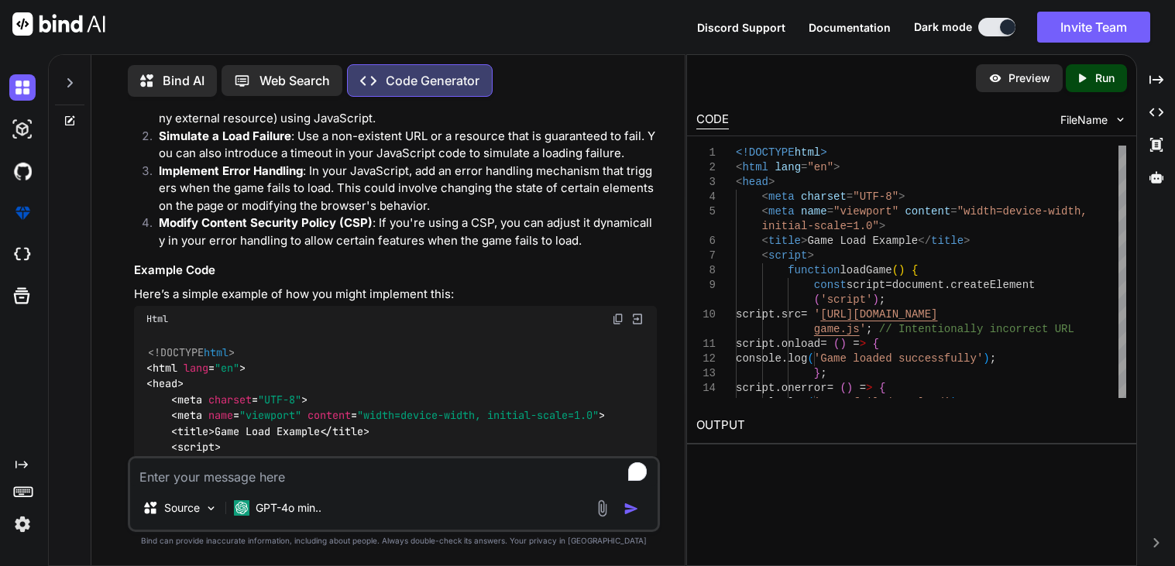
click at [617, 317] on img at bounding box center [618, 319] width 12 height 12
type textarea "x"
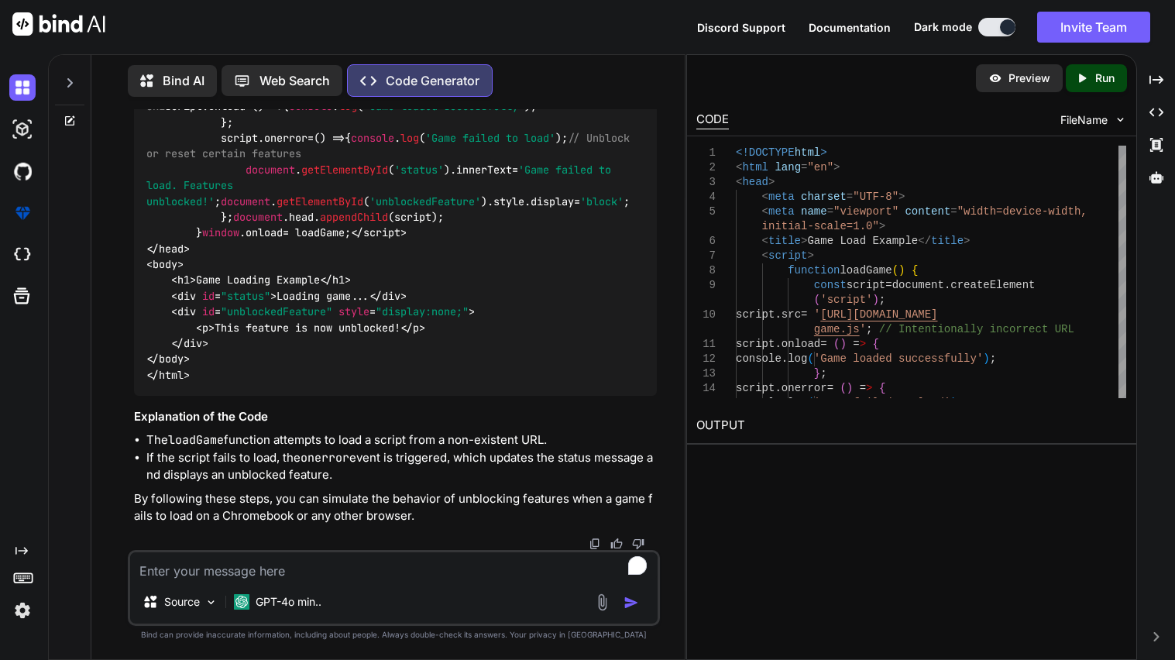
scroll to position [977, 0]
click at [296, 566] on textarea "To enrich screen reader interactions, please activate Accessibility in Grammarl…" at bounding box center [394, 566] width 528 height 28
type textarea "h"
type textarea "x"
type textarea "ho"
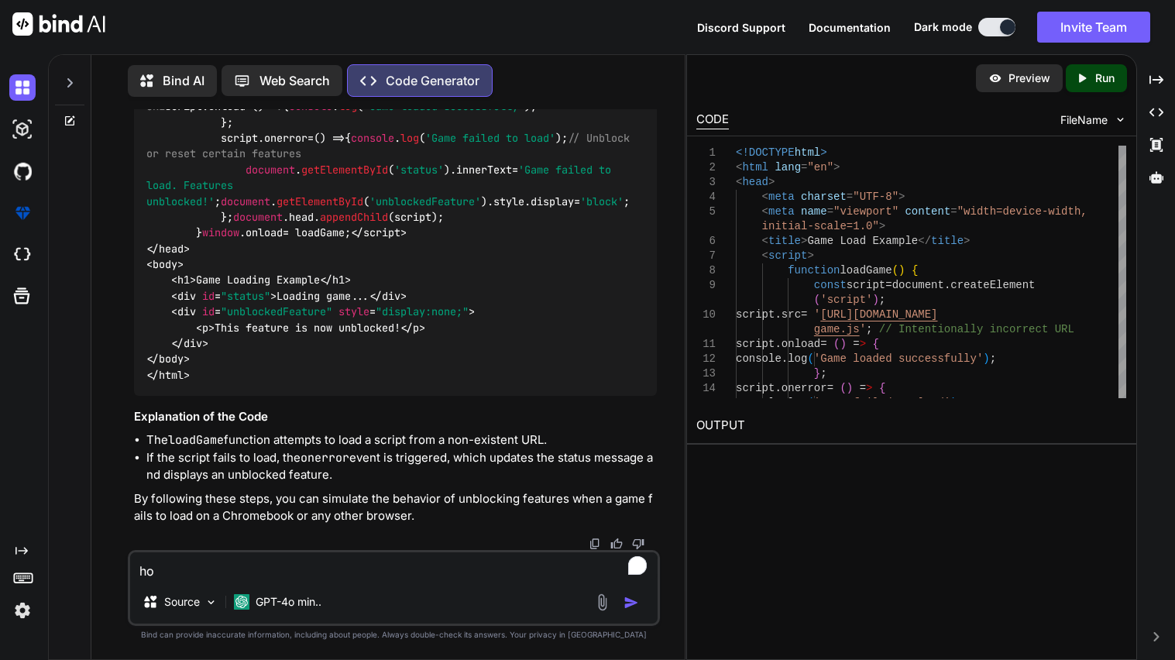
type textarea "x"
type textarea "how"
type textarea "x"
type textarea "how"
type textarea "x"
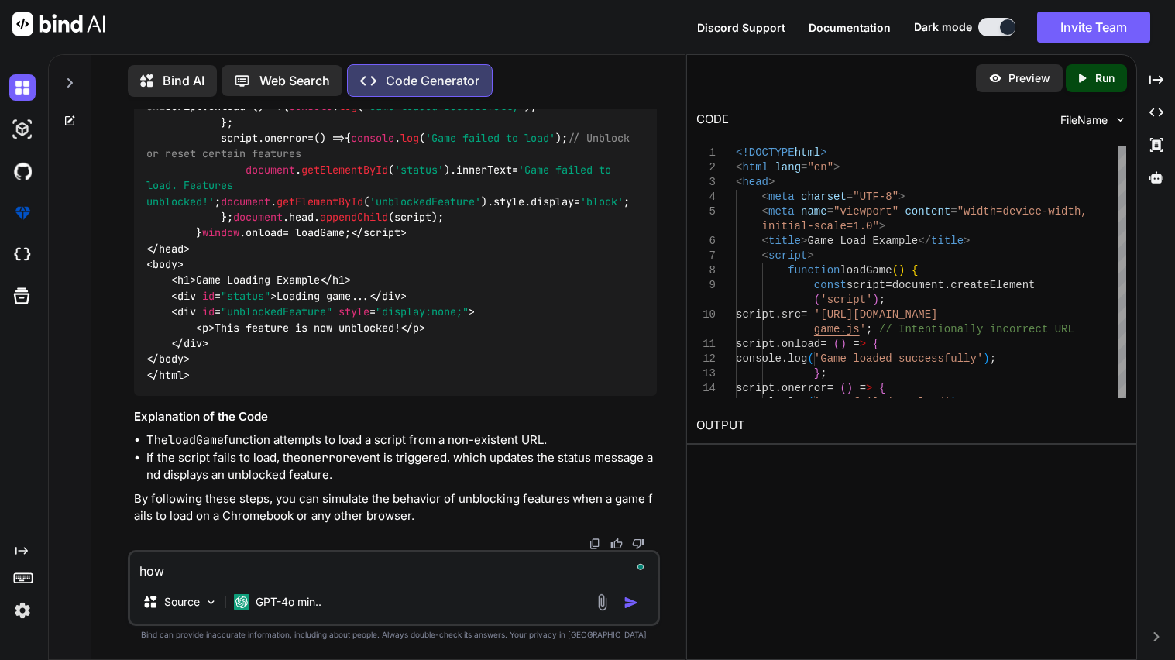
type textarea "how c"
type textarea "x"
type textarea "how ca"
type textarea "x"
type textarea "how cab"
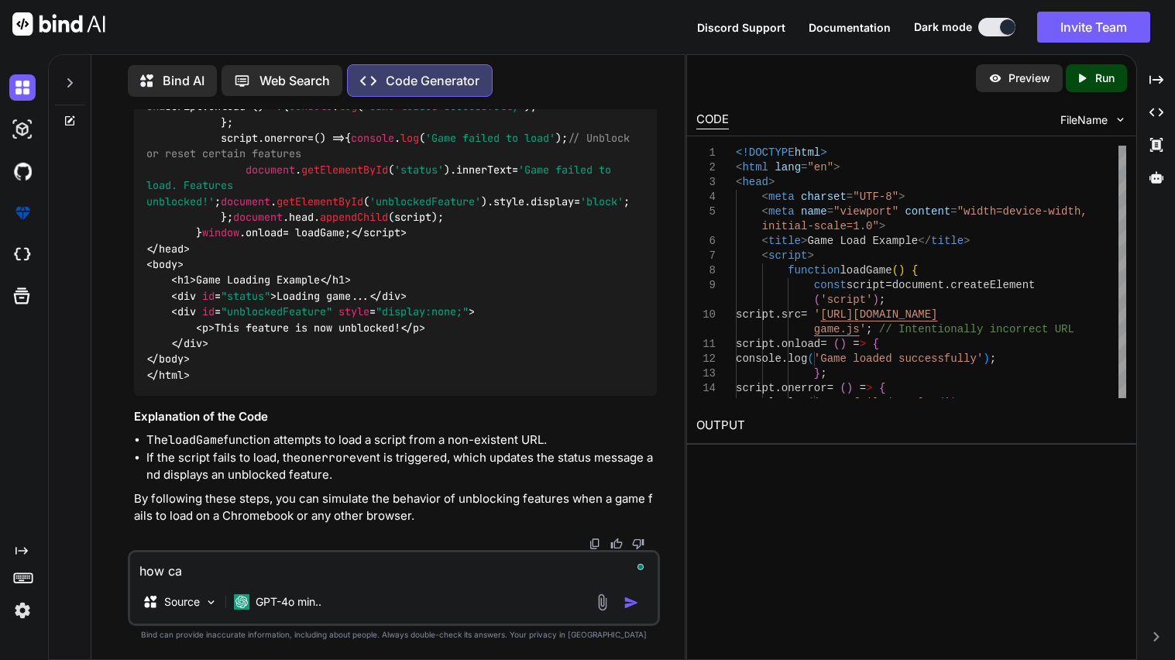
type textarea "x"
type textarea "how cab"
type textarea "x"
type textarea "how cab"
type textarea "x"
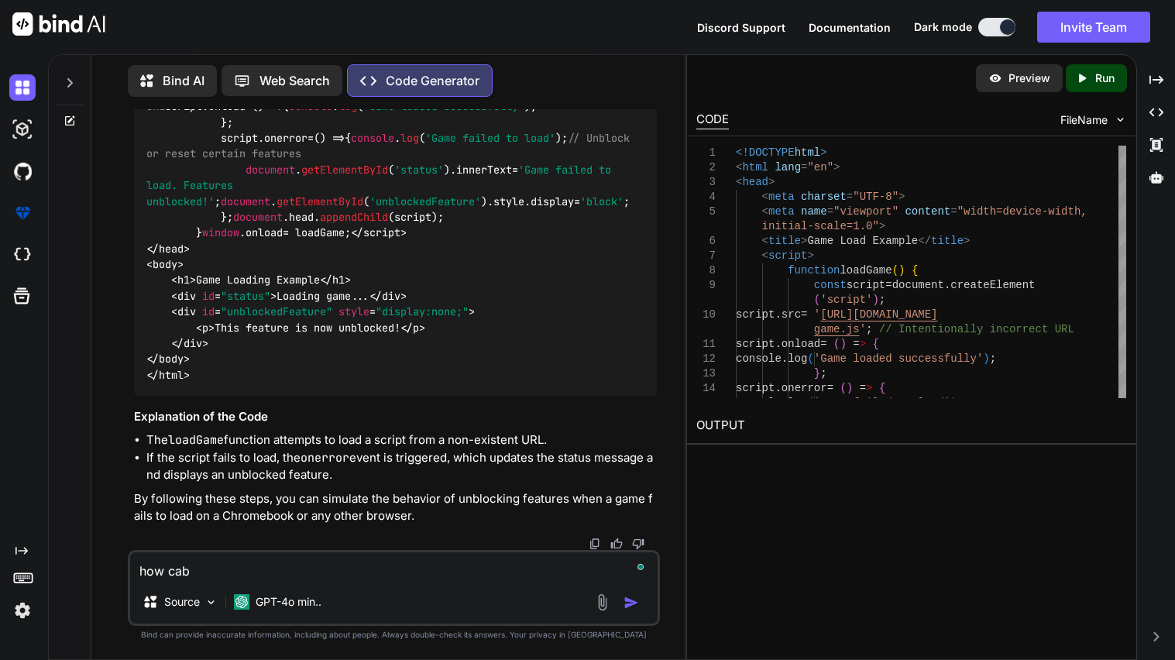
type textarea "how ca"
type textarea "x"
type textarea "how c"
type textarea "x"
type textarea "how can"
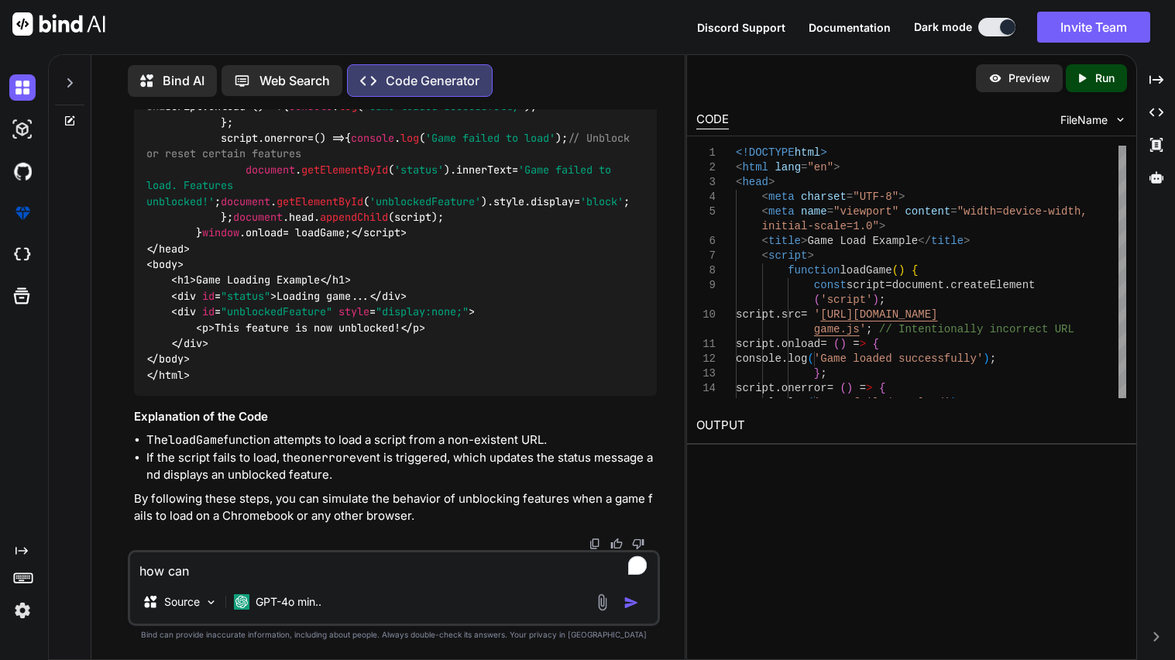
type textarea "x"
type textarea "how can"
type textarea "x"
type textarea "how can i"
type textarea "x"
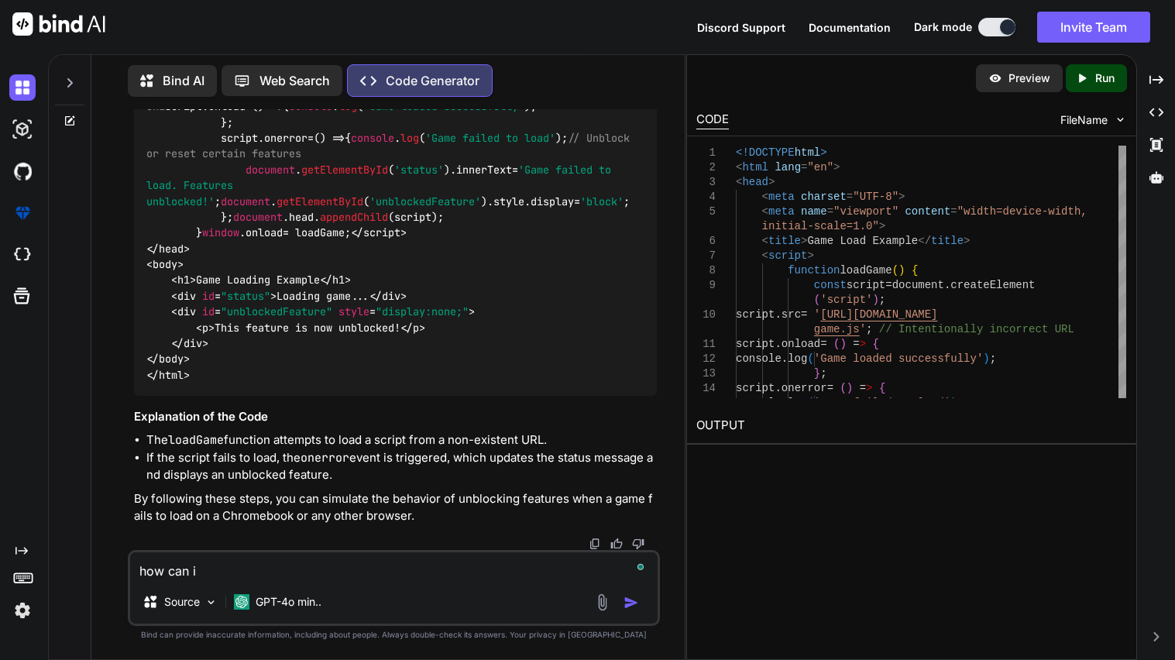
type textarea "how can i"
type textarea "x"
paste textarea "sometimes trigger a temporary software glitch"
type textarea "how can i sometimes trigger a temporary software glitch"
type textarea "x"
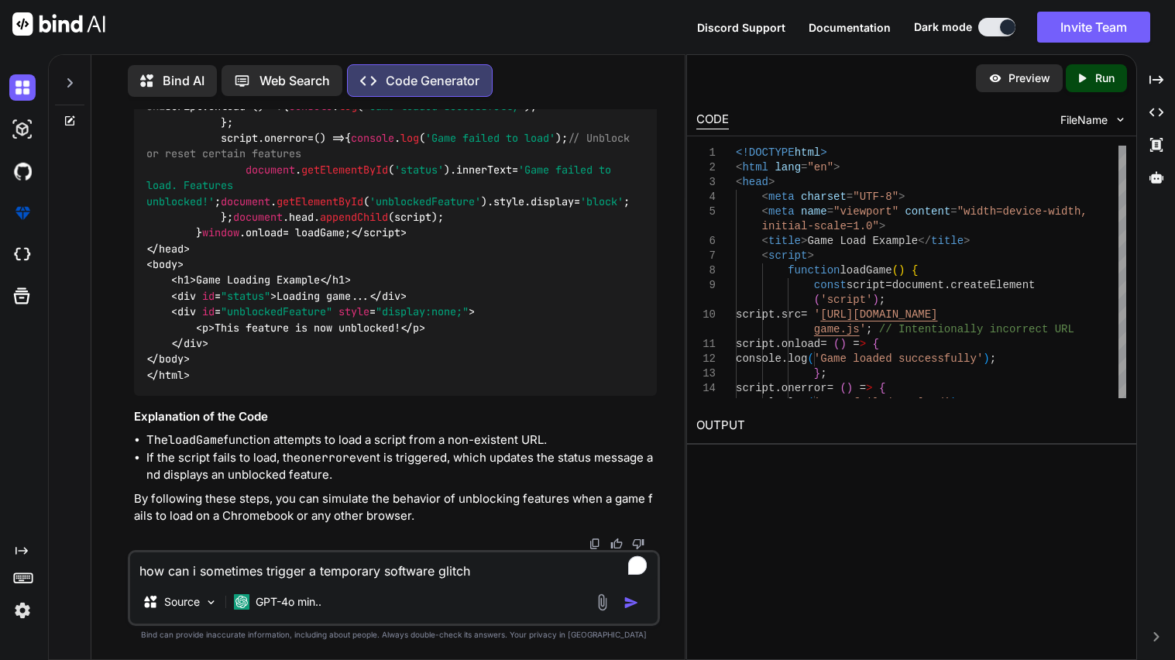
click at [262, 566] on textarea "how can i sometimes trigger a temporary software glitch" at bounding box center [394, 566] width 528 height 28
click at [518, 566] on textarea "how can i sometimes trigger a temporary software glitch" at bounding box center [394, 566] width 528 height 28
type textarea "how can i sometimes trigger a temporary software glitch"
type textarea "x"
type textarea "how can i sometimes trigger a temporary software glitch u"
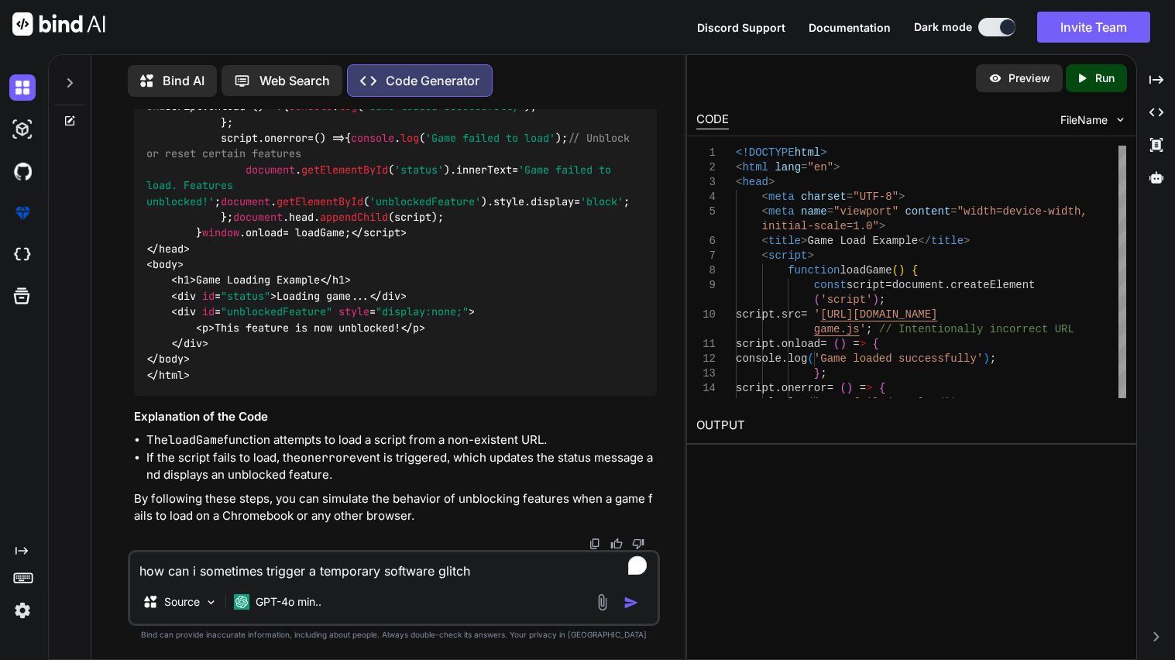
type textarea "x"
type textarea "how can i sometimes trigger a temporary software glitch usa"
type textarea "x"
type textarea "how can i sometimes trigger a temporary software glitch usai"
type textarea "x"
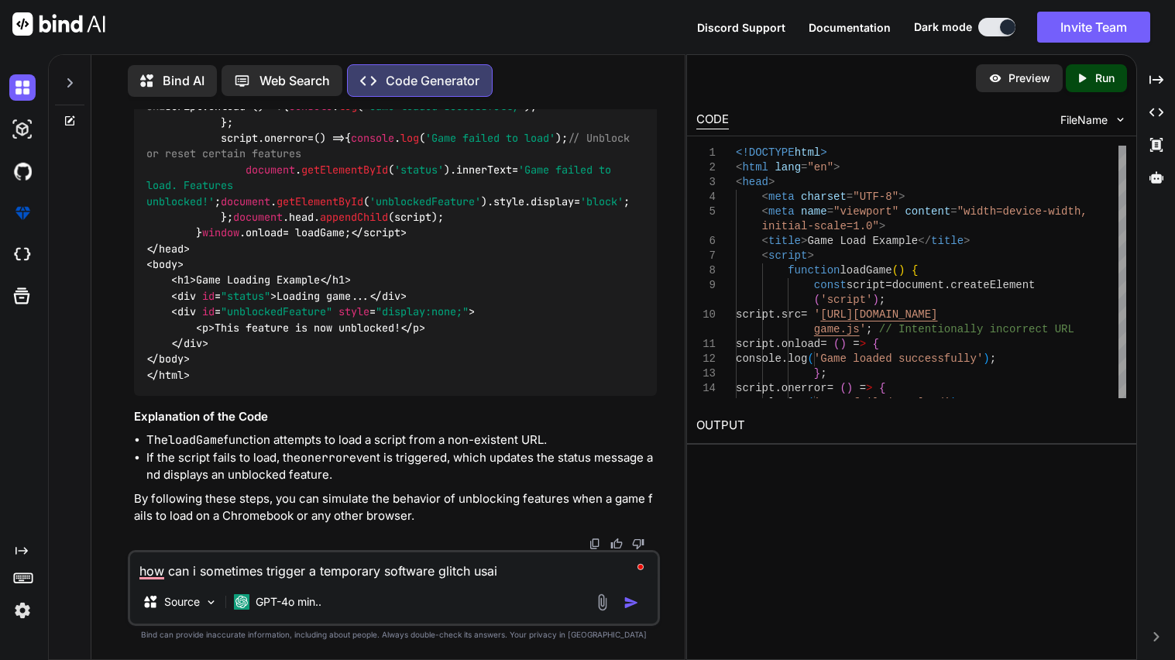
type textarea "how can i sometimes trigger a temporary software glitch usain"
type textarea "x"
type textarea "how can i sometimes trigger a temporary software glitch usai"
type textarea "x"
type textarea "how can i sometimes trigger a temporary software glitch usa"
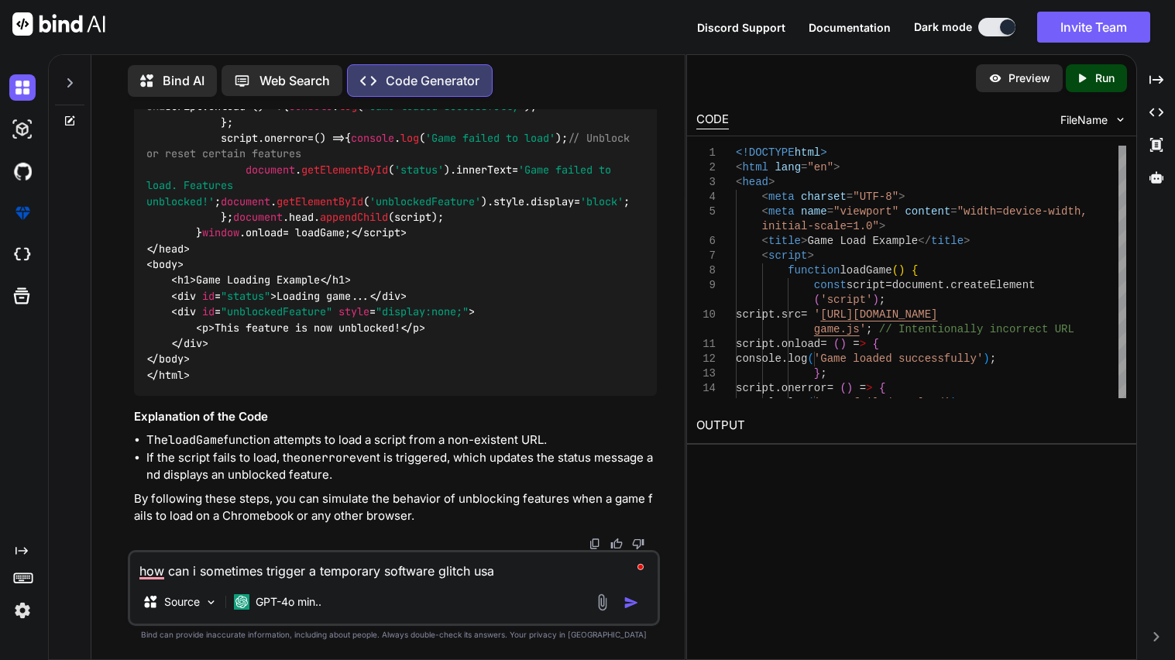
type textarea "x"
type textarea "how can i sometimes trigger a temporary software glitch us"
type textarea "x"
type textarea "how can i sometimes trigger a temporary software glitch usi"
type textarea "x"
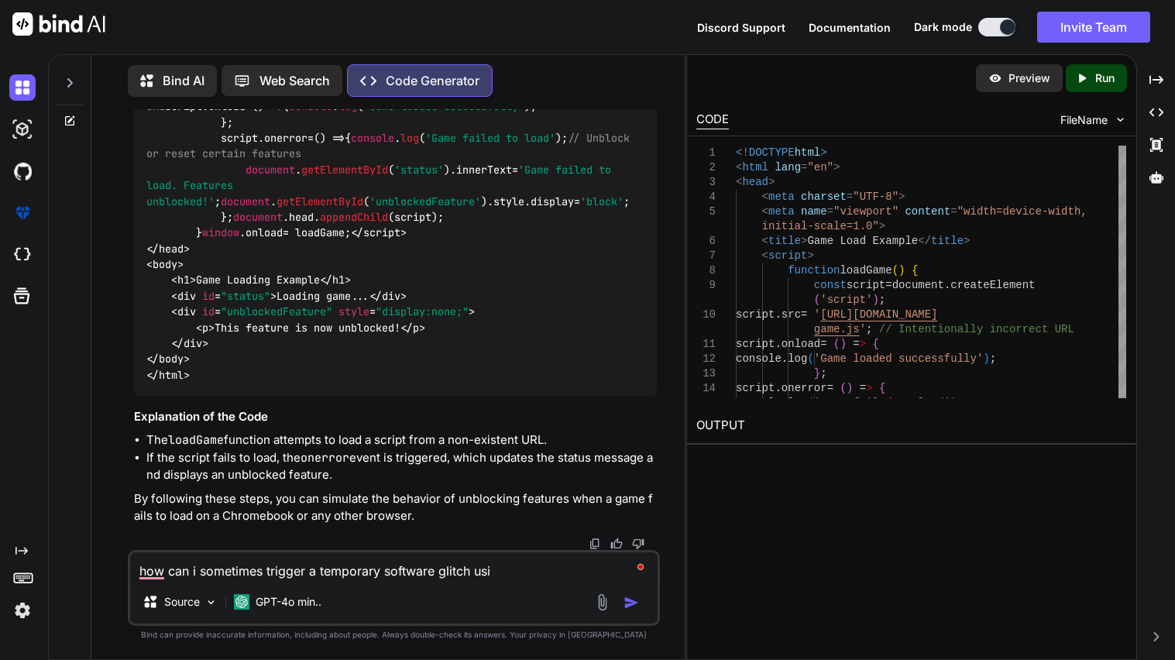
type textarea "how can i sometimes trigger a temporary software glitch usin"
type textarea "x"
type textarea "how can i sometimes trigger a temporary software glitch using"
type textarea "x"
type textarea "how can i sometimes trigger a temporary software glitch using"
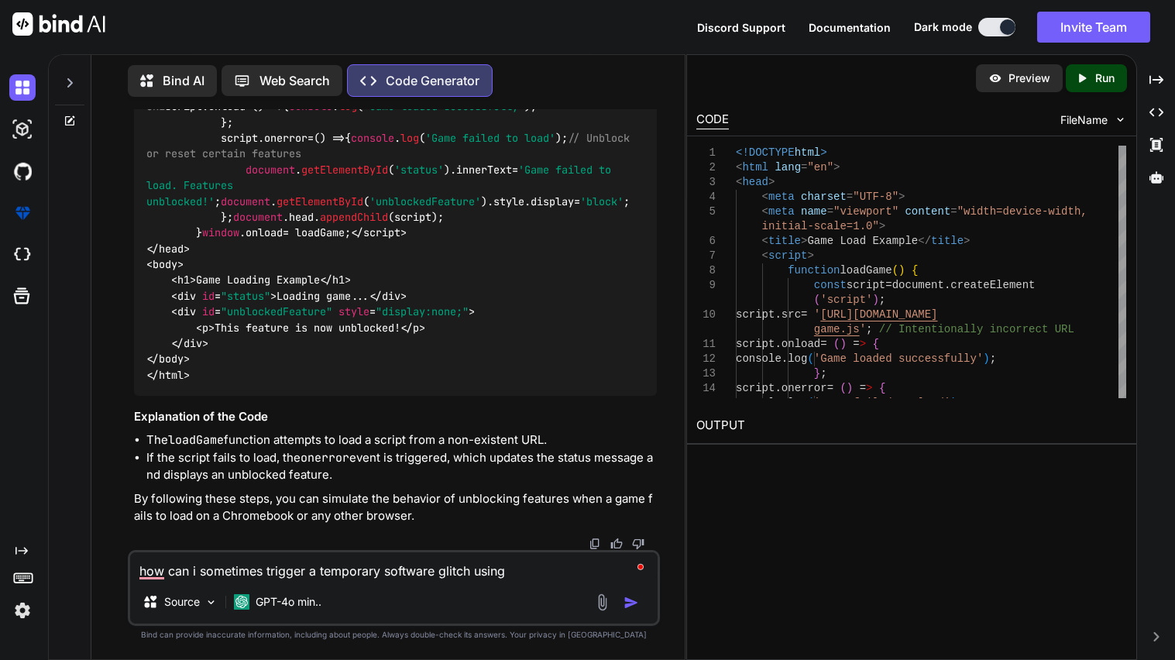
type textarea "x"
type textarea "how can i sometimes trigger a temporary software glitch using h"
type textarea "x"
type textarea "how can i sometimes trigger a temporary software glitch using ht"
type textarea "x"
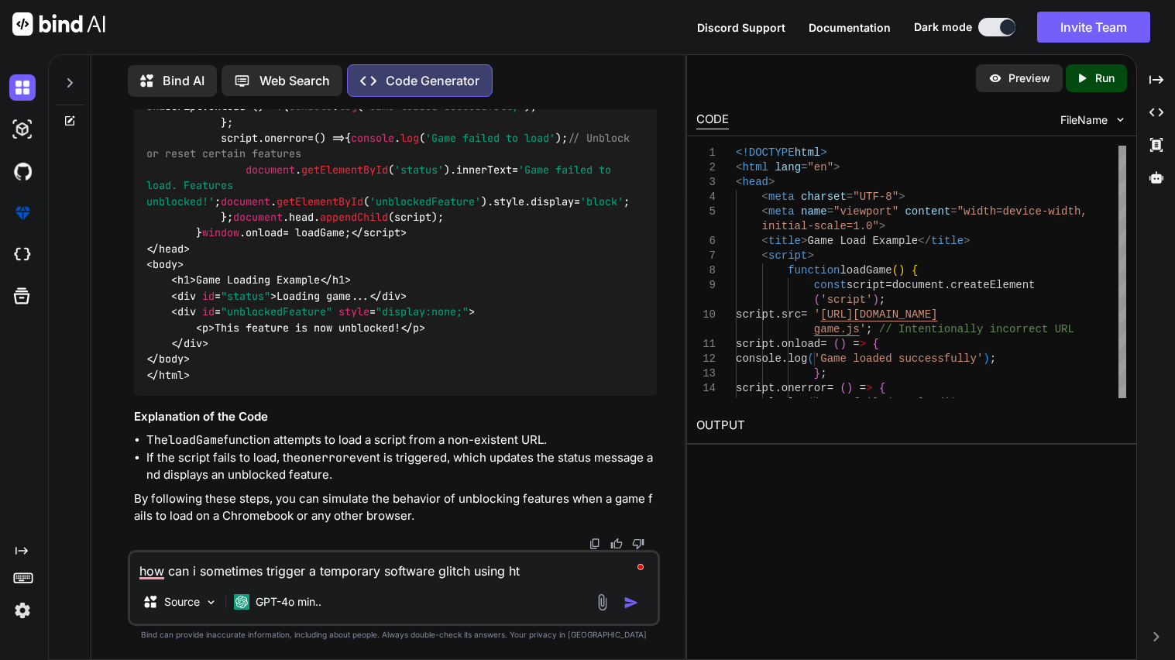
type textarea "how can i sometimes trigger a temporary software glitch using htm"
type textarea "x"
type textarea "how can i sometimes trigger a temporary software glitch using html"
type textarea "x"
type textarea "how can i sometimes trigger a temporary software glitch using html"
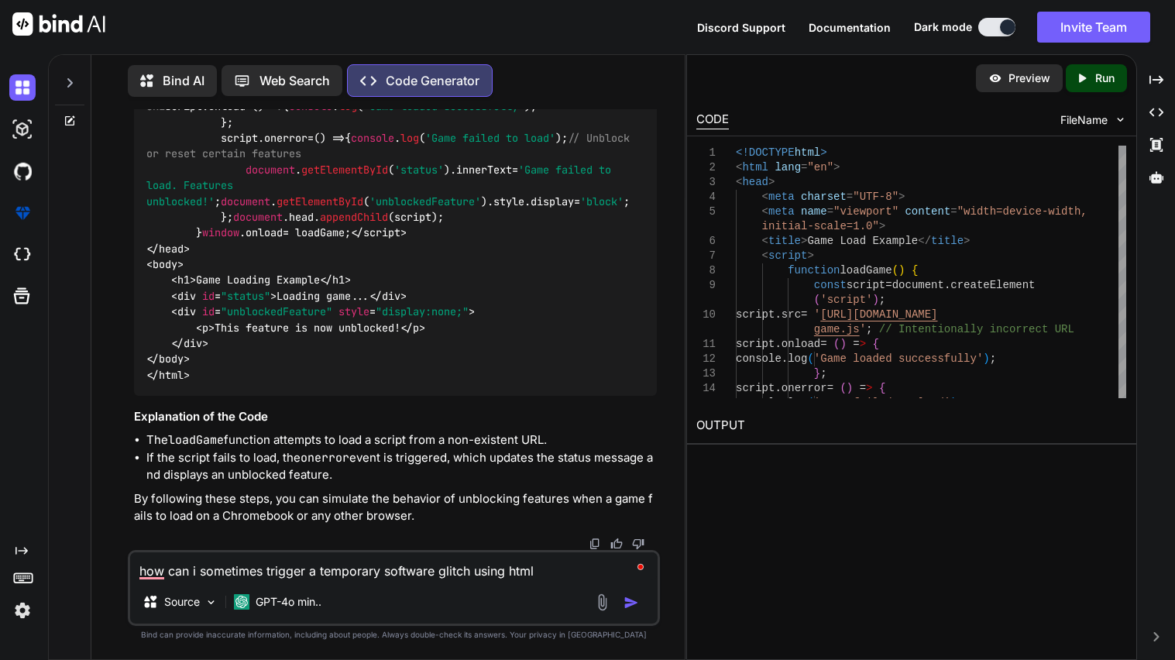
type textarea "x"
type textarea "how can i sometimes trigger a temporary software glitch using html l"
type textarea "x"
type textarea "how can i sometimes trigger a temporary software glitch using html li"
type textarea "x"
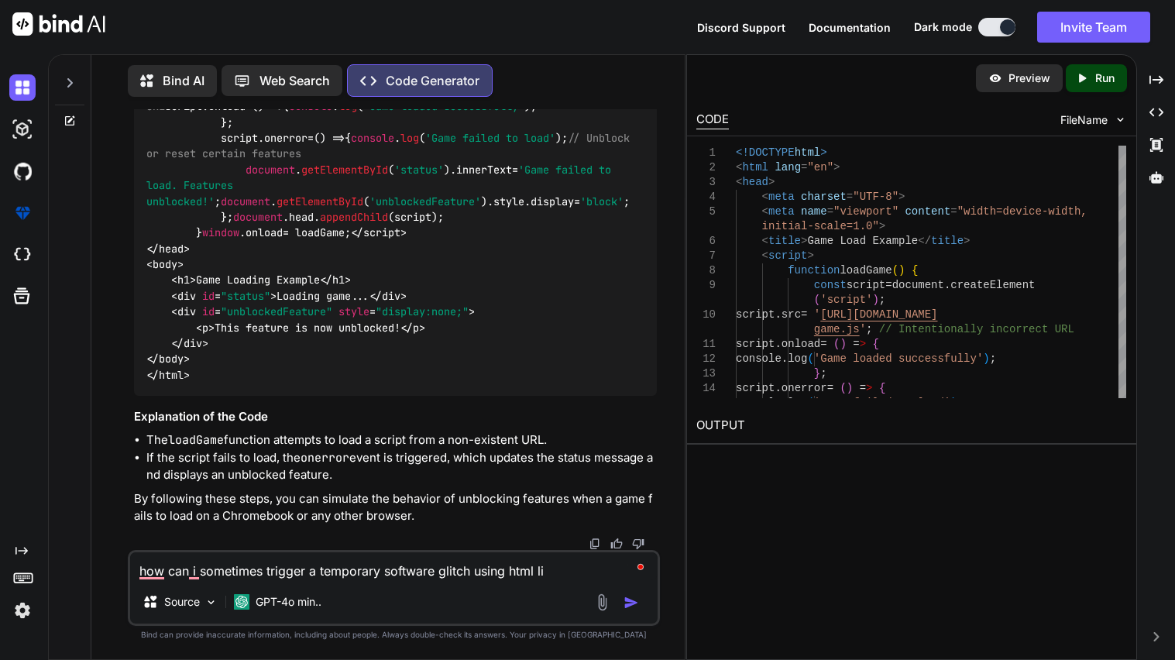
type textarea "how can i sometimes trigger a temporary software glitch using html lik"
type textarea "x"
type textarea "how can i sometimes trigger a temporary software glitch using html like"
type textarea "x"
type textarea "how can i sometimes trigger a temporary software glitch using html like"
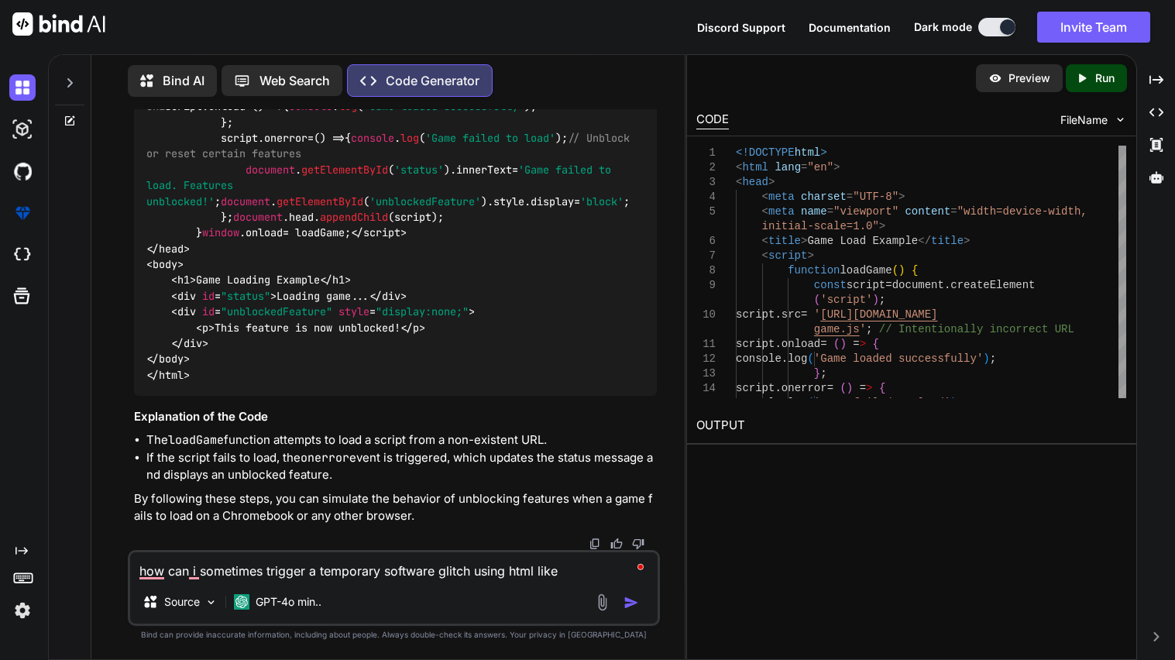
type textarea "x"
type textarea "how can i sometimes trigger a temporary software glitch using html like s"
type textarea "x"
type textarea "how can i sometimes trigger a temporary software glitch using html like sp"
type textarea "x"
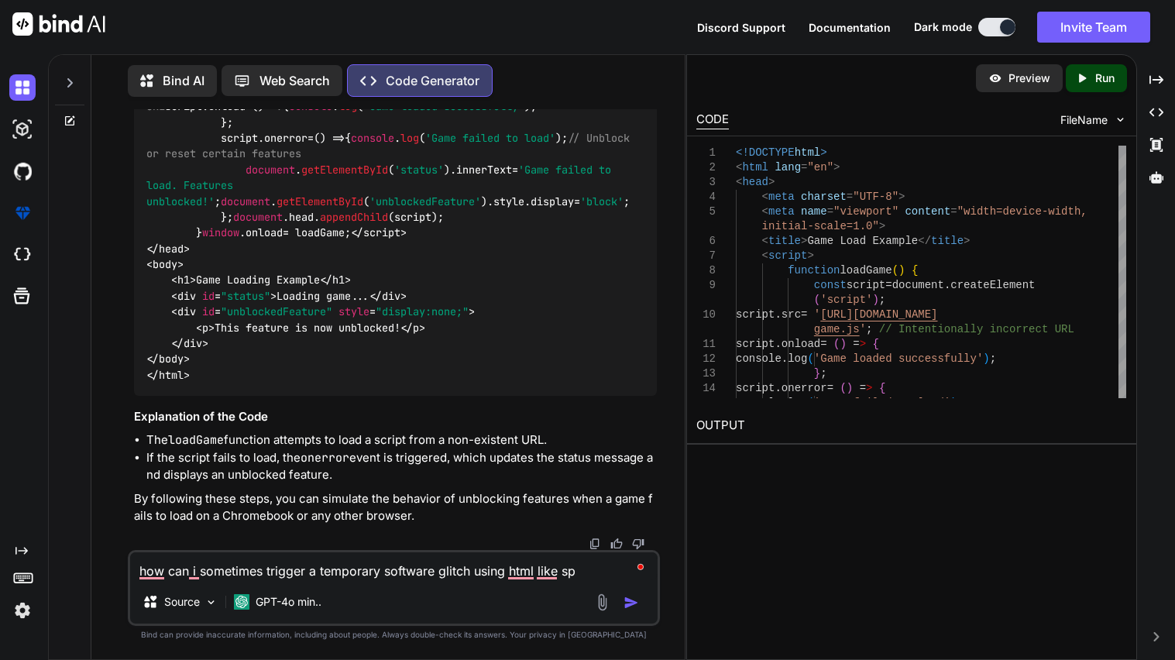
type textarea "how can i sometimes trigger a temporary software glitch using html like spa"
type textarea "x"
type textarea "how can i sometimes trigger a temporary software glitch using html like spac"
type textarea "x"
type textarea "how can i sometimes trigger a temporary software glitch using html like space"
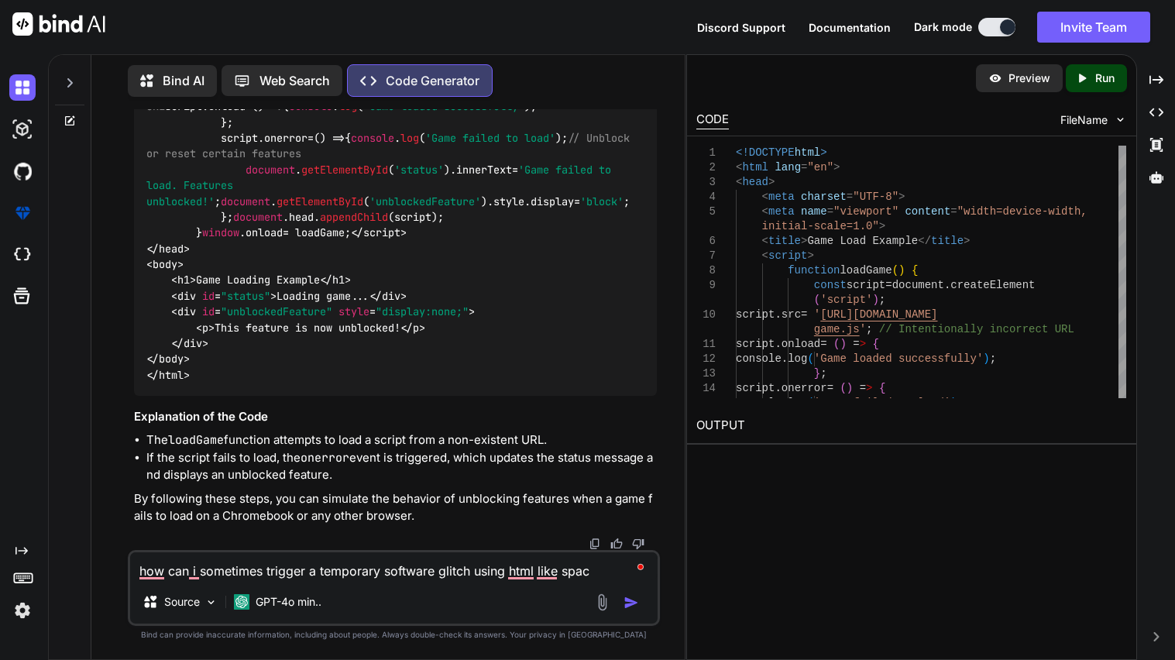
type textarea "x"
type textarea "how can i sometimes trigger a temporary software glitch using html like space"
type textarea "x"
type textarea "how can i sometimes trigger a temporary software glitch using html like space h"
type textarea "x"
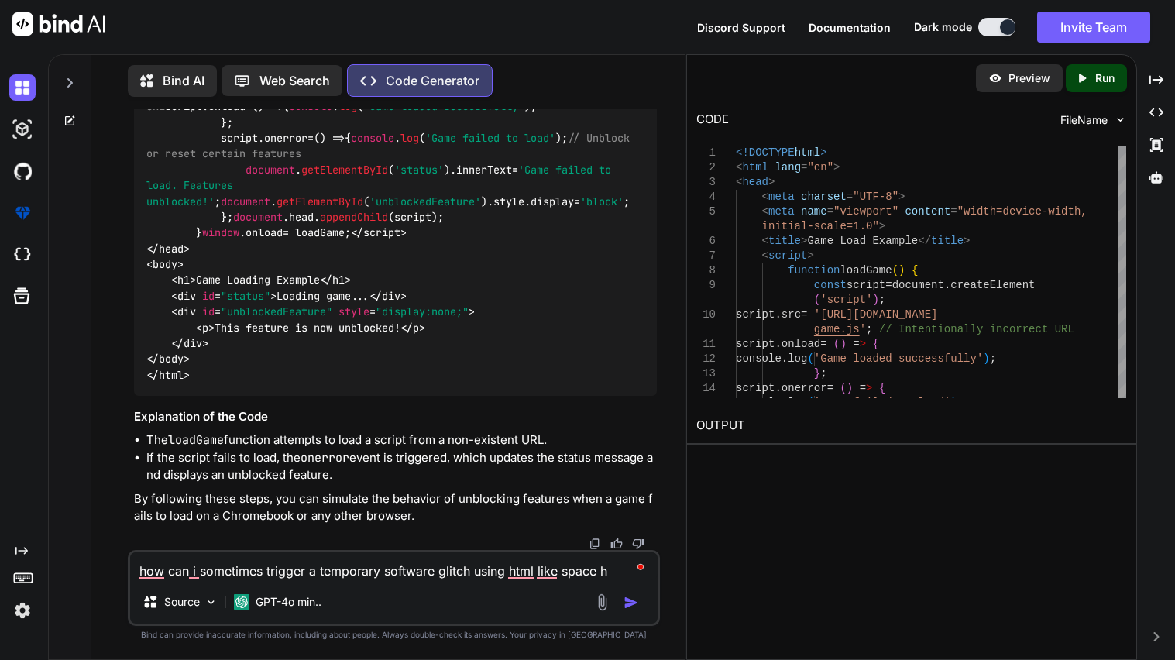
type textarea "how can i sometimes trigger a temporary software glitch using html like space ho"
type textarea "x"
type textarea "how can i sometimes trigger a temporary software glitch using html like space h…"
type textarea "x"
type textarea "how can i sometimes trigger a temporary software glitch using html like space […"
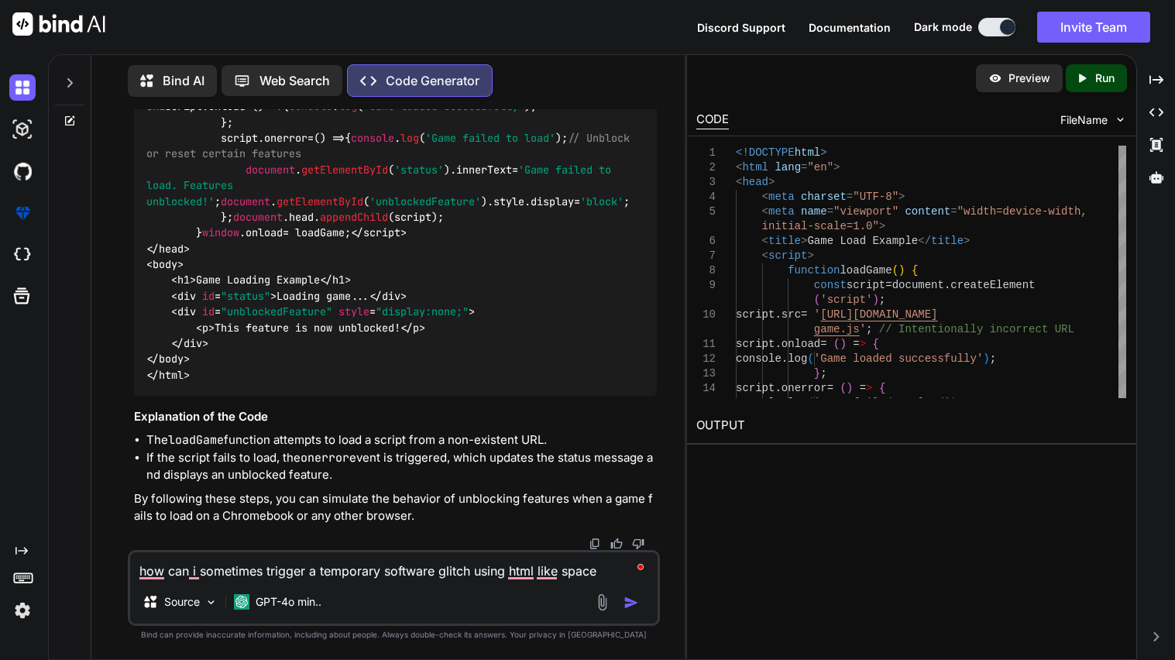
type textarea "x"
type textarea "how can i sometimes trigger a temporary software glitch using html like space h…"
type textarea "x"
type textarea "how can i sometimes trigger a temporary software glitch using html like space h…"
type textarea "x"
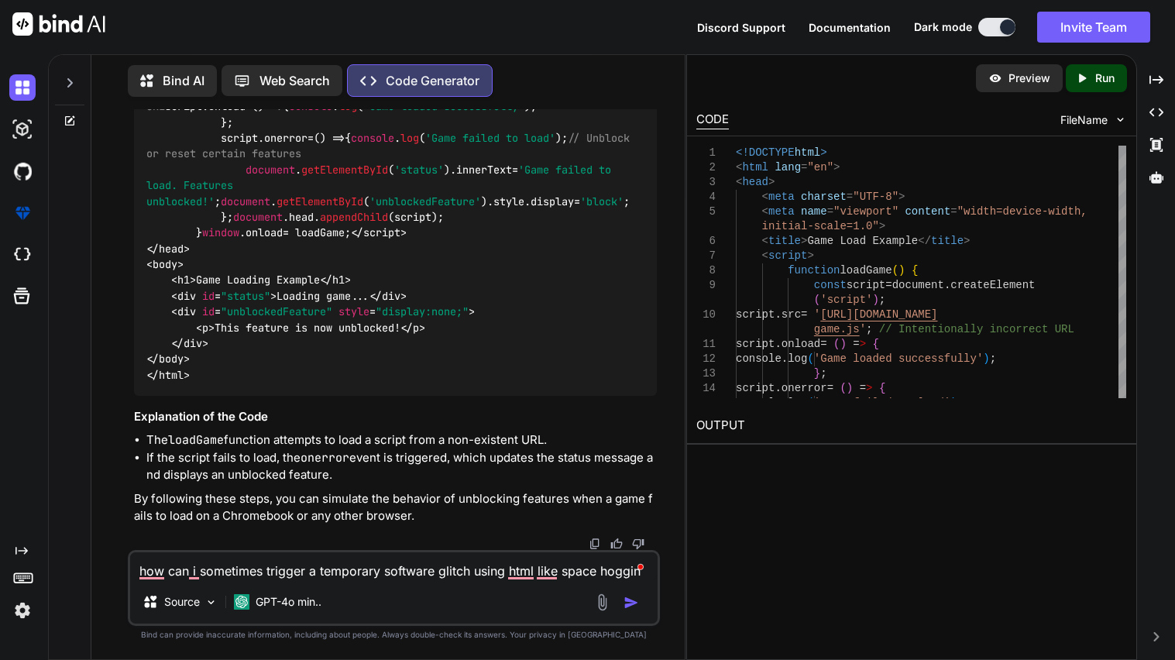
type textarea "how can i sometimes trigger a temporary software glitch using html like space h…"
type textarea "x"
type textarea "how can i sometimes trigger a temporary software glitch using html like space h…"
type textarea "x"
type textarea "how can i sometimes trigger a temporary software glitch using html like space h…"
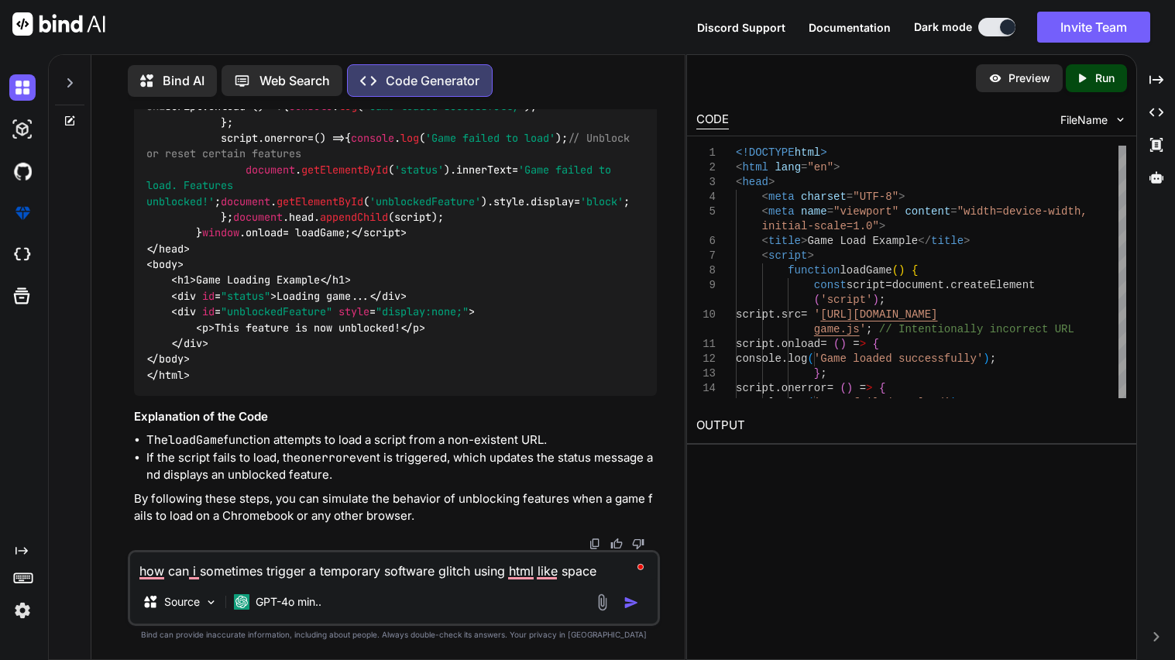
type textarea "x"
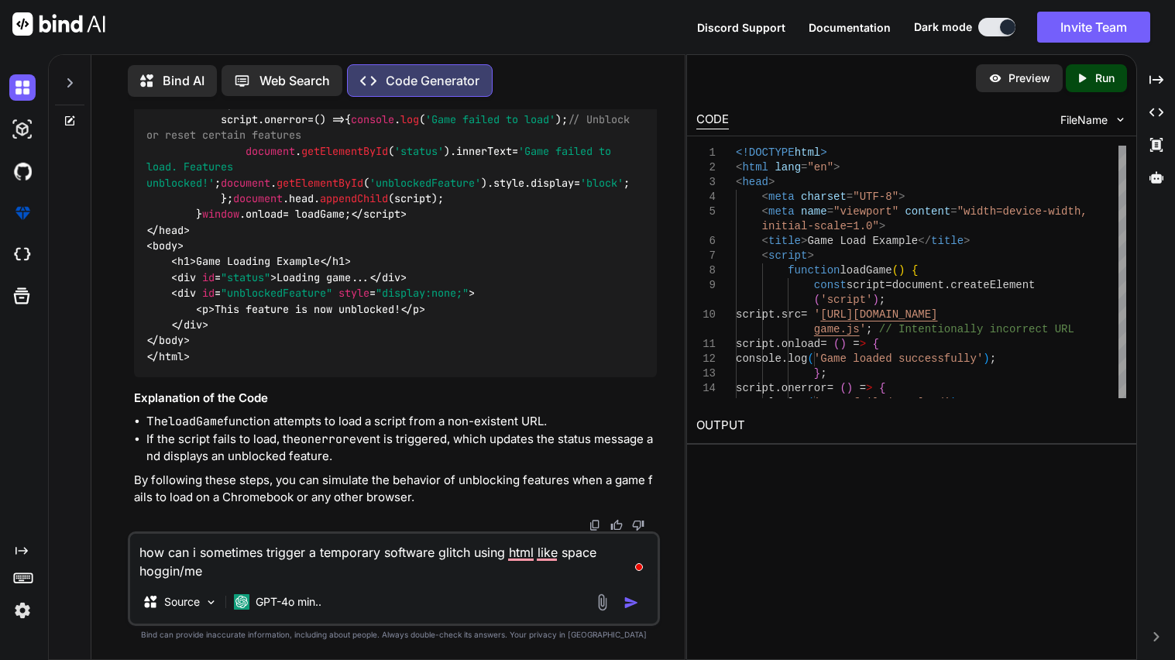
type textarea "how can i sometimes trigger a temporary software glitch using html like space h…"
type textarea "x"
type textarea "how can i sometimes trigger a temporary software glitch using html like space h…"
type textarea "x"
type textarea "how can i sometimes trigger a temporary software glitch using html like space h…"
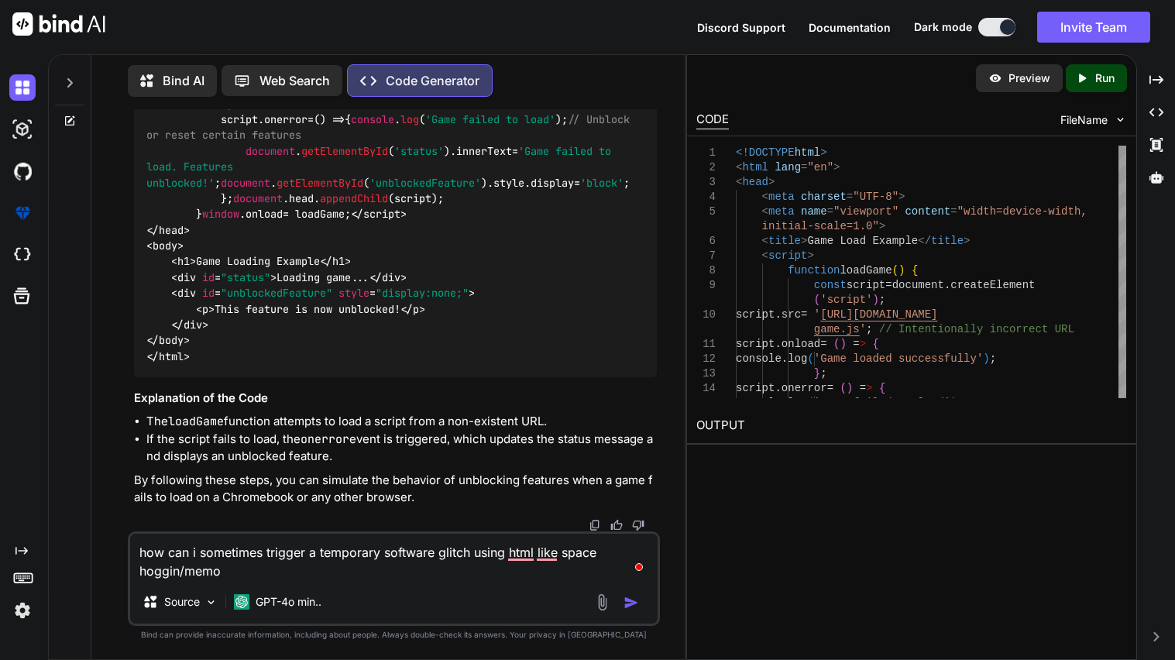
type textarea "x"
type textarea "how can i sometimes trigger a temporary software glitch using html like space h…"
type textarea "x"
type textarea "how can i sometimes trigger a temporary software glitch using html like space h…"
type textarea "x"
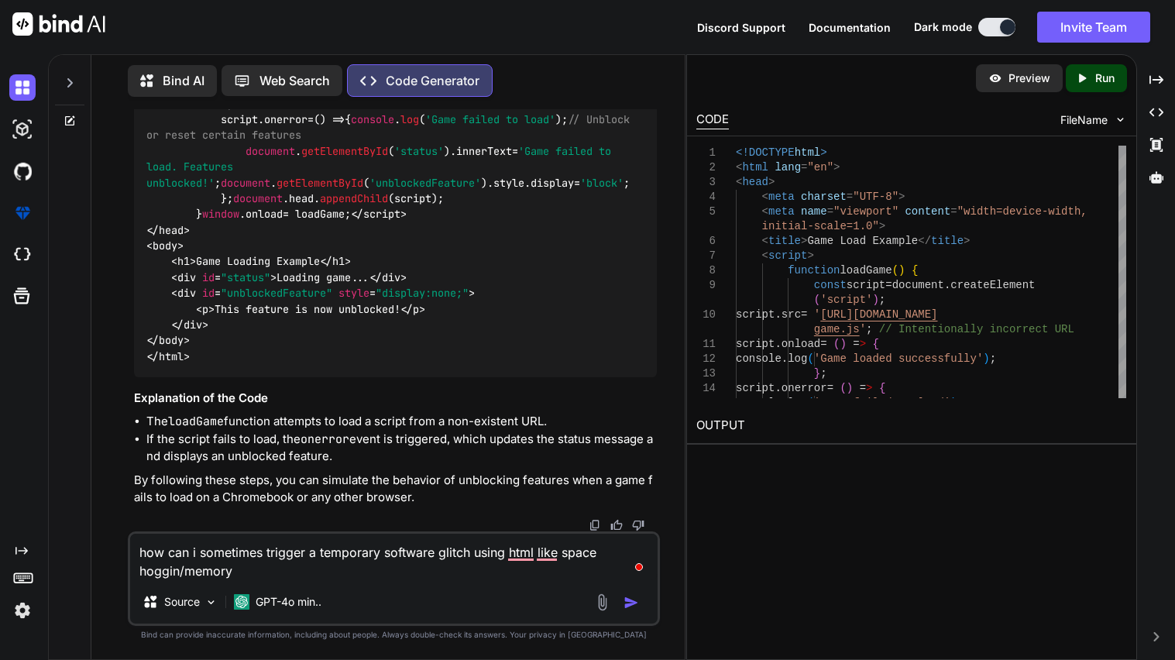
type textarea "how can i sometimes trigger a temporary software glitch using html like space h…"
type textarea "x"
type textarea "how can i sometimes trigger a temporary software glitch using html like space h…"
type textarea "x"
type textarea "how can i sometimes trigger a temporary software glitch using html like space h…"
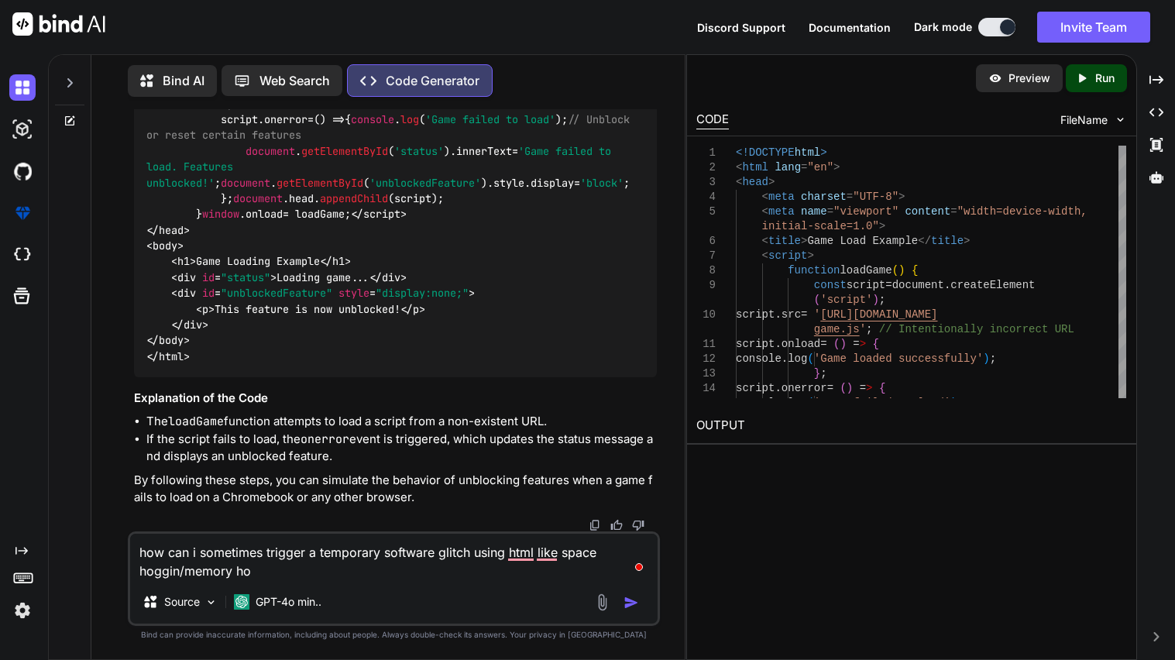
type textarea "x"
type textarea "how can i sometimes trigger a temporary software glitch using html like space h…"
type textarea "x"
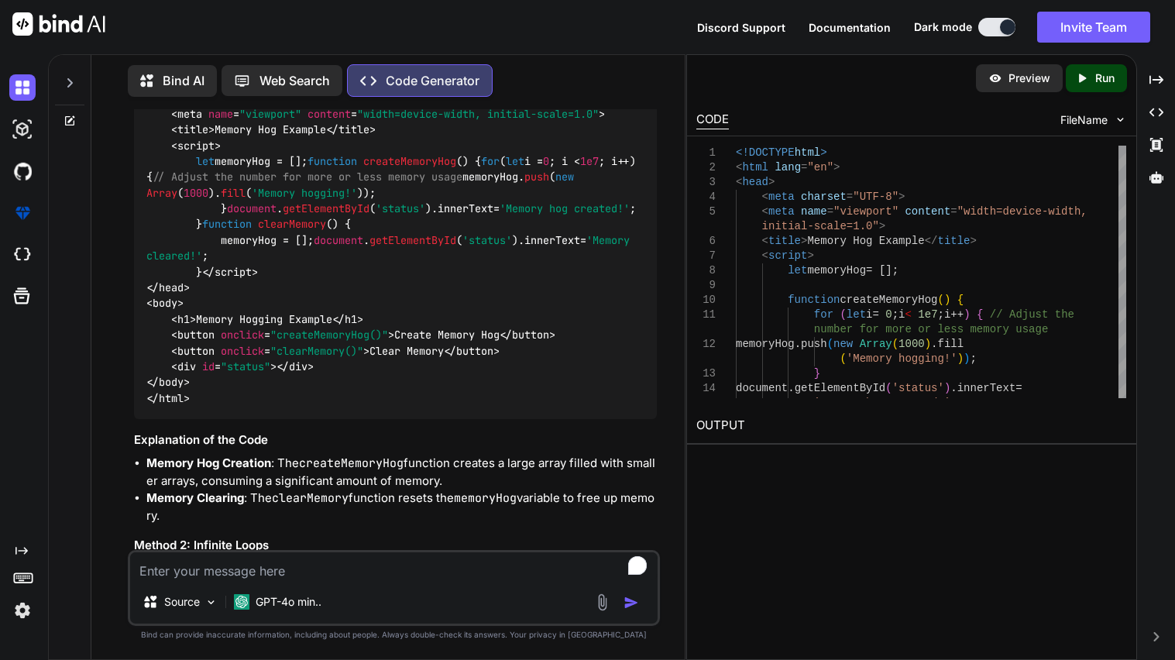
scroll to position [1590, 0]
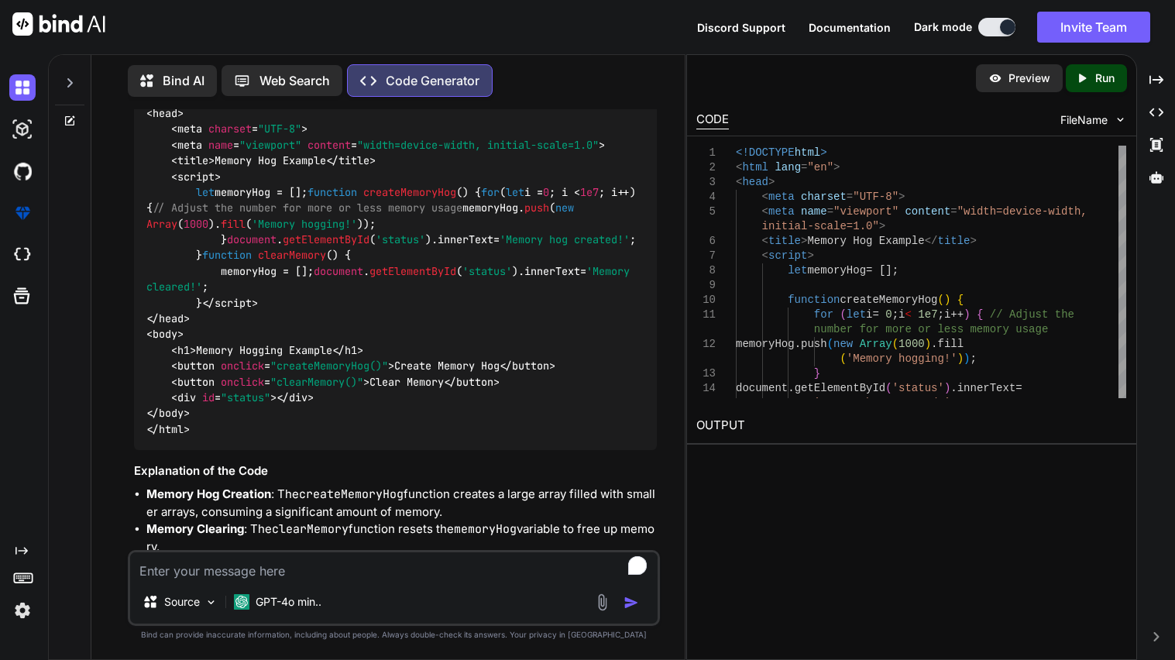
click at [614, 55] on img at bounding box center [618, 49] width 12 height 12
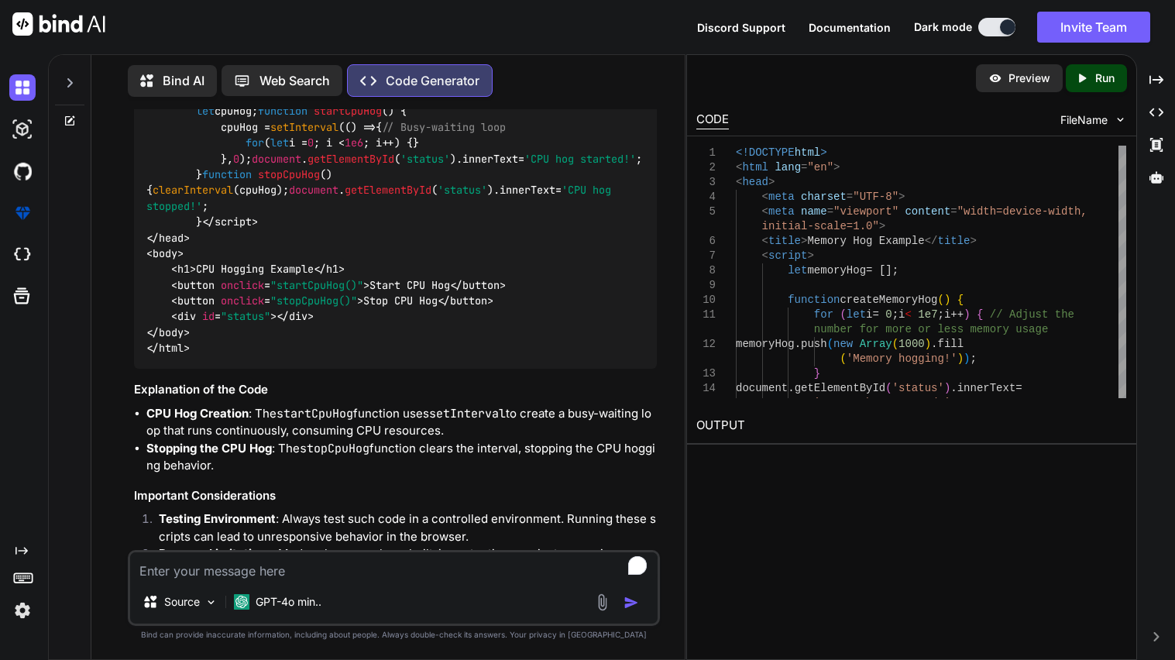
scroll to position [2262, 0]
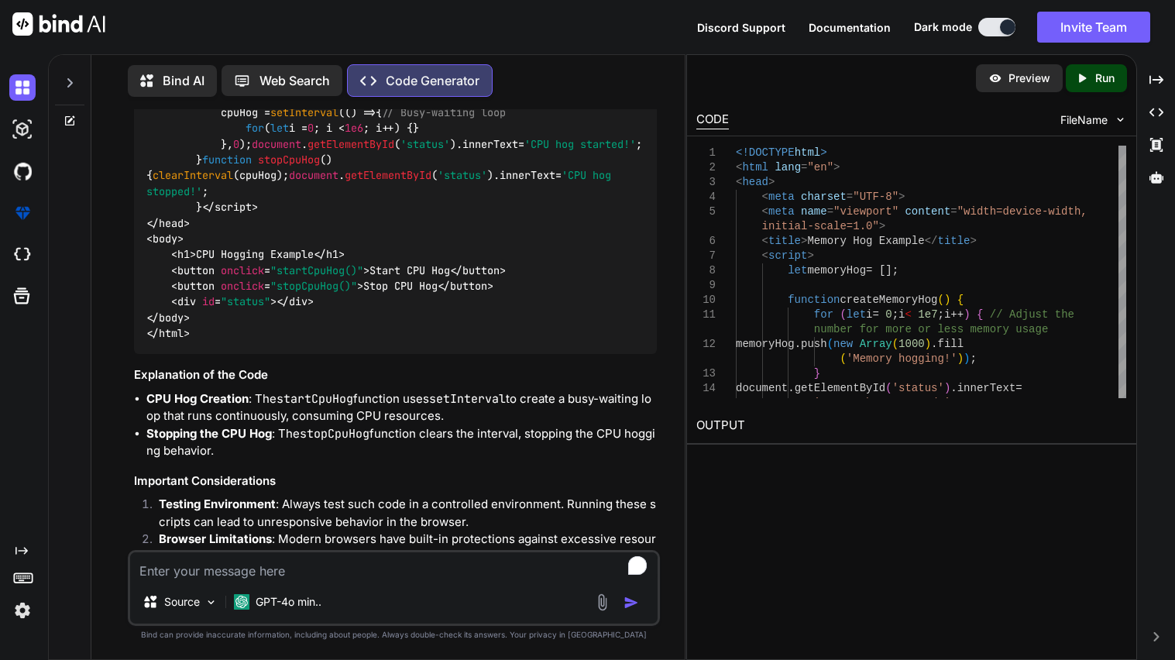
click at [308, 566] on textarea "To enrich screen reader interactions, please activate Accessibility in Grammarl…" at bounding box center [394, 566] width 528 height 28
paste textarea "trigger a temporary software glitch that bypasses the administrative blocks"
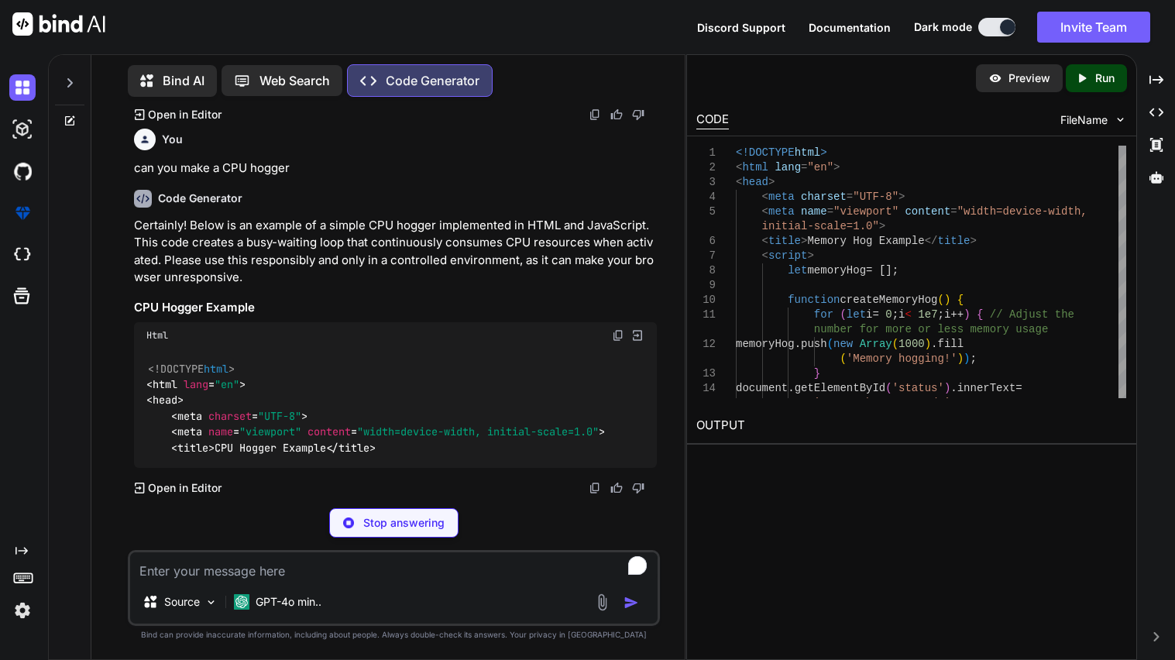
scroll to position [3393, 0]
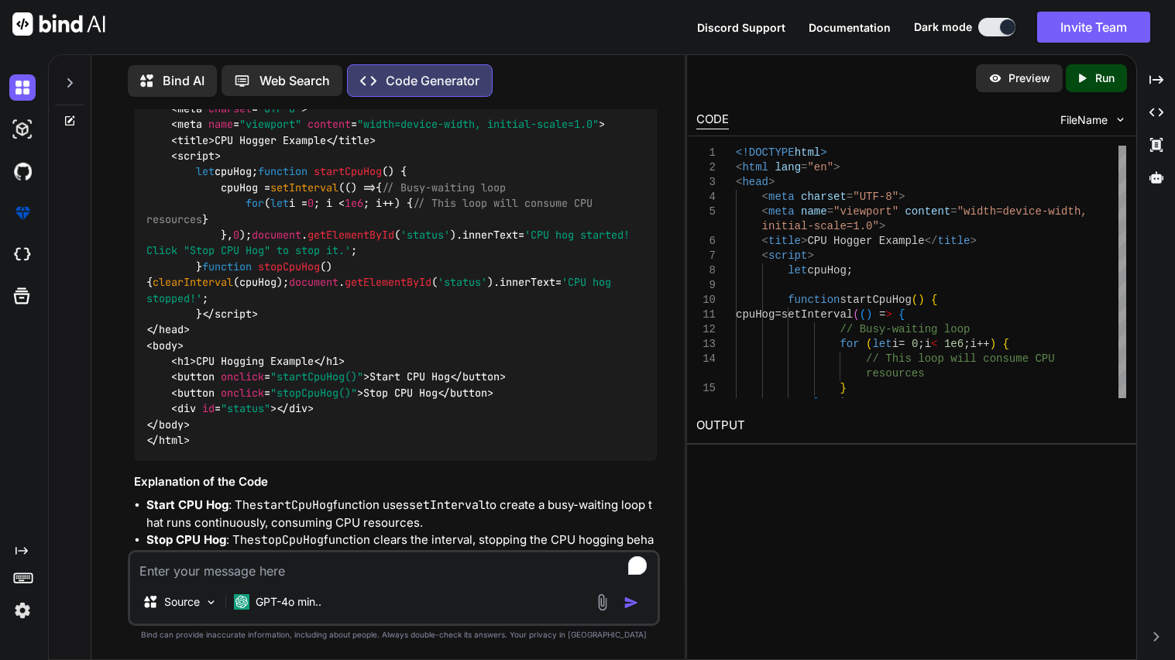
click at [615, 34] on img at bounding box center [618, 28] width 12 height 12
click at [1103, 81] on p "Run" at bounding box center [1104, 78] width 19 height 15
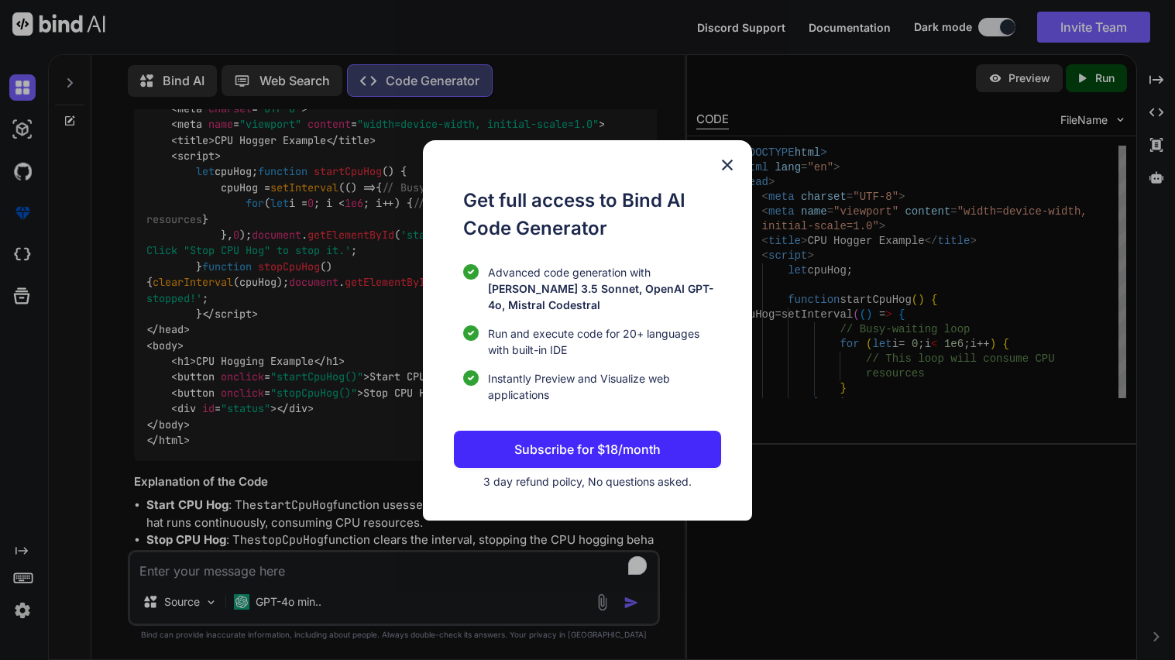
click at [734, 172] on img at bounding box center [727, 165] width 19 height 19
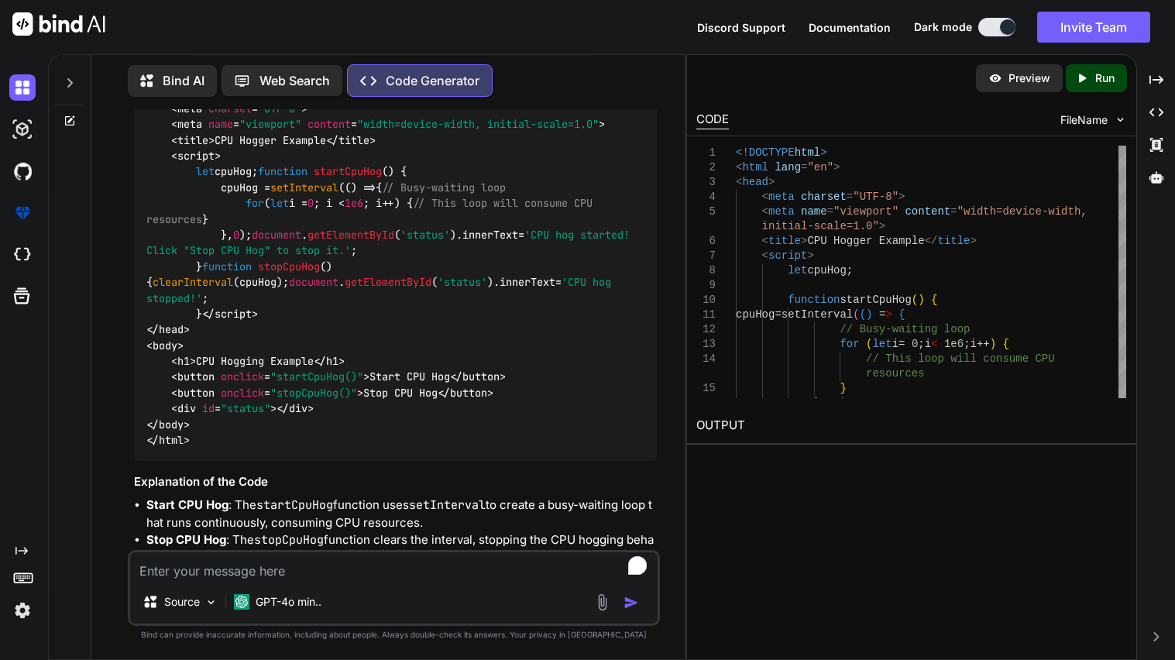
click at [327, 448] on div "<!DOCTYPE html > < html lang = "en" > < head > < meta charset = "UTF-8" > < met…" at bounding box center [395, 251] width 523 height 420
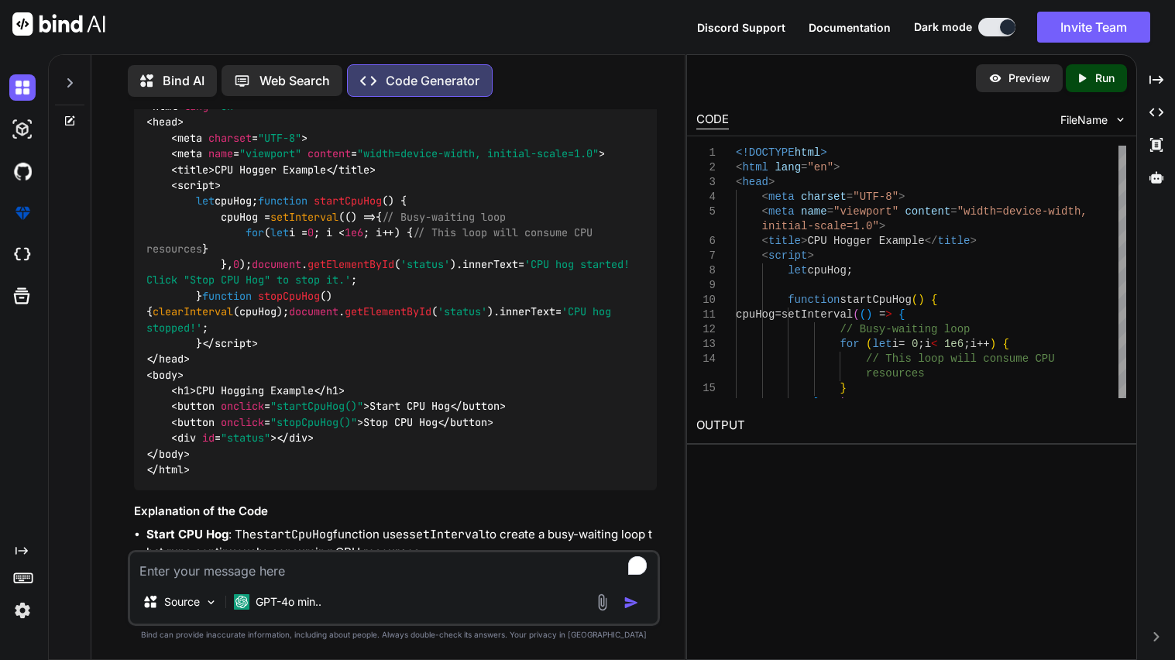
scroll to position [3343, 0]
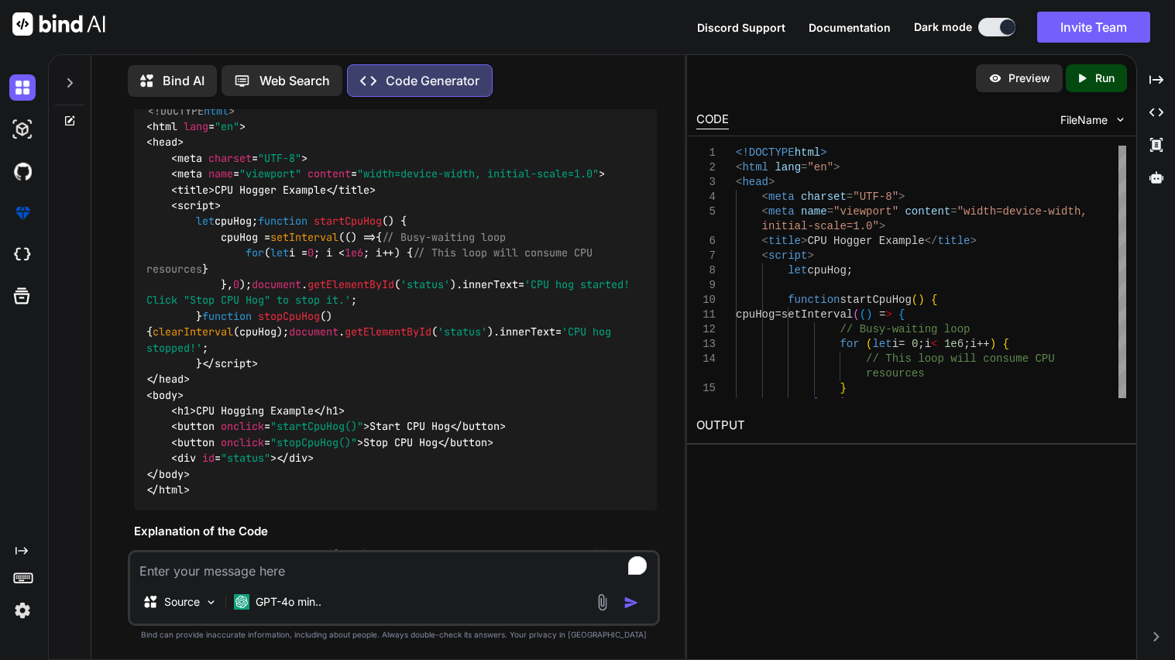
click at [621, 84] on img at bounding box center [618, 77] width 12 height 12
click at [319, 562] on textarea "To enrich screen reader interactions, please activate Accessibility in Grammarl…" at bounding box center [394, 566] width 528 height 28
paste textarea "software"
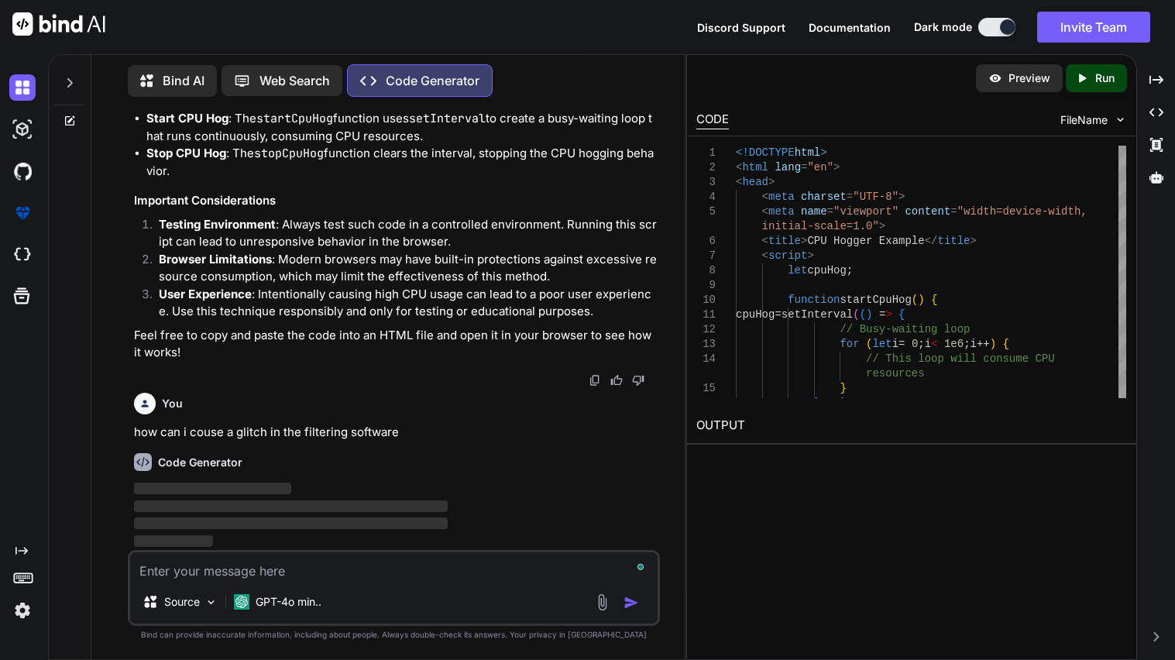
scroll to position [4283, 0]
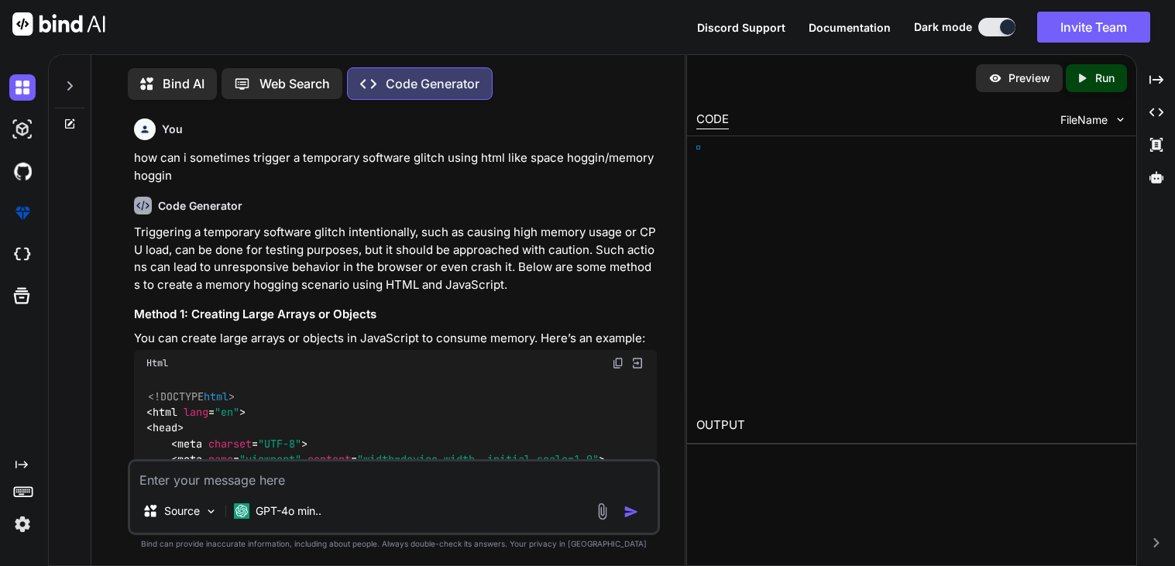
type textarea "x"
